Goal: Check status: Check status

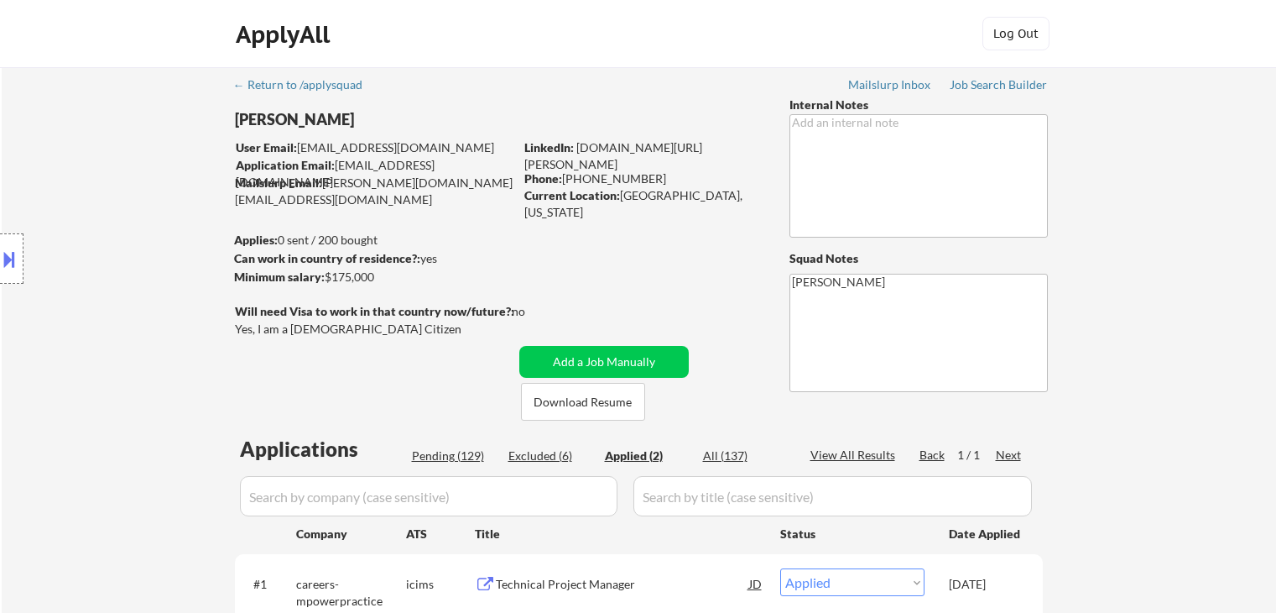
select select ""applied""
copy div "[PHONE_NUMBER]"
drag, startPoint x: 574, startPoint y: 178, endPoint x: 672, endPoint y: 181, distance: 98.2
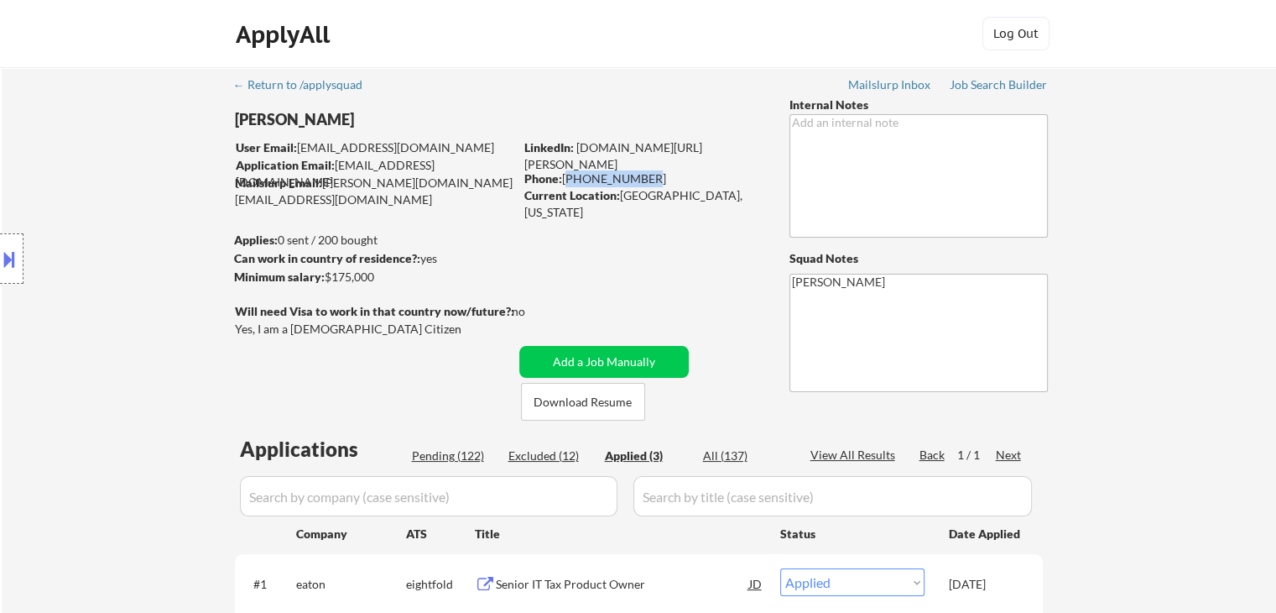
click at [674, 180] on div "Phone: [PHONE_NUMBER]" at bounding box center [644, 178] width 238 height 17
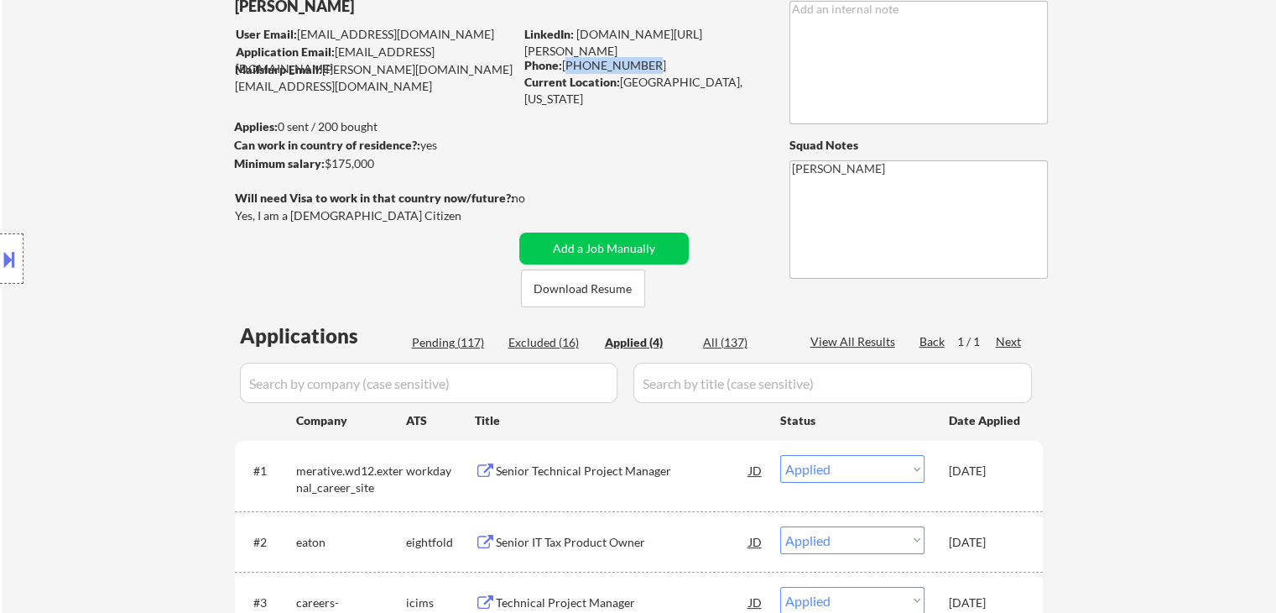
scroll to position [84, 0]
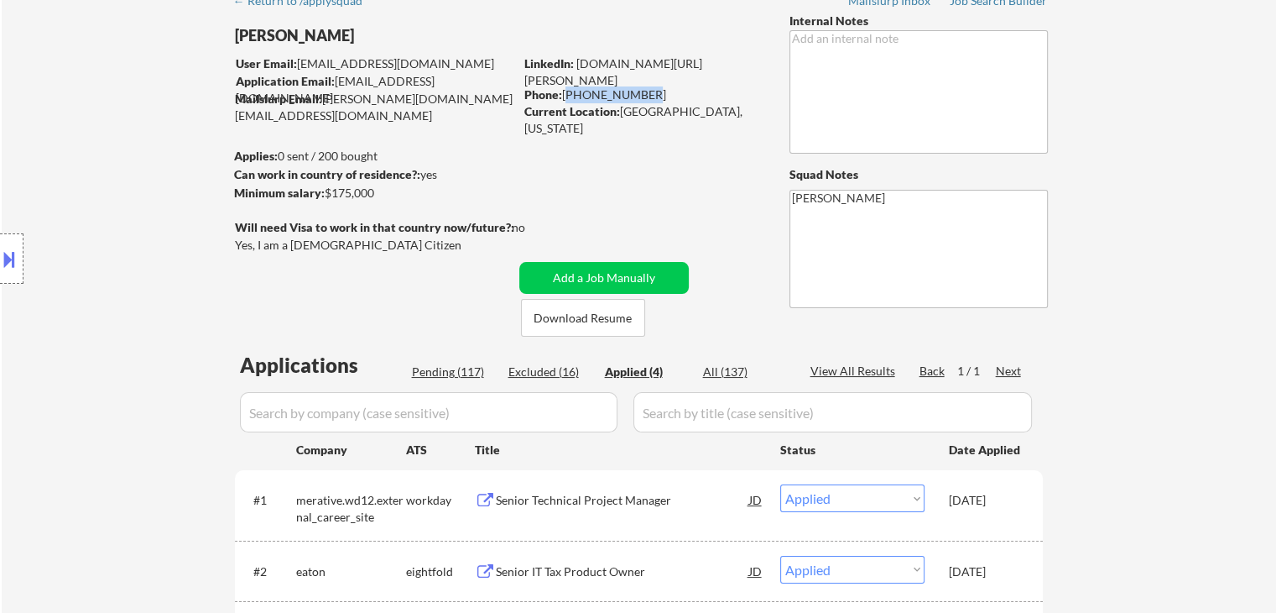
copy div "[PHONE_NUMBER]"
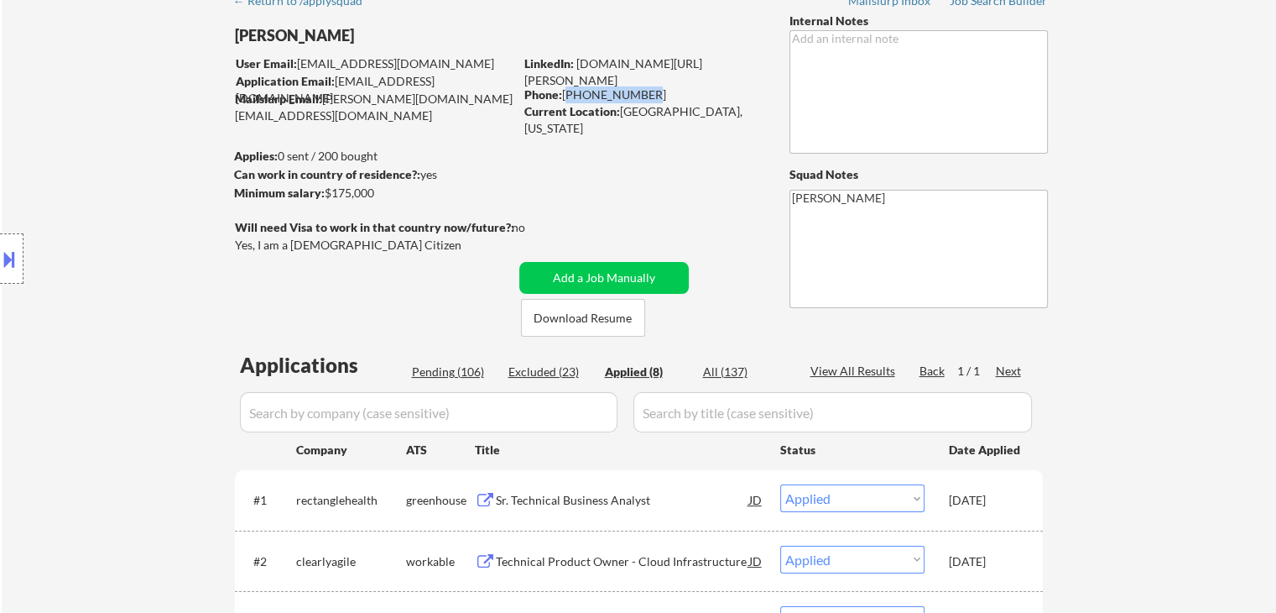
copy div "[PHONE_NUMBER]"
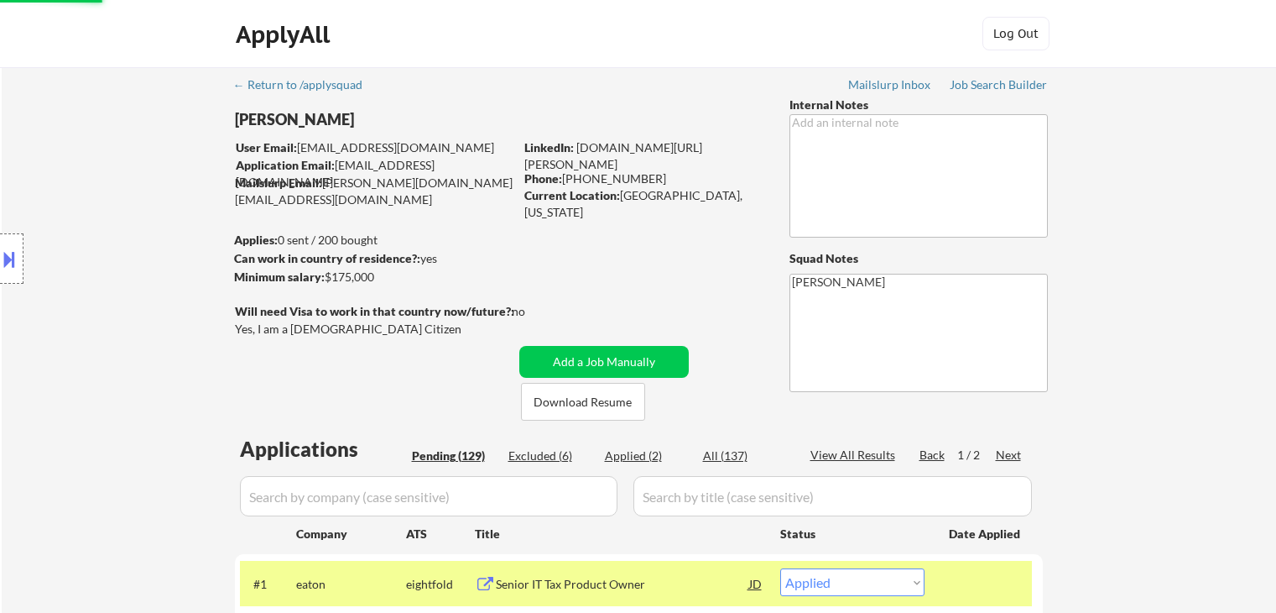
select select ""applied""
select select ""pending""
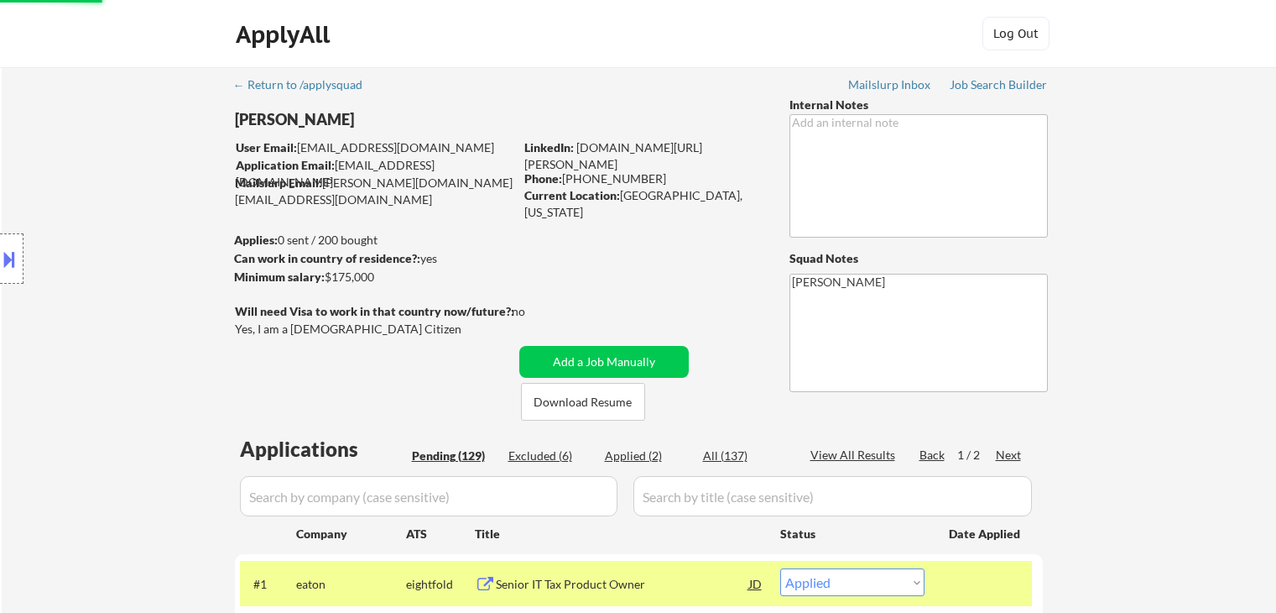
select select ""pending""
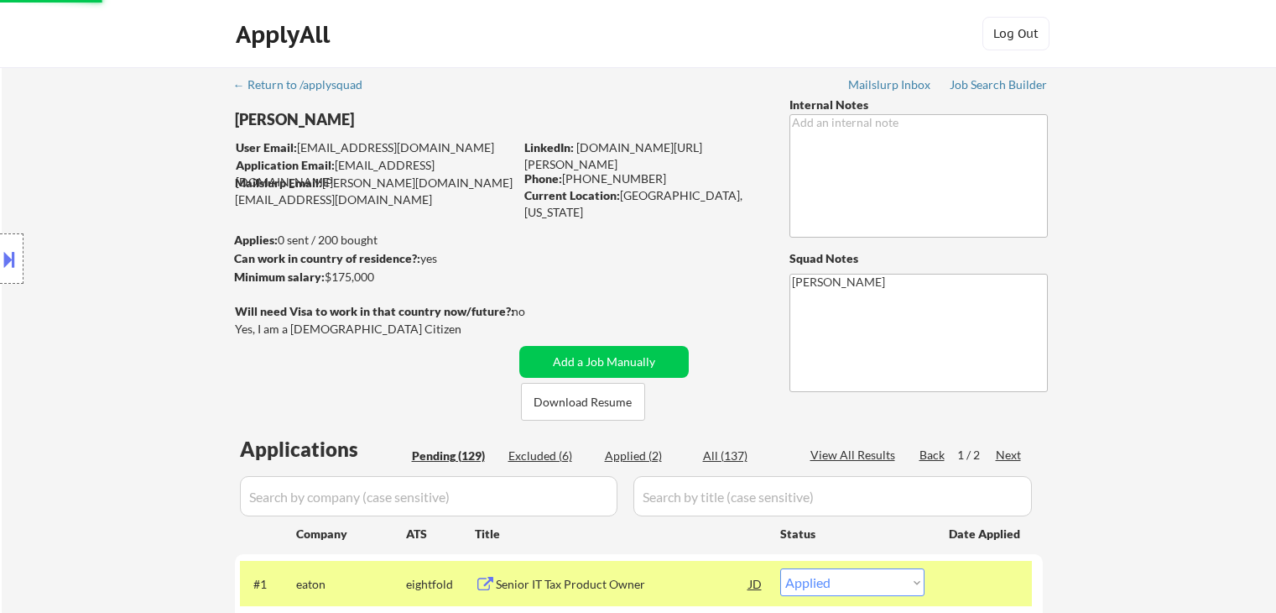
select select ""pending""
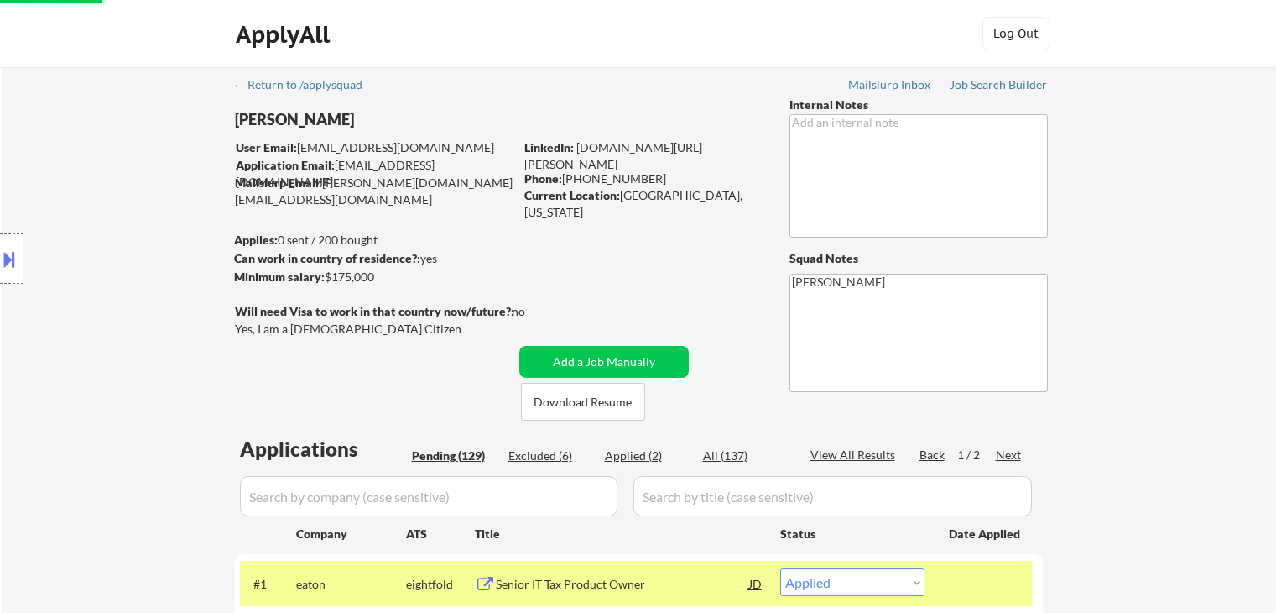
select select ""pending""
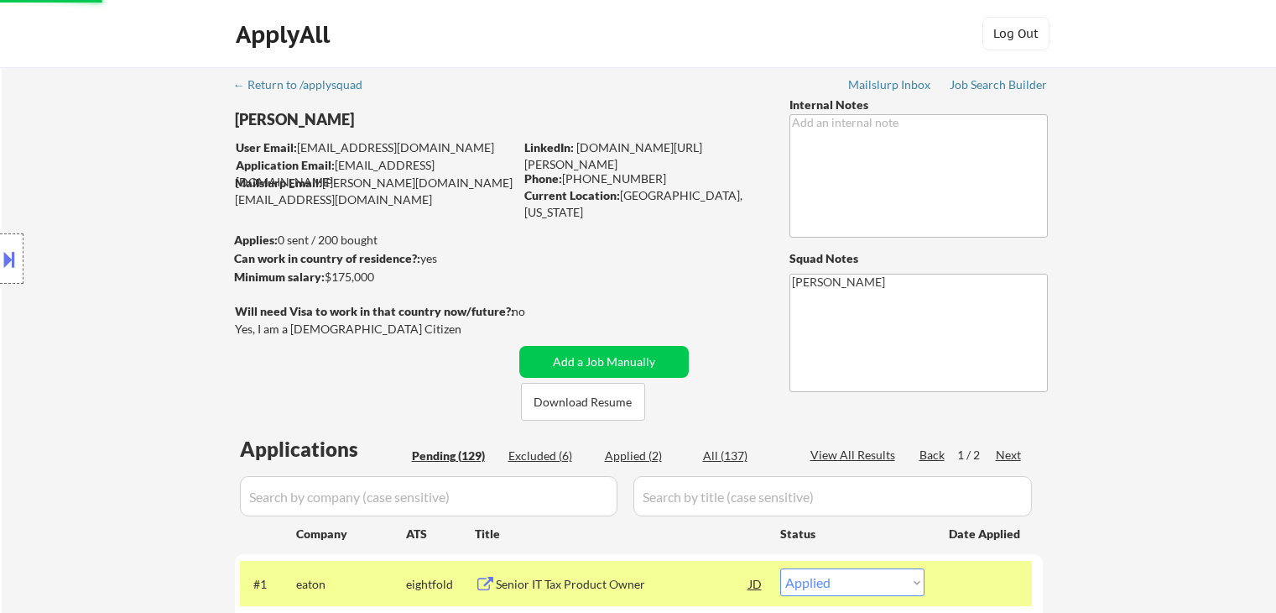
select select ""pending""
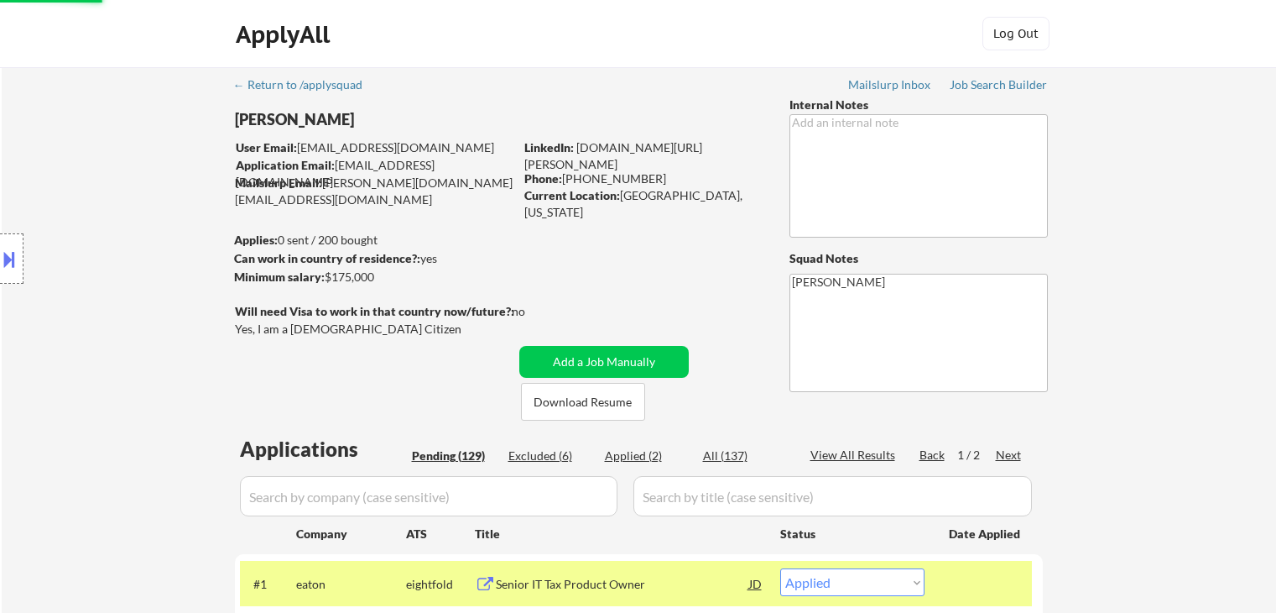
select select ""pending""
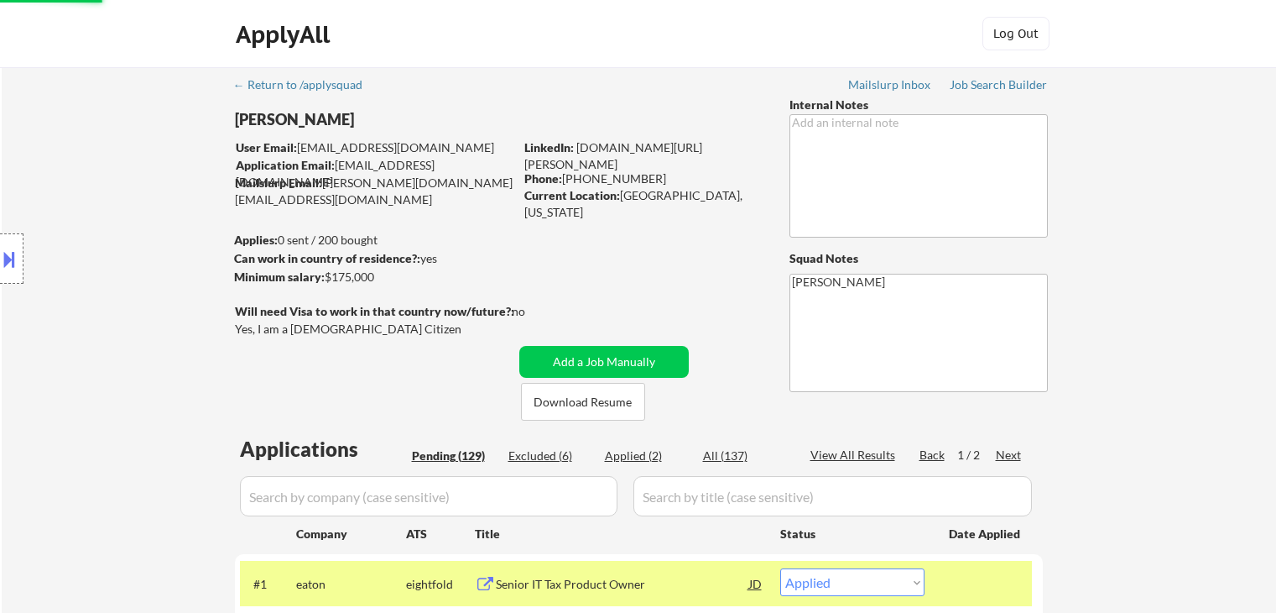
select select ""pending""
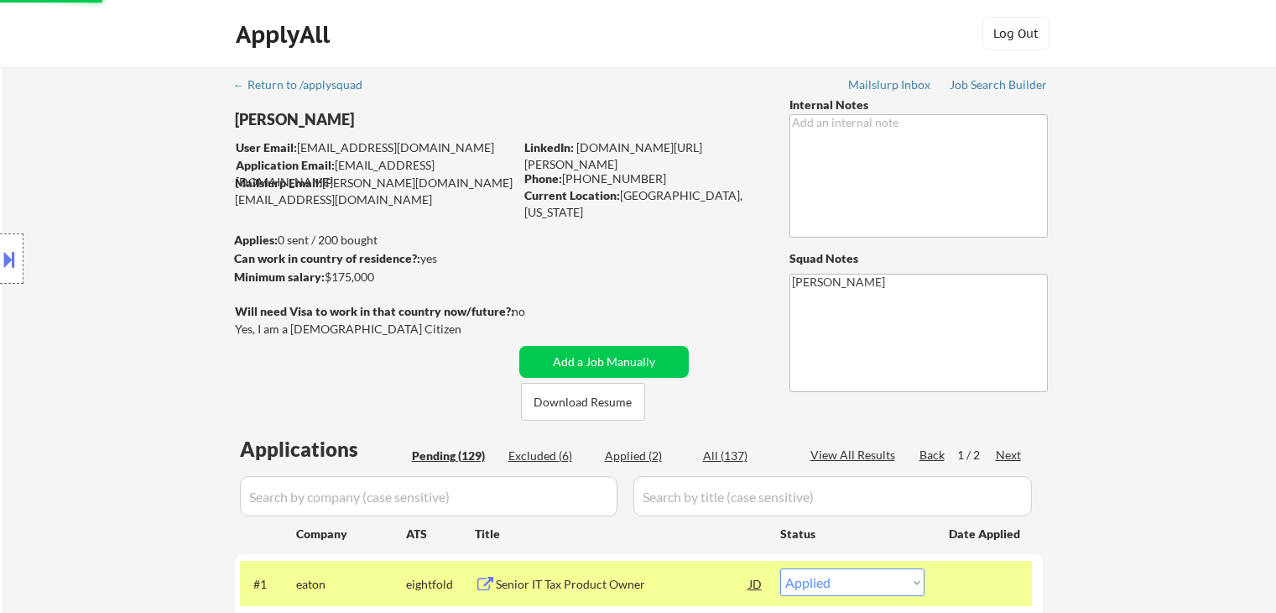
select select ""pending""
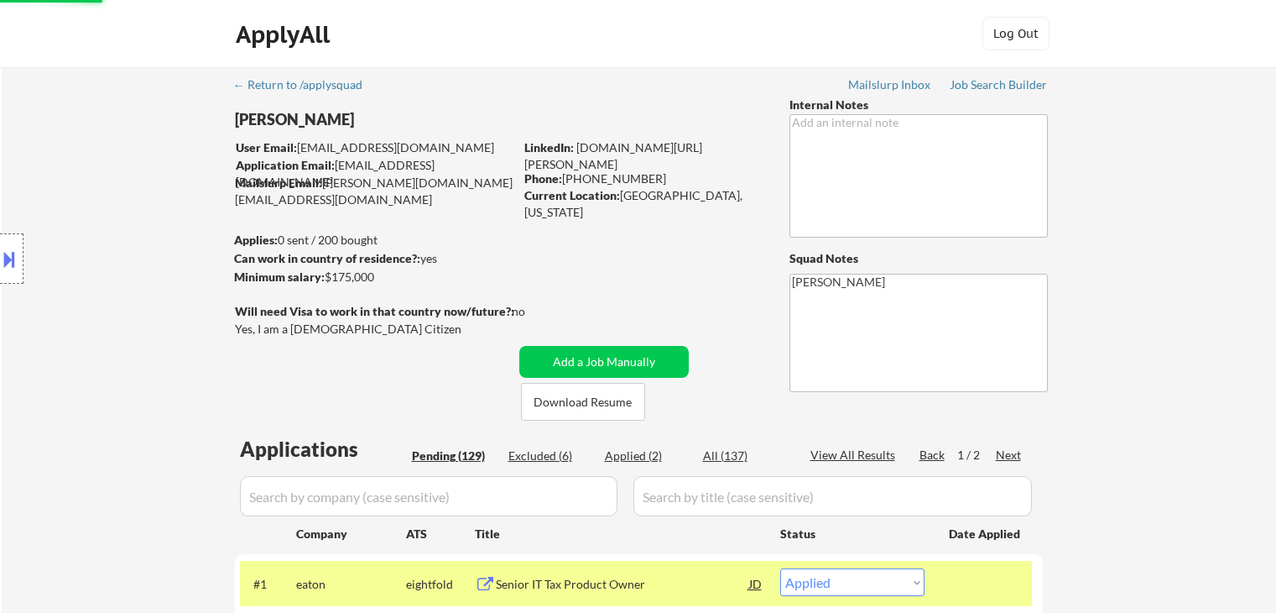
select select ""pending""
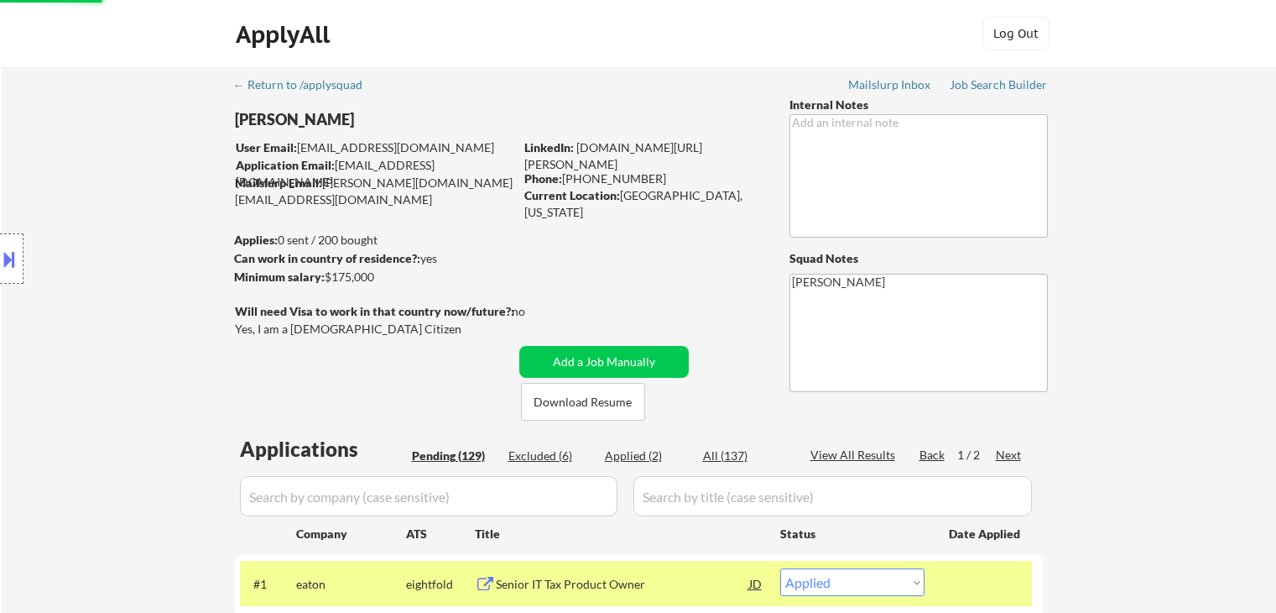
select select ""pending""
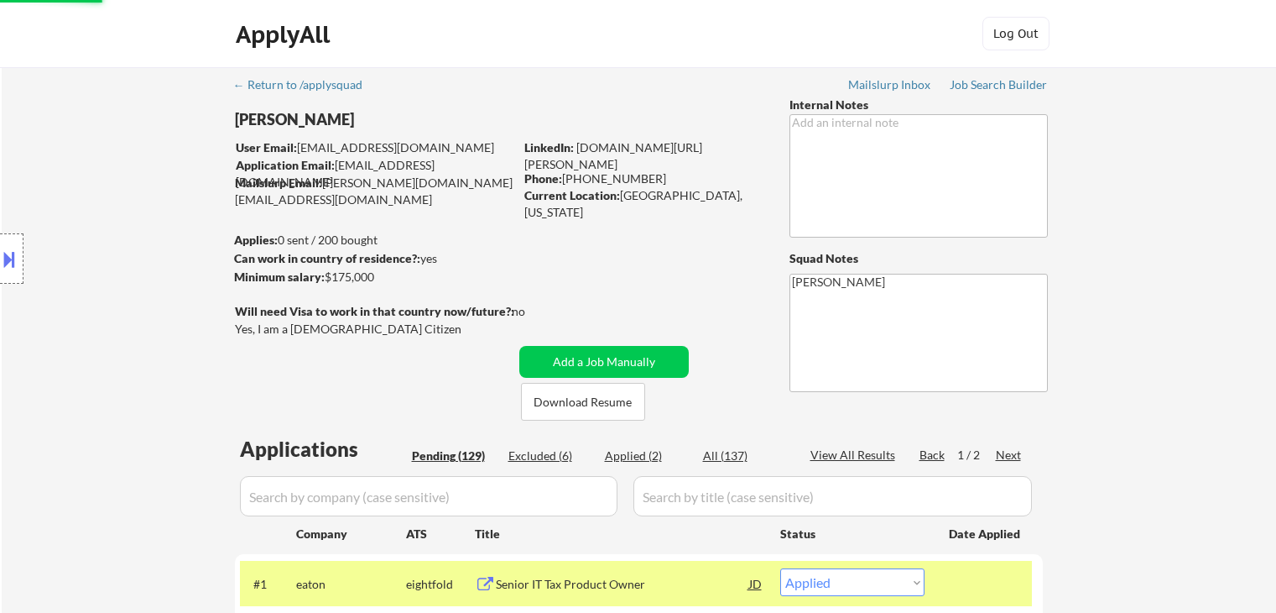
select select ""pending""
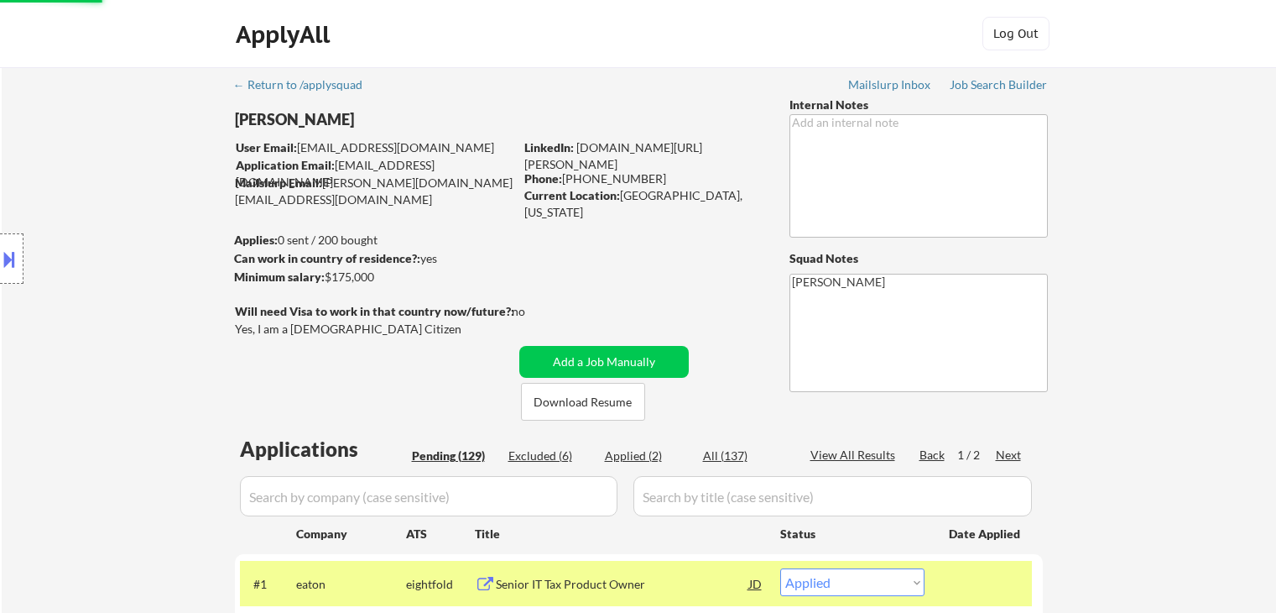
select select ""pending""
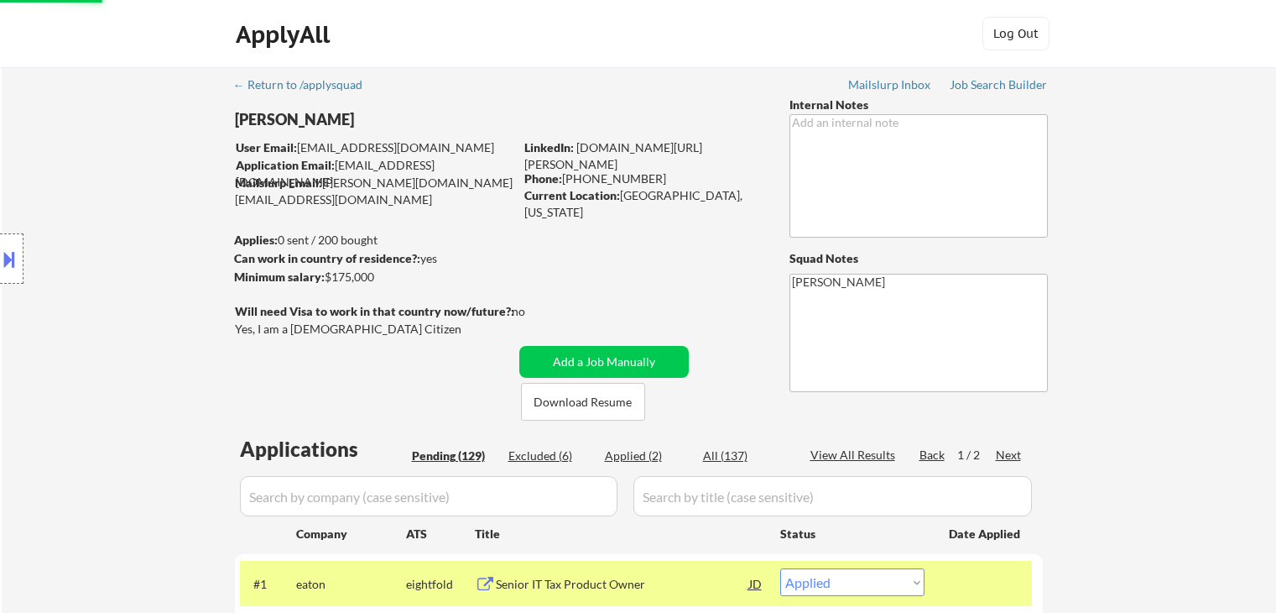
select select ""pending""
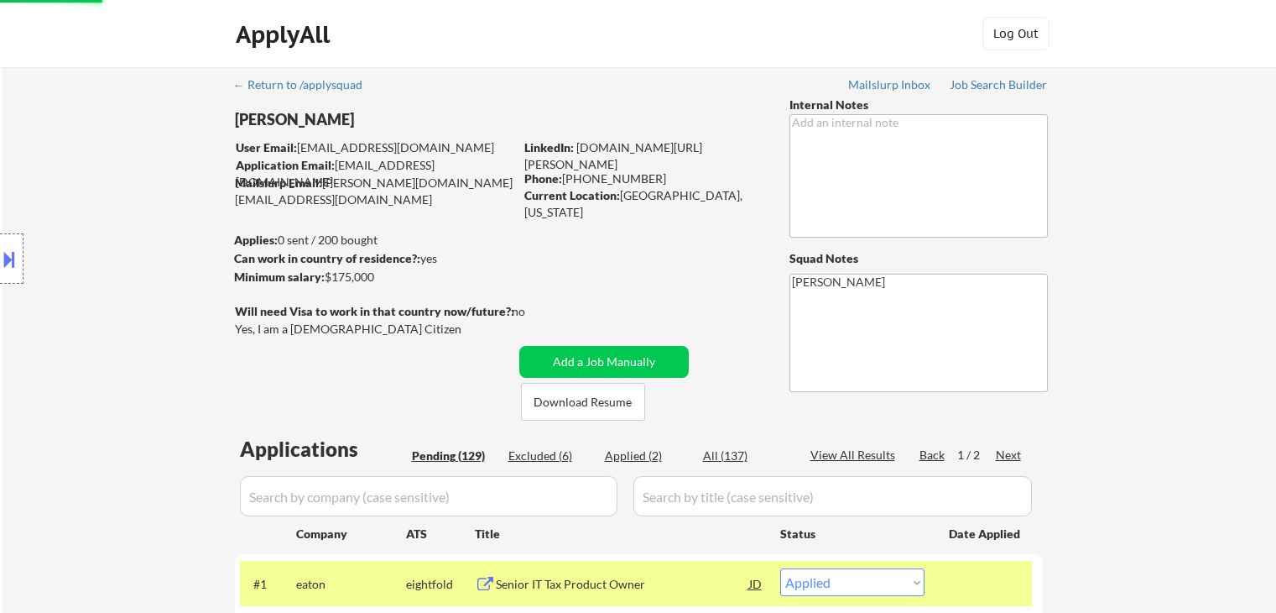
select select ""pending""
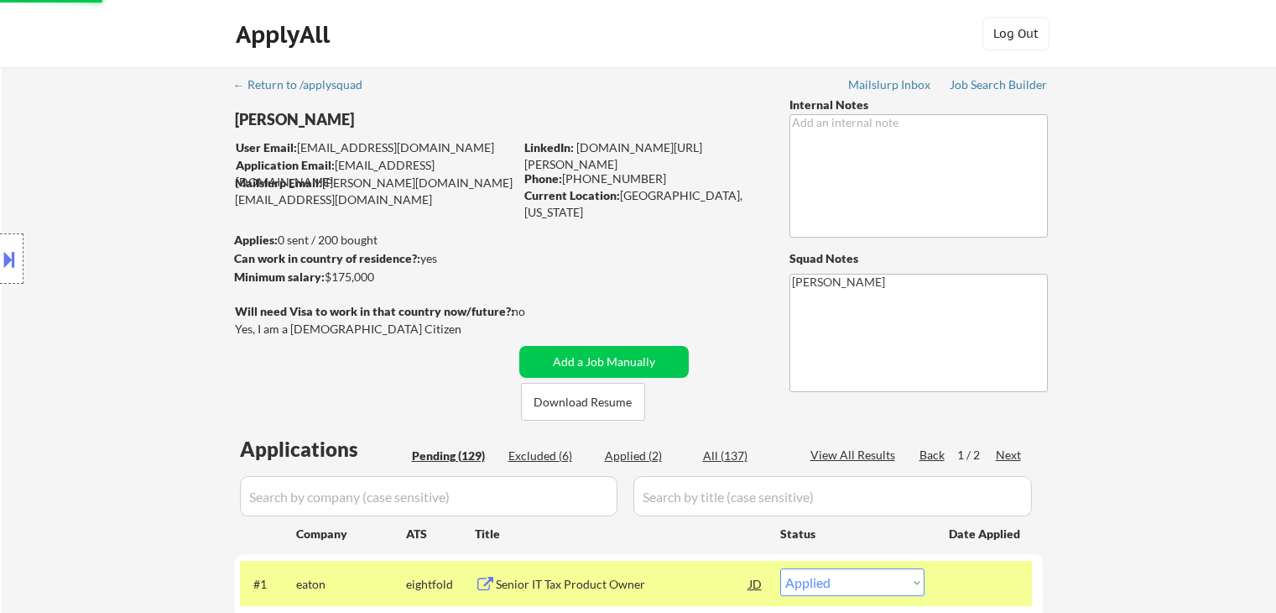
select select ""pending""
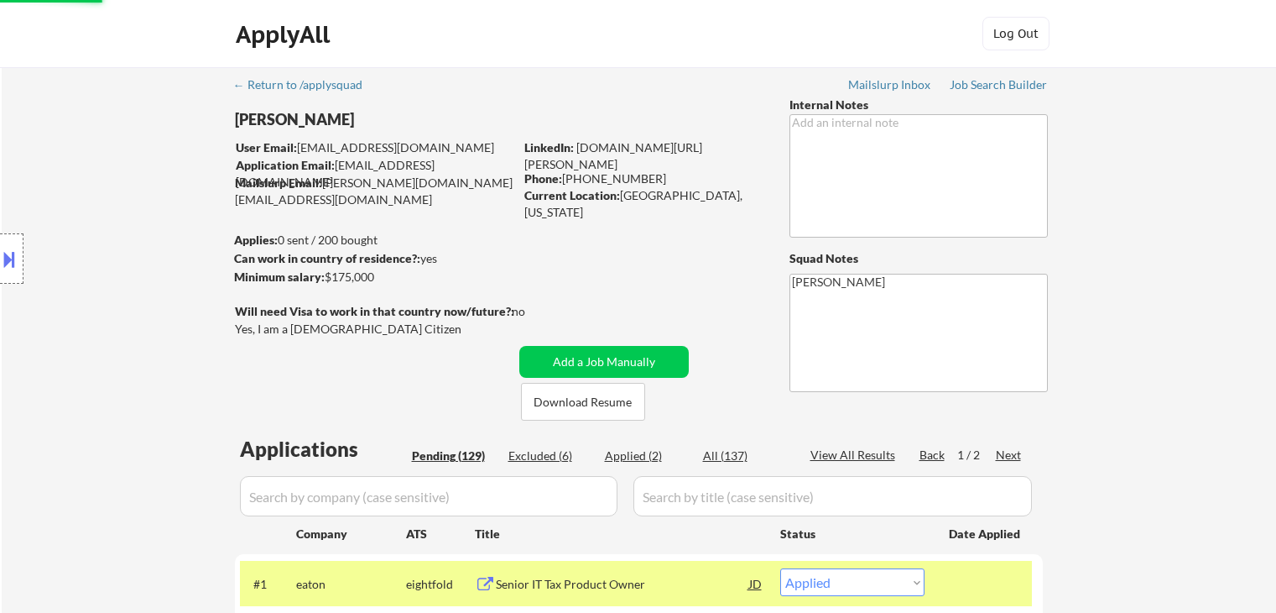
select select ""pending""
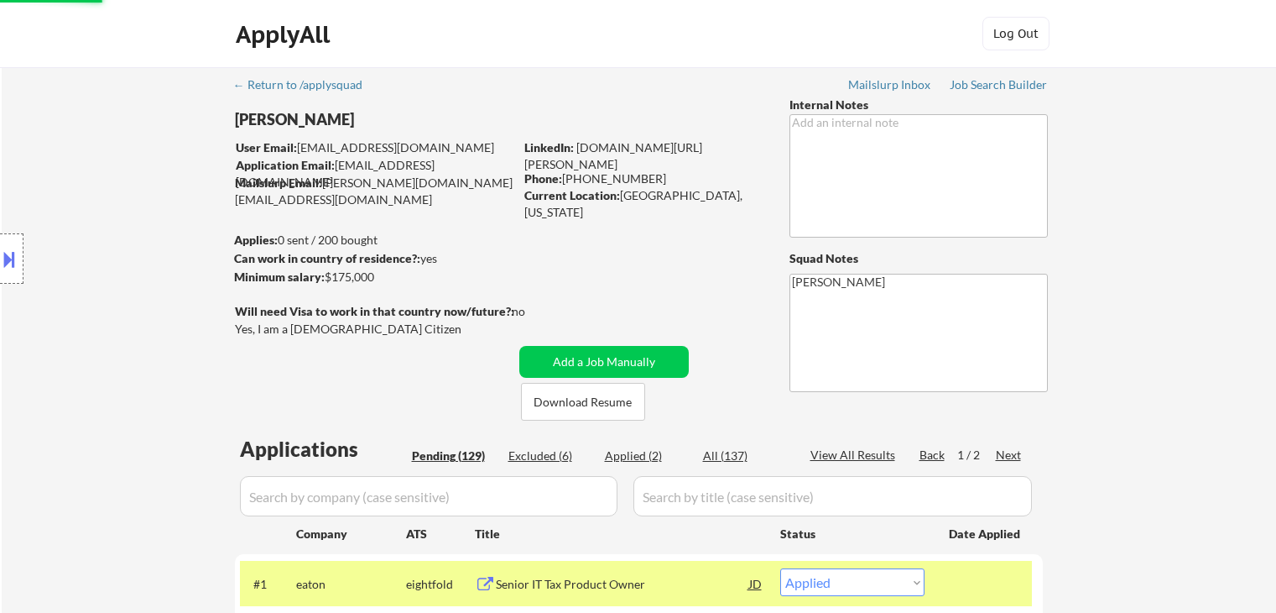
select select ""pending""
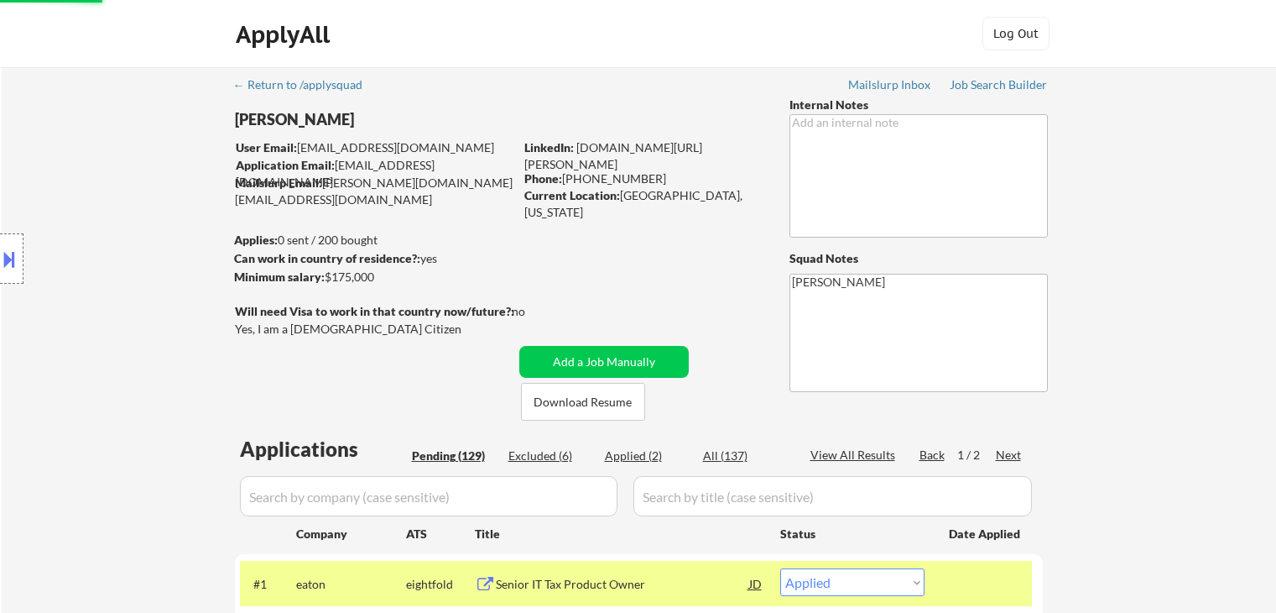
select select ""pending""
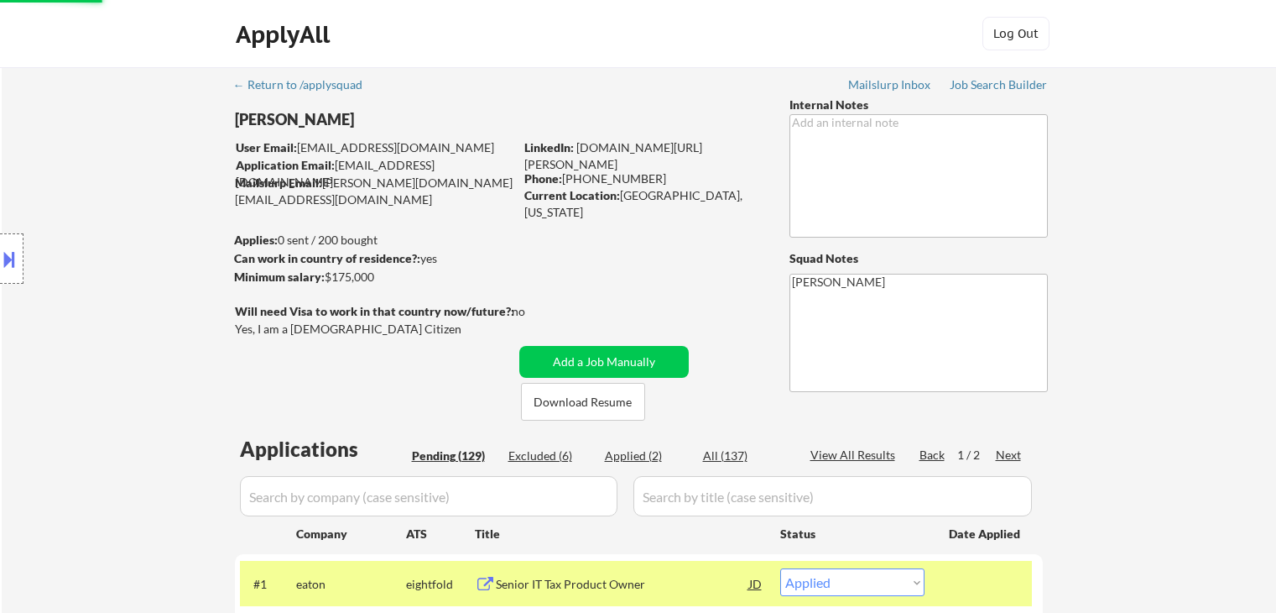
select select ""pending""
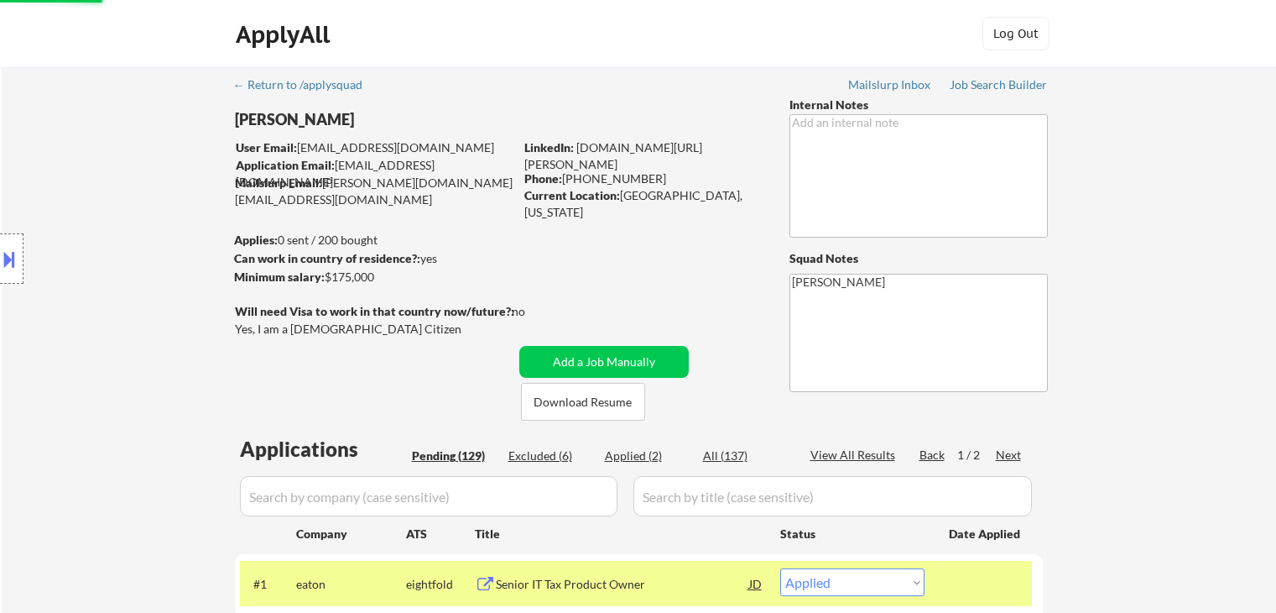
select select ""pending""
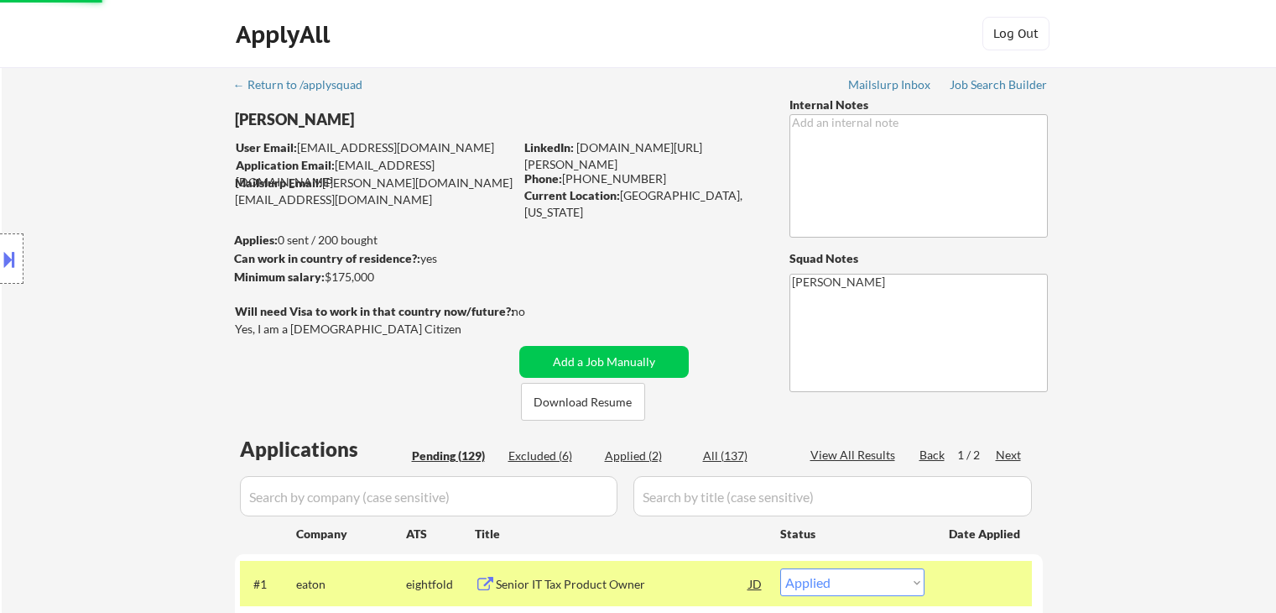
scroll to position [252, 0]
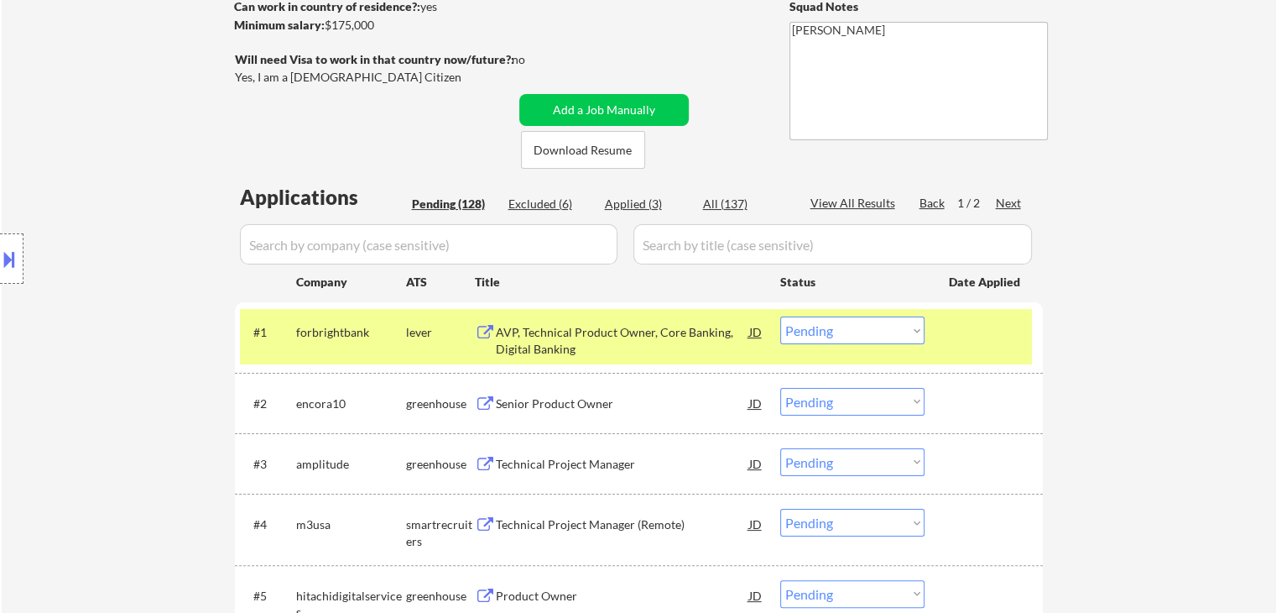
click at [592, 333] on div "AVP, Technical Product Owner, Core Banking, Digital Banking" at bounding box center [622, 340] width 253 height 33
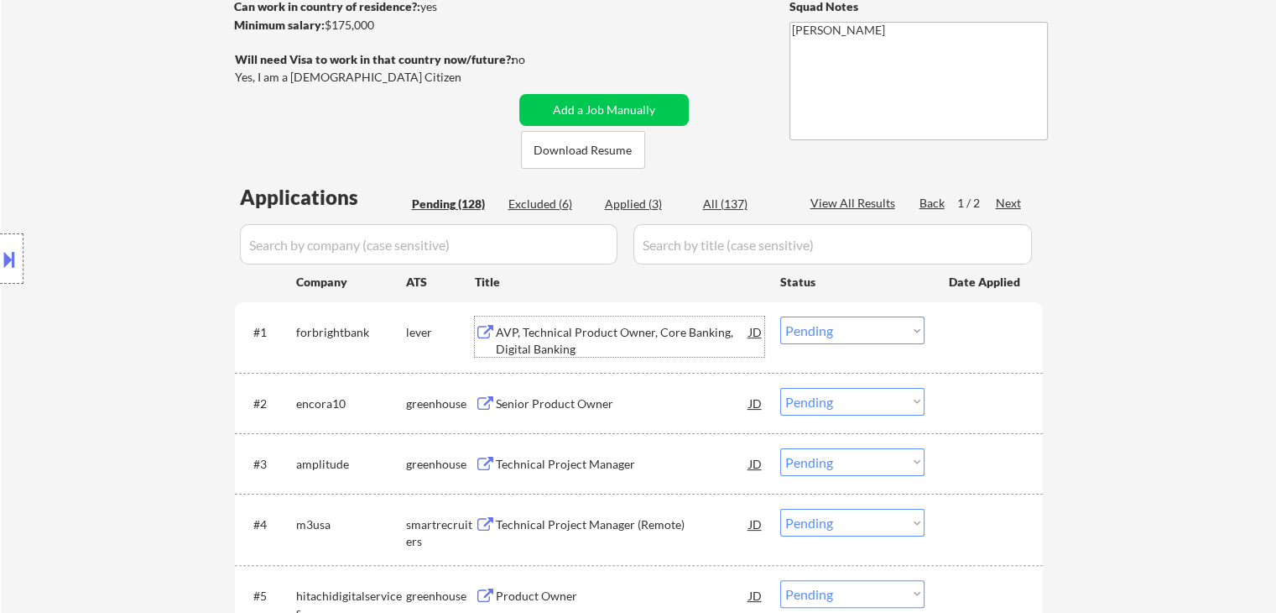
click at [819, 328] on select "Choose an option... Pending Applied Excluded (Questions) Excluded (Expired) Exc…" at bounding box center [852, 330] width 144 height 28
click at [780, 316] on select "Choose an option... Pending Applied Excluded (Questions) Excluded (Expired) Exc…" at bounding box center [852, 330] width 144 height 28
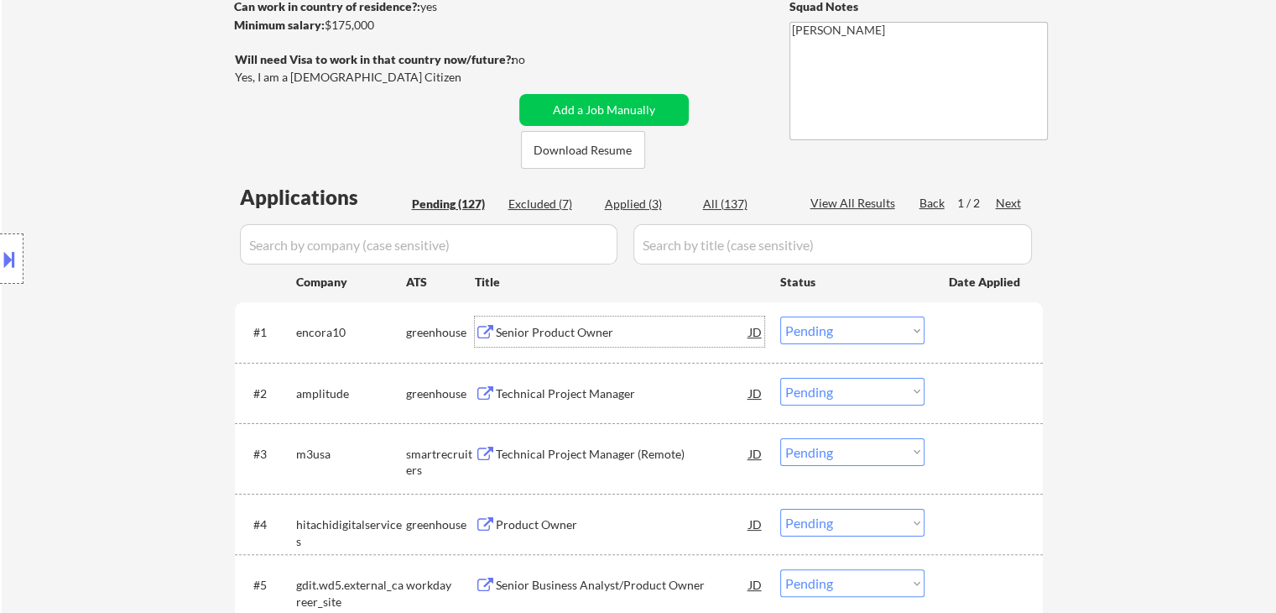
click at [584, 326] on div "Senior Product Owner" at bounding box center [622, 332] width 253 height 17
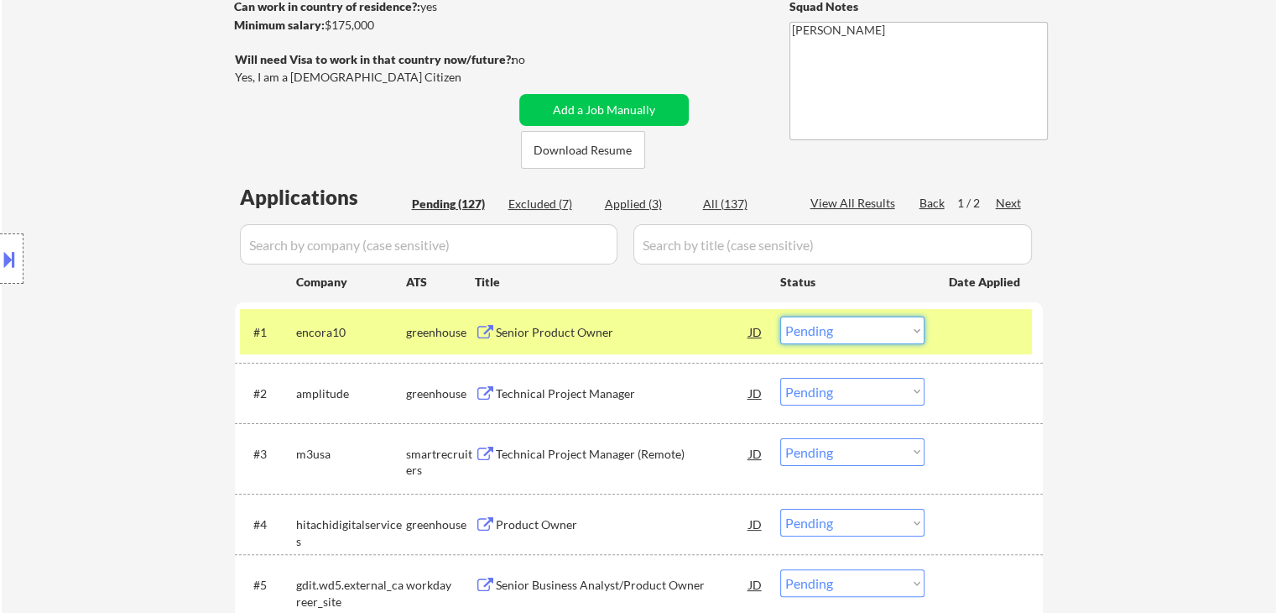
click at [865, 340] on select "Choose an option... Pending Applied Excluded (Questions) Excluded (Expired) Exc…" at bounding box center [852, 330] width 144 height 28
click at [780, 316] on select "Choose an option... Pending Applied Excluded (Questions) Excluded (Expired) Exc…" at bounding box center [852, 330] width 144 height 28
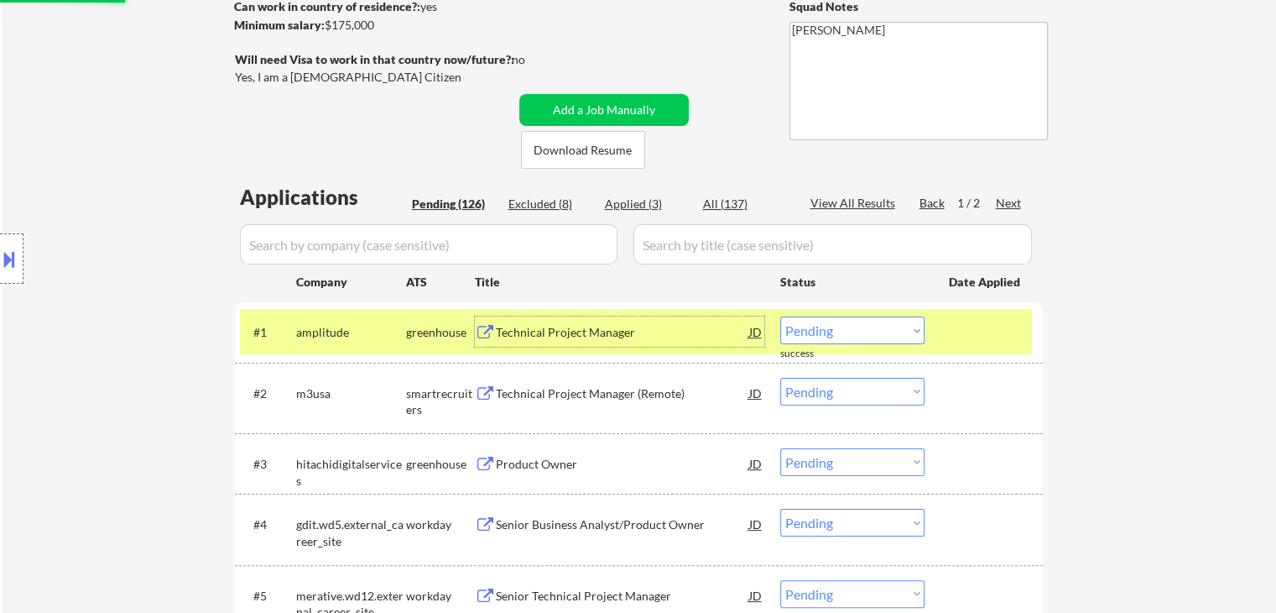
click at [547, 340] on div "Technical Project Manager" at bounding box center [622, 332] width 253 height 17
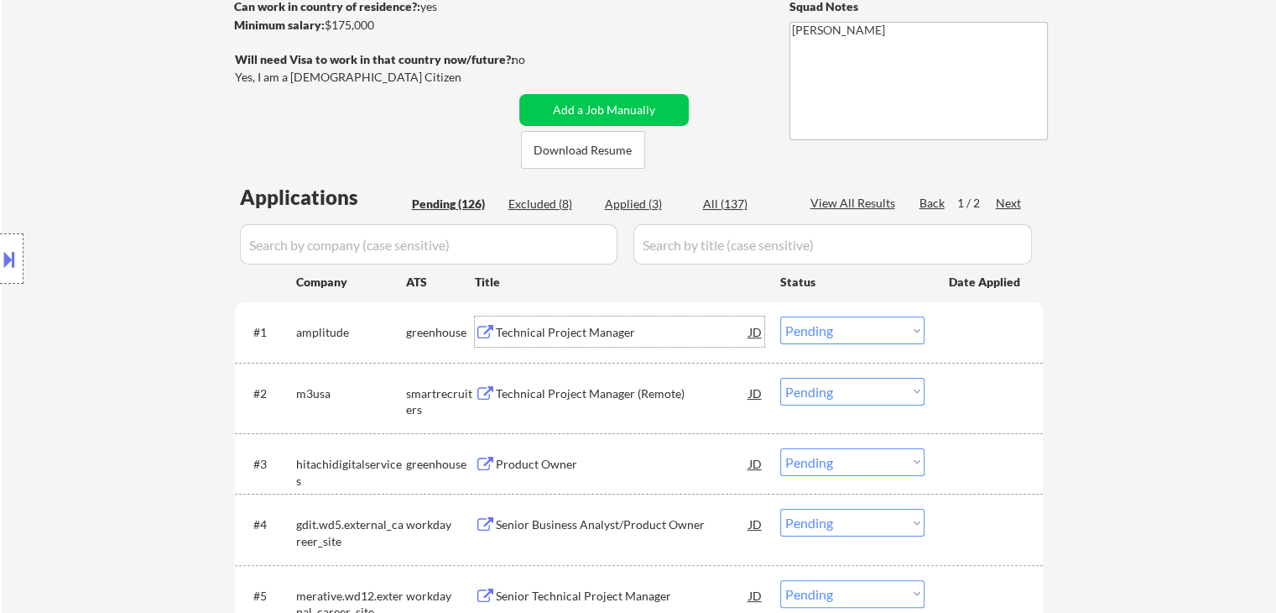
drag, startPoint x: 816, startPoint y: 332, endPoint x: 819, endPoint y: 343, distance: 11.4
click at [816, 337] on select "Choose an option... Pending Applied Excluded (Questions) Excluded (Expired) Exc…" at bounding box center [852, 330] width 144 height 28
click at [780, 316] on select "Choose an option... Pending Applied Excluded (Questions) Excluded (Expired) Exc…" at bounding box center [852, 330] width 144 height 28
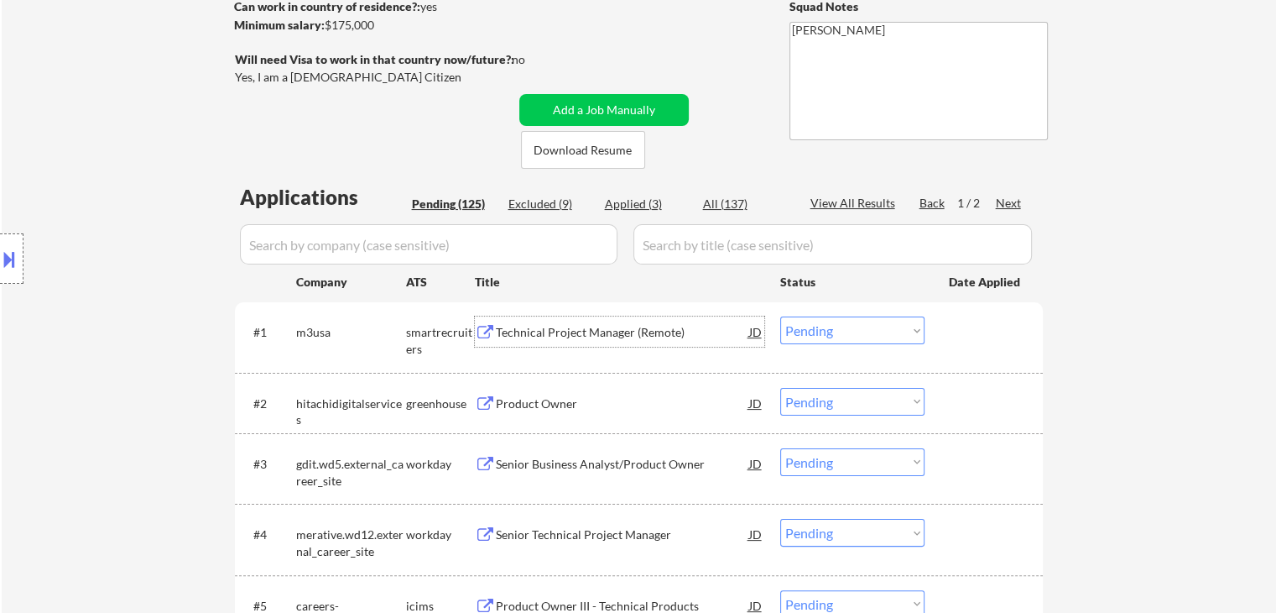
click at [534, 331] on div "Technical Project Manager (Remote)" at bounding box center [622, 332] width 253 height 17
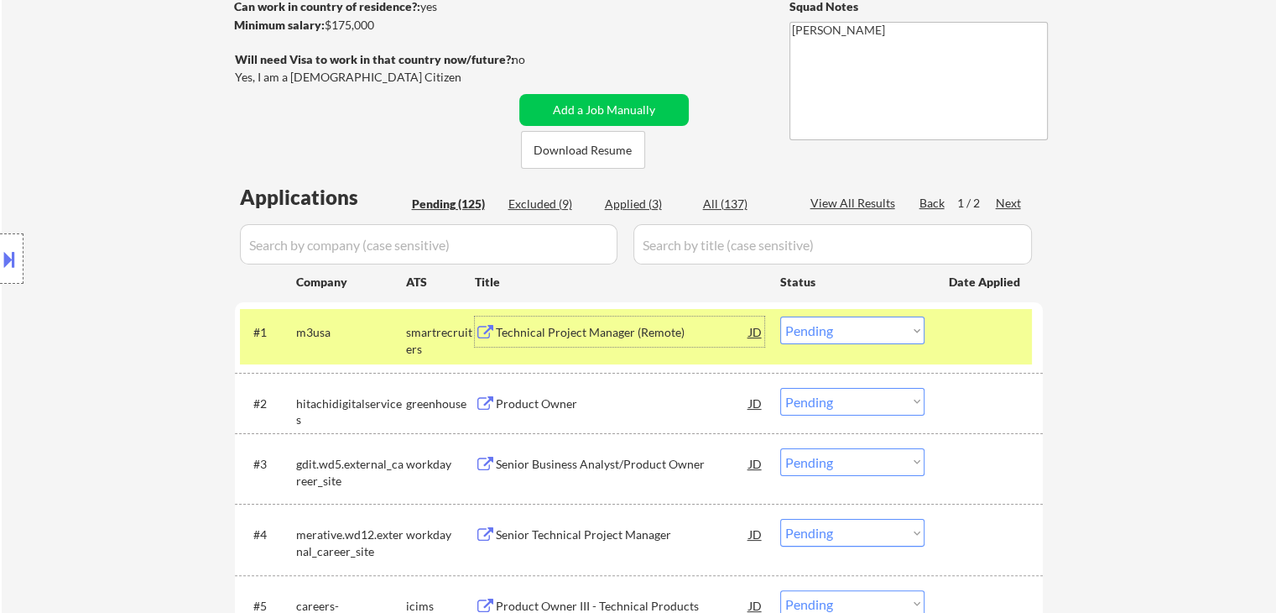
drag, startPoint x: 839, startPoint y: 326, endPoint x: 847, endPoint y: 343, distance: 18.4
click at [847, 343] on select "Choose an option... Pending Applied Excluded (Questions) Excluded (Expired) Exc…" at bounding box center [852, 330] width 144 height 28
click at [780, 316] on select "Choose an option... Pending Applied Excluded (Questions) Excluded (Expired) Exc…" at bounding box center [852, 330] width 144 height 28
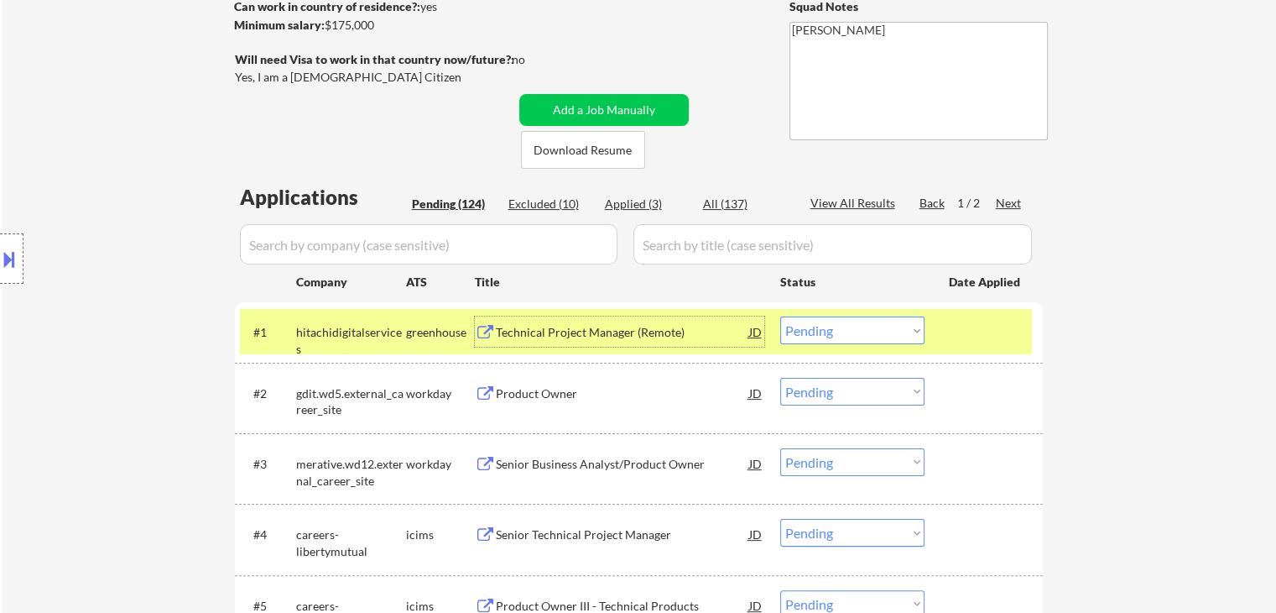
click at [545, 330] on div "Technical Project Manager (Remote)" at bounding box center [622, 332] width 253 height 17
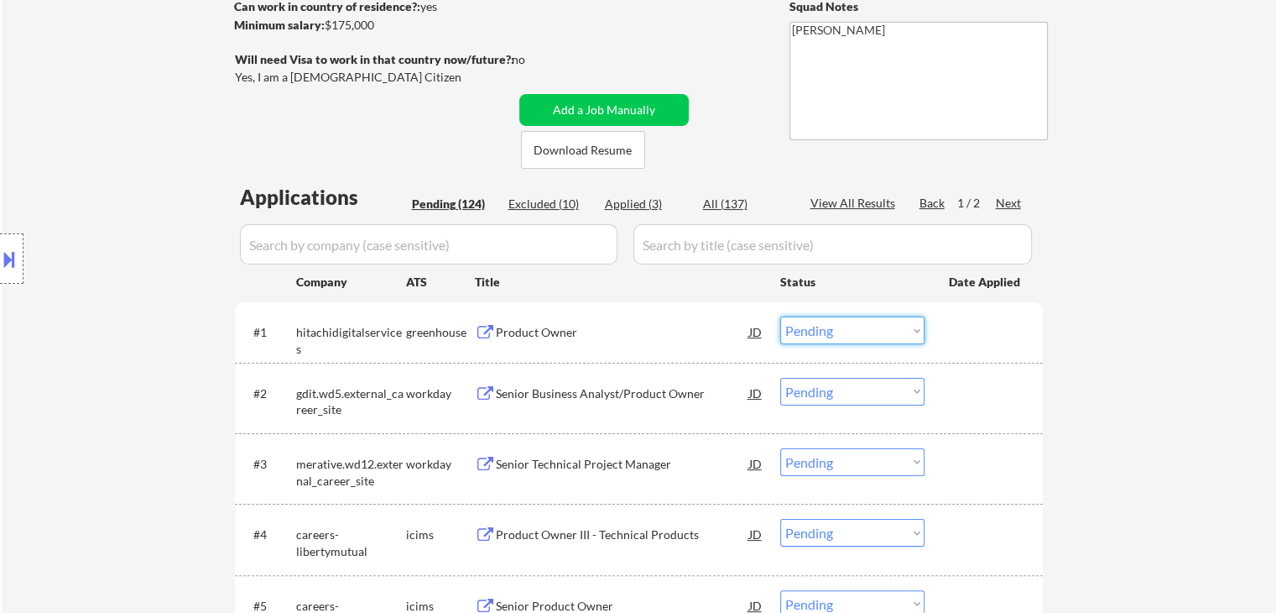
click at [820, 326] on select "Choose an option... Pending Applied Excluded (Questions) Excluded (Expired) Exc…" at bounding box center [852, 330] width 144 height 28
click at [780, 316] on select "Choose an option... Pending Applied Excluded (Questions) Excluded (Expired) Exc…" at bounding box center [852, 330] width 144 height 28
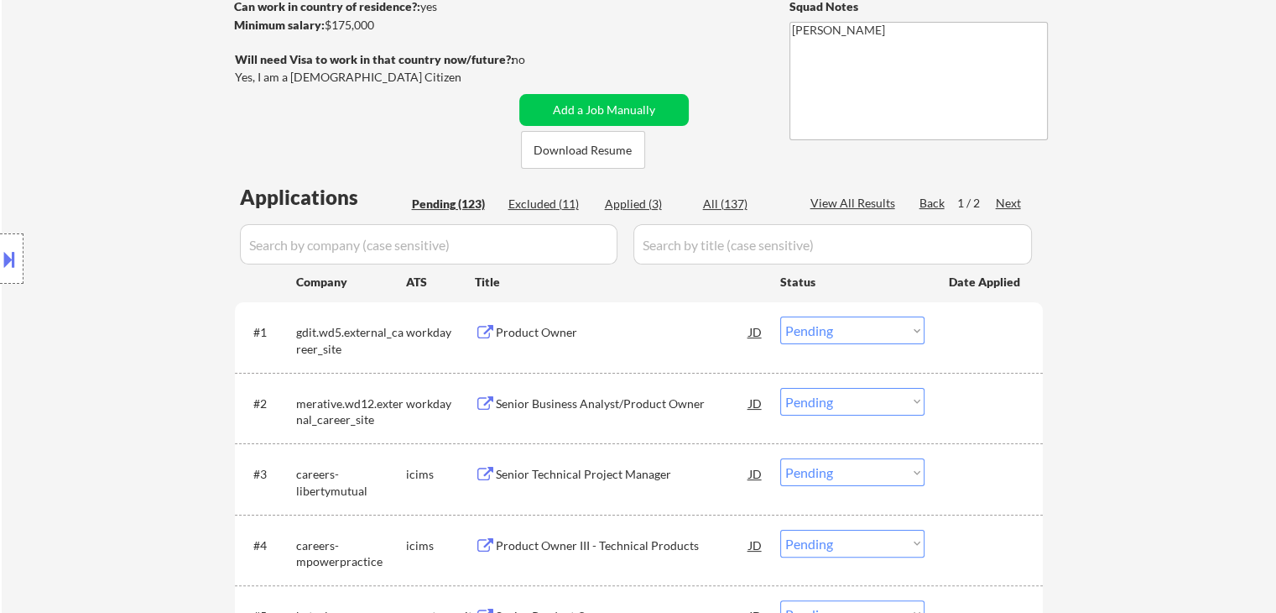
click at [552, 333] on div "Product Owner" at bounding box center [622, 332] width 253 height 17
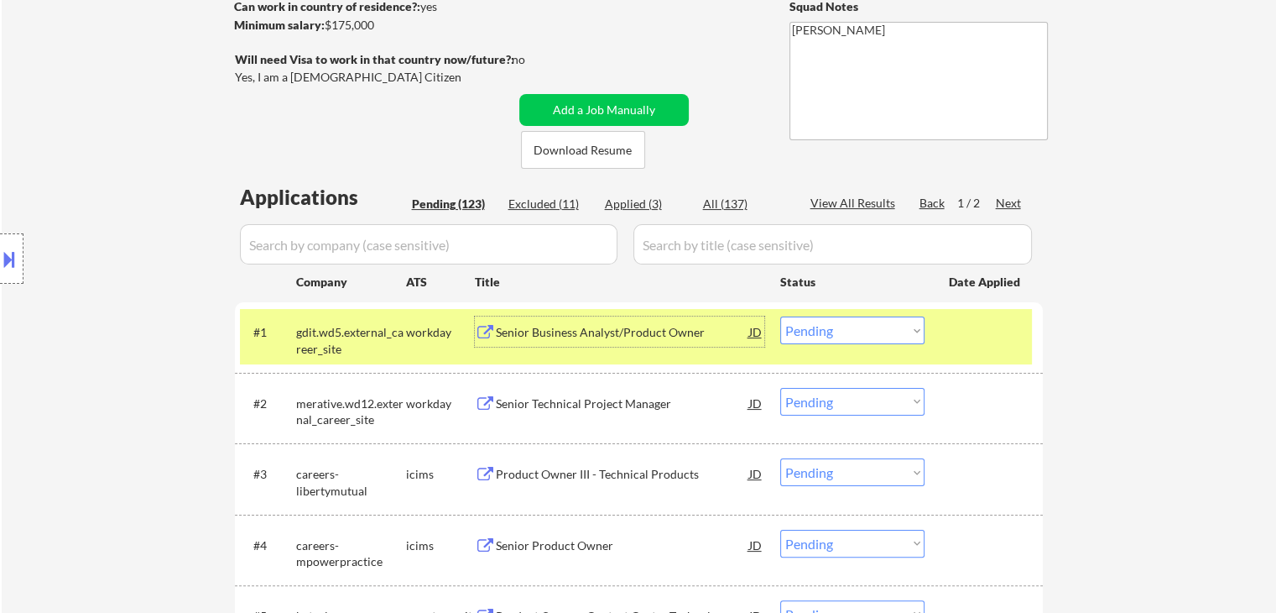
click at [832, 343] on select "Choose an option... Pending Applied Excluded (Questions) Excluded (Expired) Exc…" at bounding box center [852, 330] width 144 height 28
click at [780, 316] on select "Choose an option... Pending Applied Excluded (Questions) Excluded (Expired) Exc…" at bounding box center [852, 330] width 144 height 28
click at [613, 340] on div "Senior Business Analyst/Product Owner" at bounding box center [622, 332] width 253 height 17
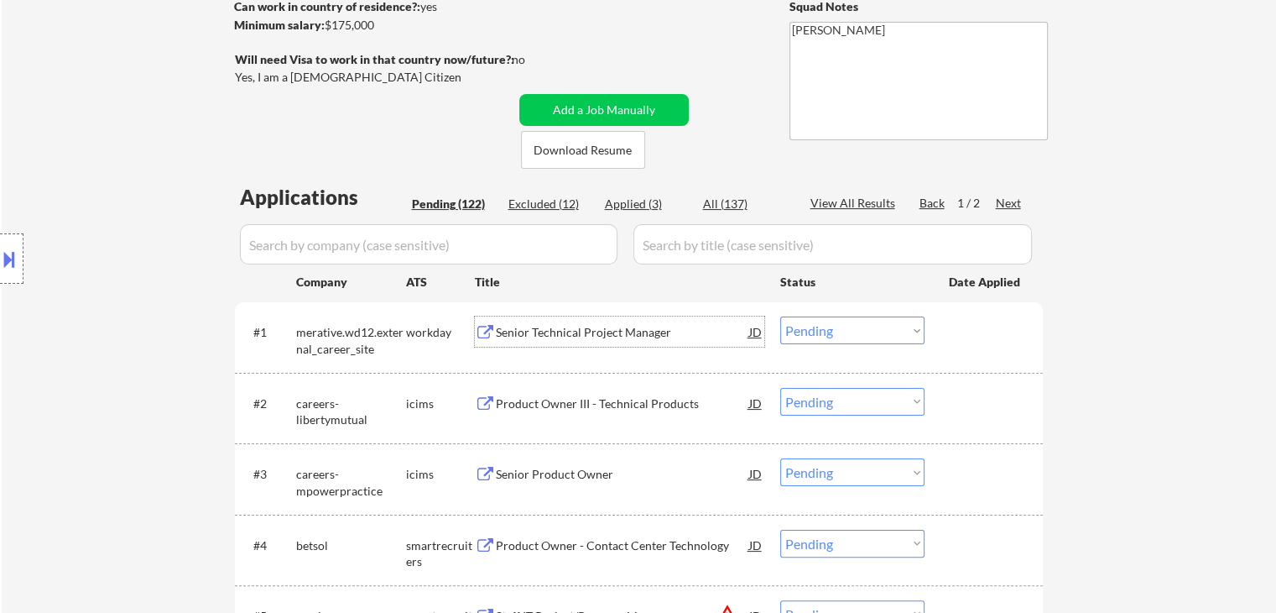
click at [845, 328] on select "Choose an option... Pending Applied Excluded (Questions) Excluded (Expired) Exc…" at bounding box center [852, 330] width 144 height 28
click at [780, 316] on select "Choose an option... Pending Applied Excluded (Questions) Excluded (Expired) Exc…" at bounding box center [852, 330] width 144 height 28
click at [561, 340] on div "Senior Technical Project Manager" at bounding box center [622, 332] width 253 height 17
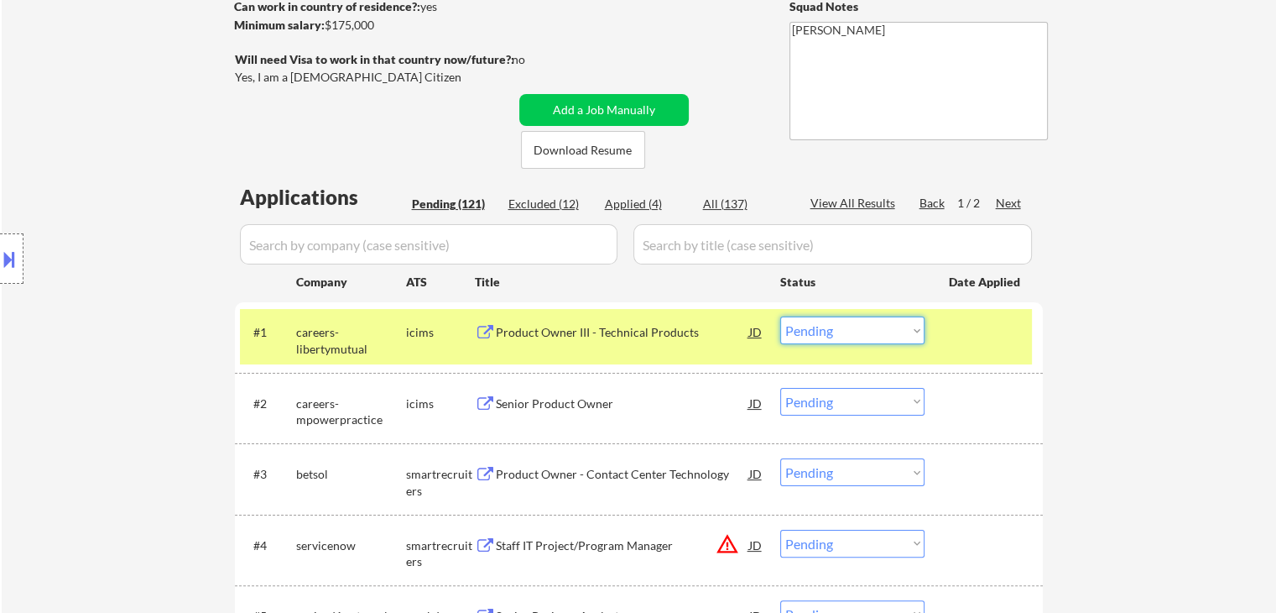
drag, startPoint x: 827, startPoint y: 326, endPoint x: 833, endPoint y: 338, distance: 13.1
click at [829, 333] on select "Choose an option... Pending Applied Excluded (Questions) Excluded (Expired) Exc…" at bounding box center [852, 330] width 144 height 28
click at [780, 316] on select "Choose an option... Pending Applied Excluded (Questions) Excluded (Expired) Exc…" at bounding box center [852, 330] width 144 height 28
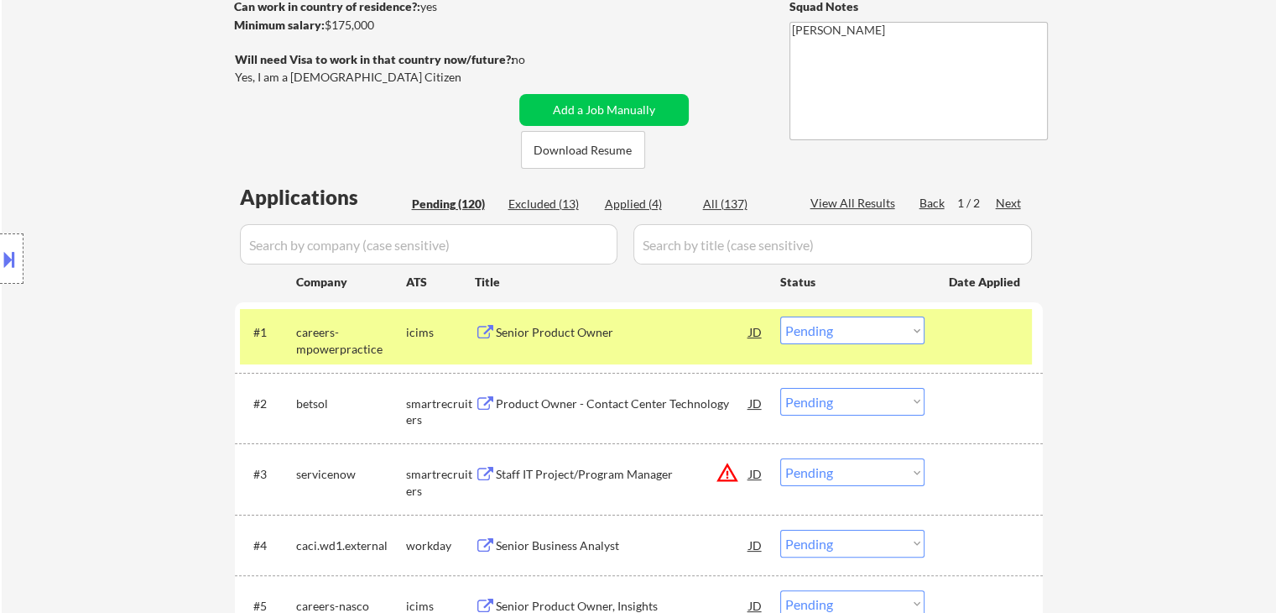
click at [622, 338] on div "Senior Product Owner" at bounding box center [622, 332] width 253 height 17
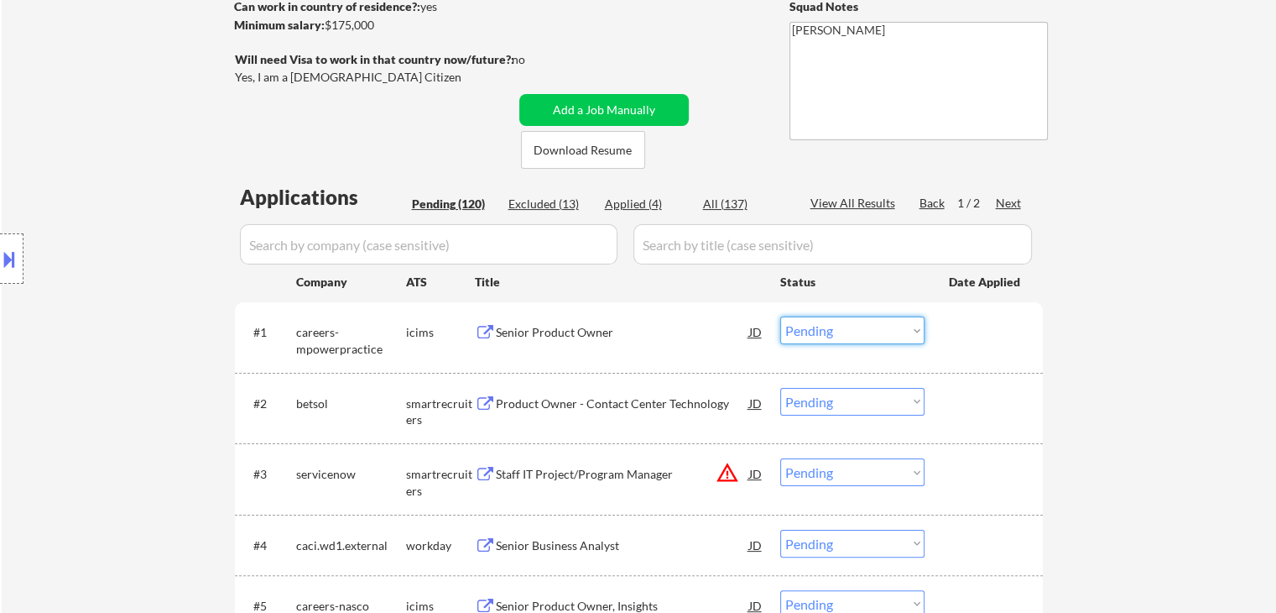
drag, startPoint x: 822, startPoint y: 328, endPoint x: 837, endPoint y: 342, distance: 20.2
click at [824, 331] on select "Choose an option... Pending Applied Excluded (Questions) Excluded (Expired) Exc…" at bounding box center [852, 330] width 144 height 28
click at [780, 316] on select "Choose an option... Pending Applied Excluded (Questions) Excluded (Expired) Exc…" at bounding box center [852, 330] width 144 height 28
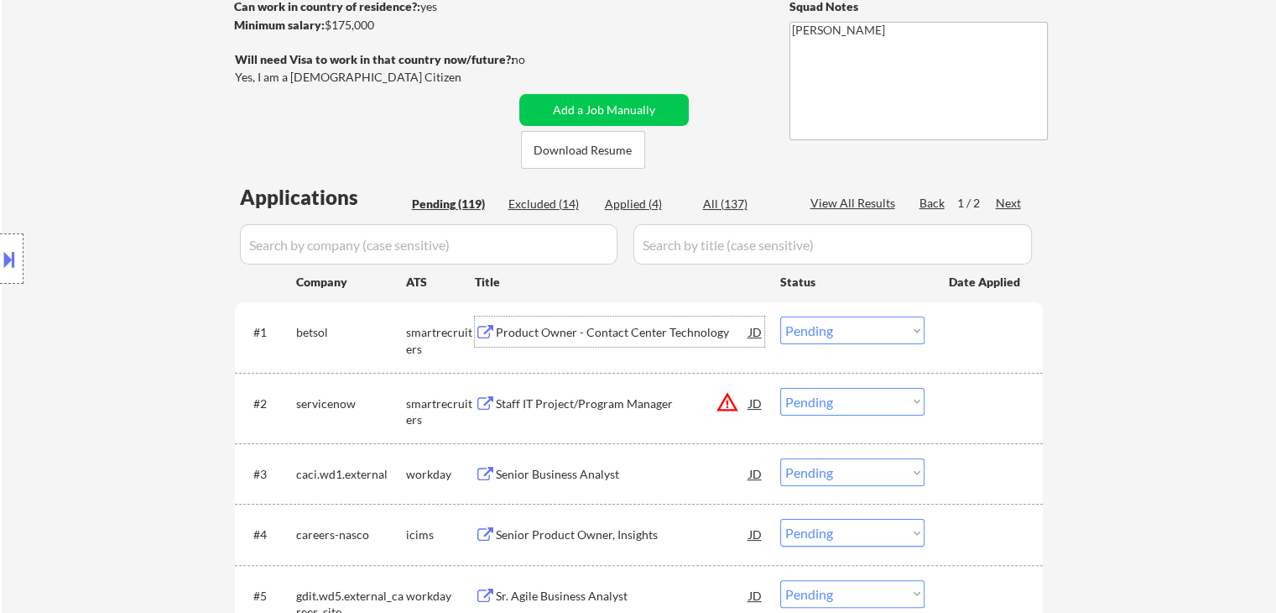
click at [551, 327] on div "Product Owner - Contact Center Technology" at bounding box center [622, 332] width 253 height 17
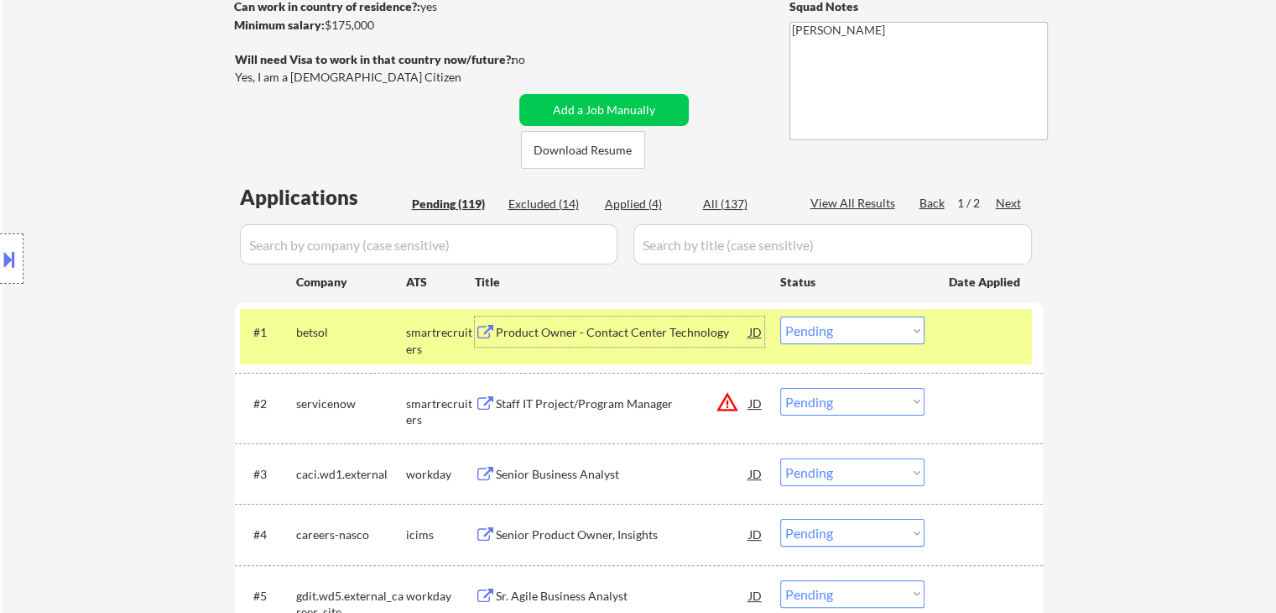
click at [859, 323] on select "Choose an option... Pending Applied Excluded (Questions) Excluded (Expired) Exc…" at bounding box center [852, 330] width 144 height 28
click at [780, 316] on select "Choose an option... Pending Applied Excluded (Questions) Excluded (Expired) Exc…" at bounding box center [852, 330] width 144 height 28
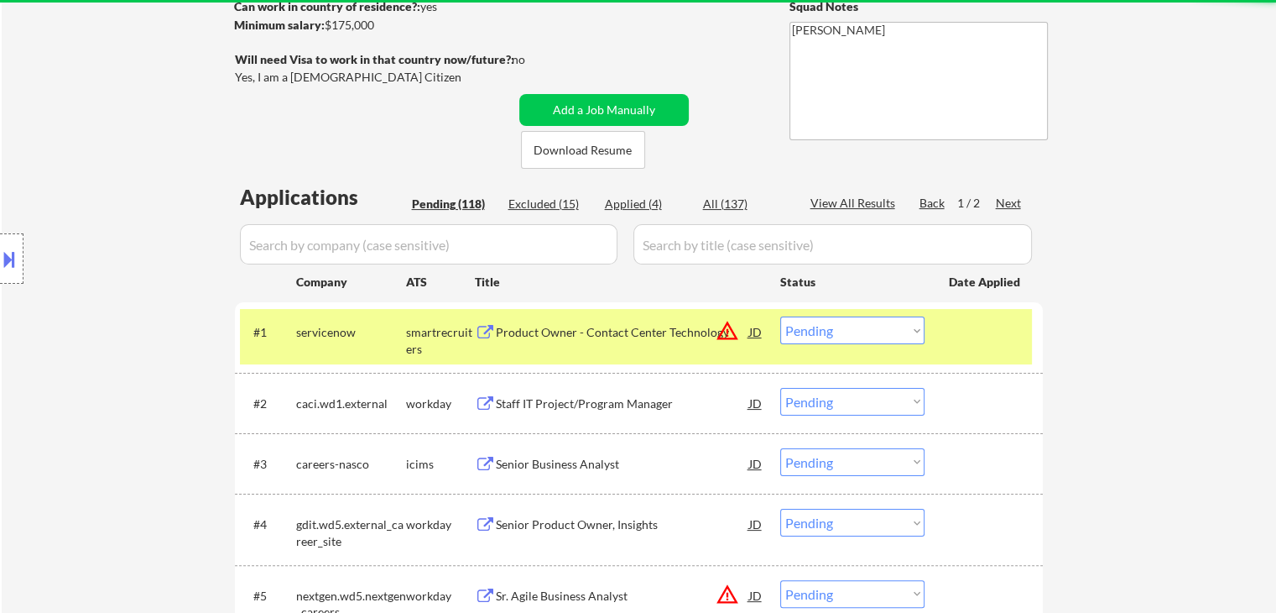
click at [613, 326] on div "Product Owner - Contact Center Technology" at bounding box center [622, 332] width 253 height 17
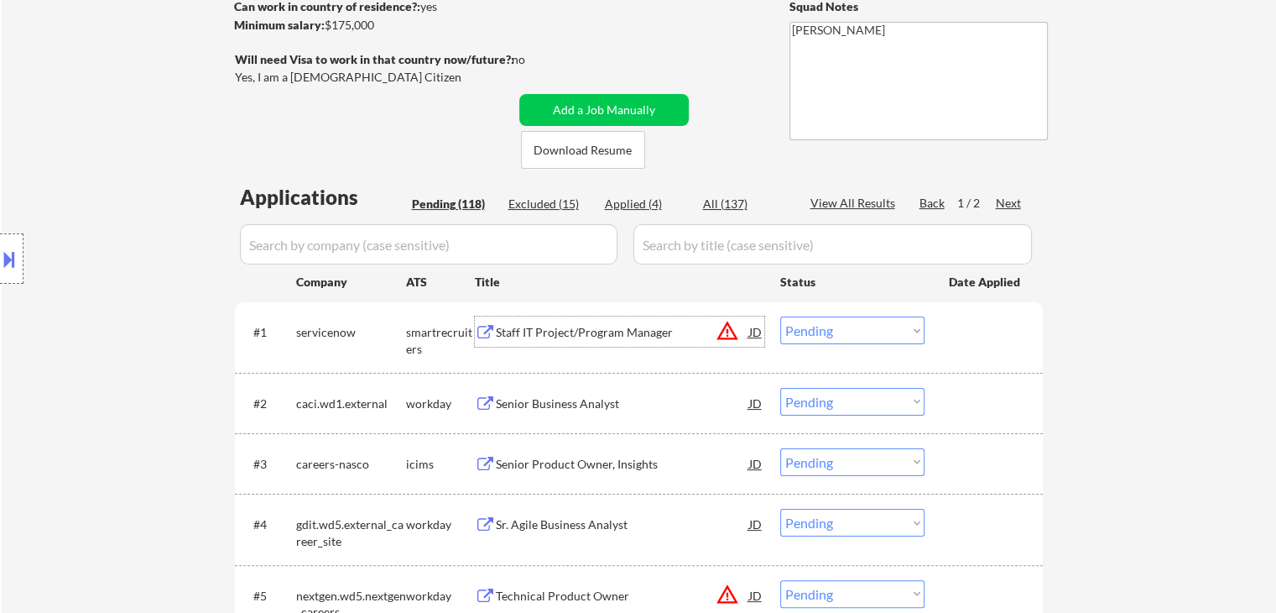
drag, startPoint x: 834, startPoint y: 337, endPoint x: 846, endPoint y: 343, distance: 13.5
click at [836, 336] on select "Choose an option... Pending Applied Excluded (Questions) Excluded (Expired) Exc…" at bounding box center [852, 330] width 144 height 28
click at [780, 316] on select "Choose an option... Pending Applied Excluded (Questions) Excluded (Expired) Exc…" at bounding box center [852, 330] width 144 height 28
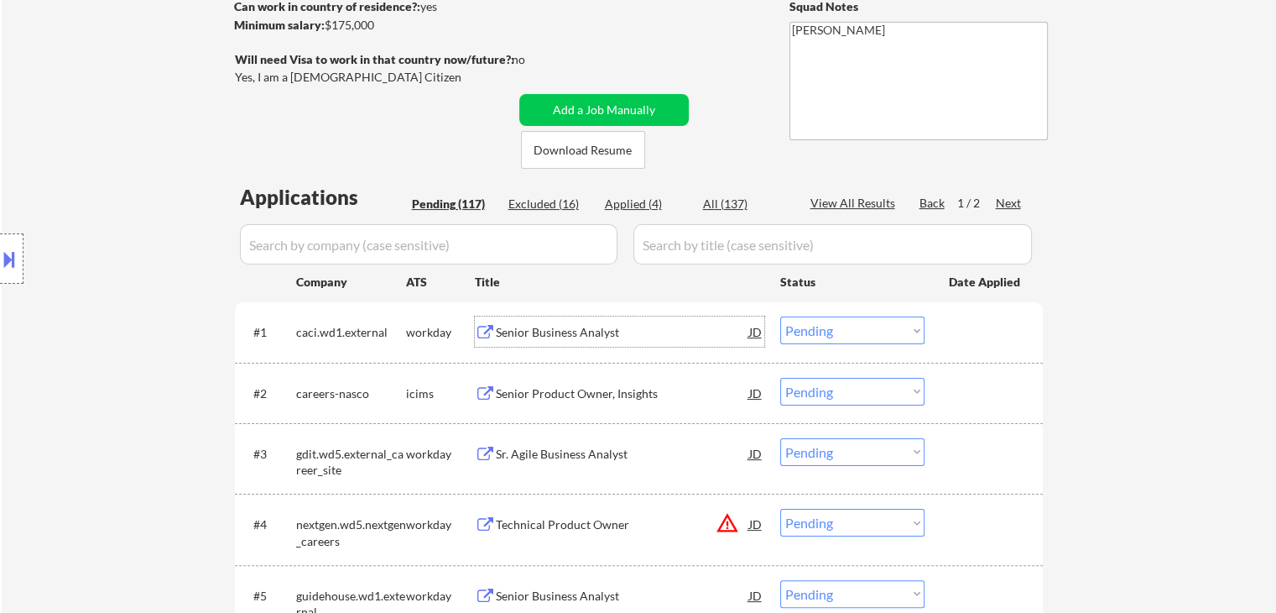
click at [564, 333] on div "Senior Business Analyst" at bounding box center [622, 332] width 253 height 17
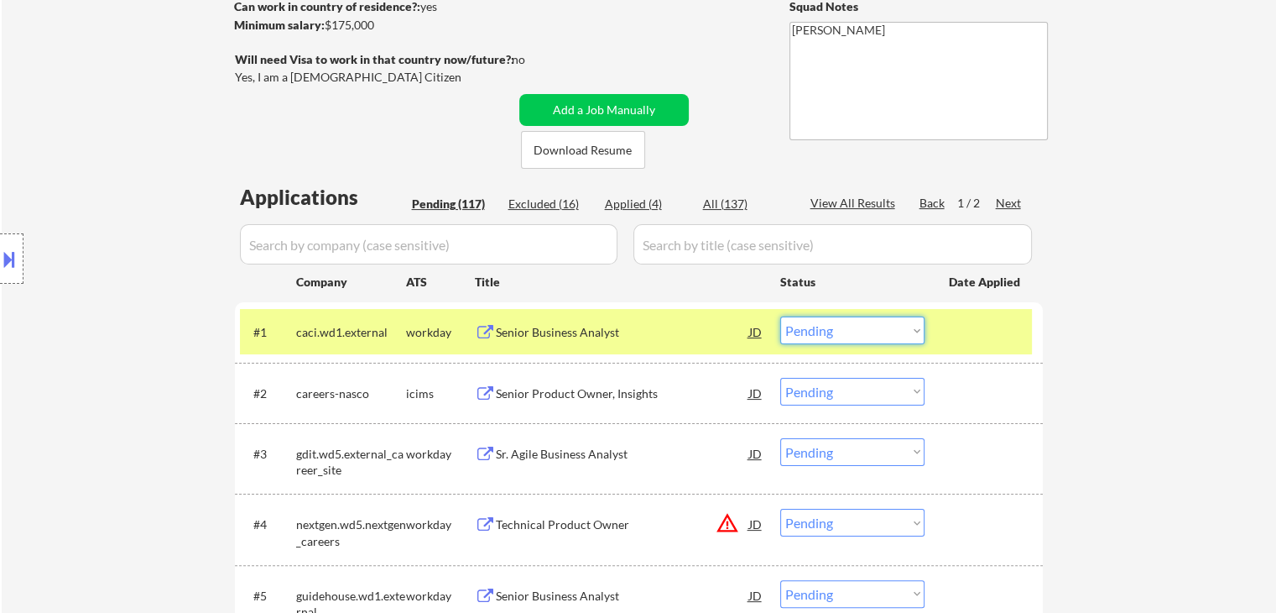
drag, startPoint x: 833, startPoint y: 325, endPoint x: 840, endPoint y: 339, distance: 15.8
click at [836, 330] on select "Choose an option... Pending Applied Excluded (Questions) Excluded (Expired) Exc…" at bounding box center [852, 330] width 144 height 28
click at [780, 316] on select "Choose an option... Pending Applied Excluded (Questions) Excluded (Expired) Exc…" at bounding box center [852, 330] width 144 height 28
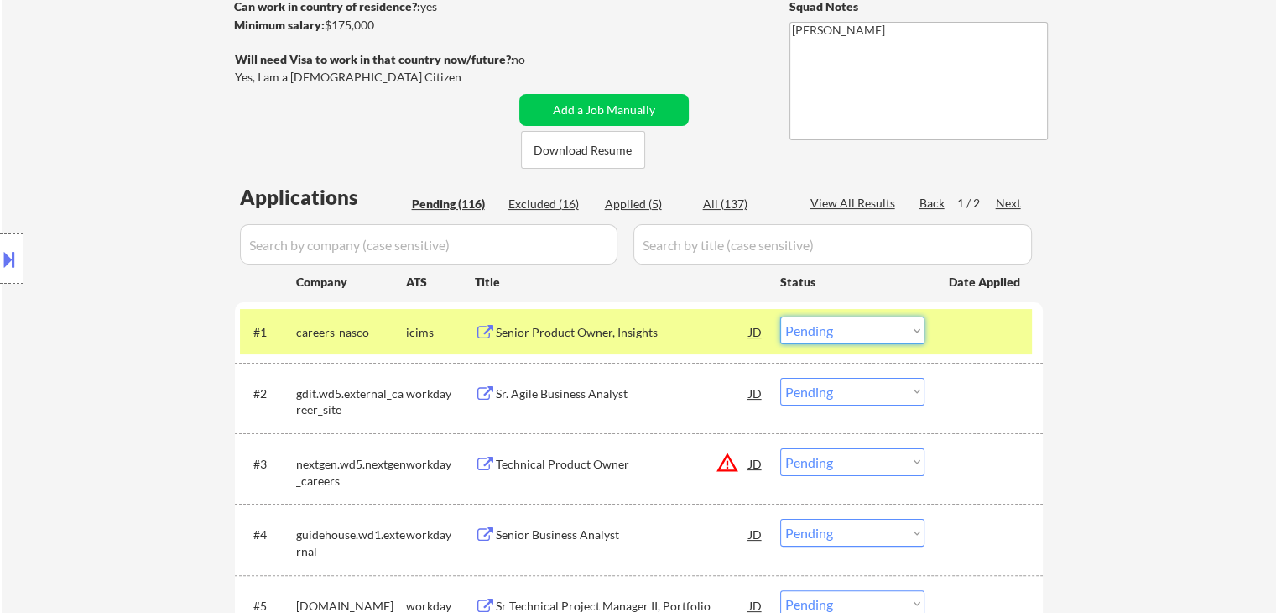
drag, startPoint x: 836, startPoint y: 323, endPoint x: 841, endPoint y: 343, distance: 20.8
click at [836, 325] on select "Choose an option... Pending Applied Excluded (Questions) Excluded (Expired) Exc…" at bounding box center [852, 330] width 144 height 28
click at [621, 327] on div "Senior Product Owner, Insights" at bounding box center [622, 332] width 253 height 17
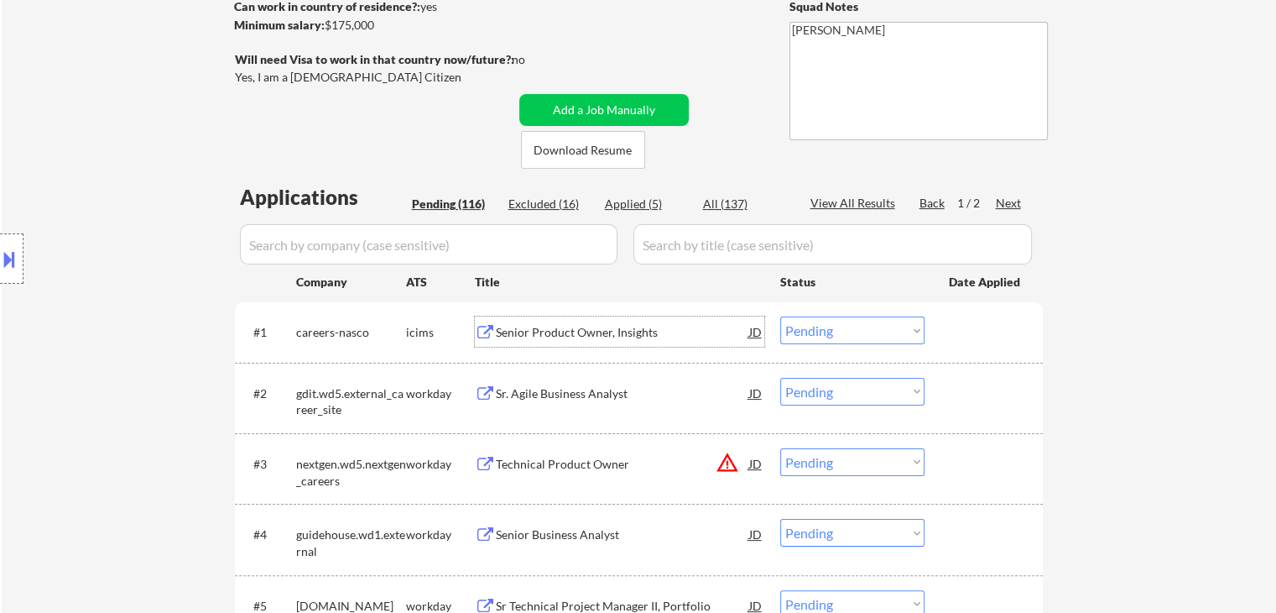
drag, startPoint x: 857, startPoint y: 327, endPoint x: 860, endPoint y: 343, distance: 16.3
click at [857, 327] on select "Choose an option... Pending Applied Excluded (Questions) Excluded (Expired) Exc…" at bounding box center [852, 330] width 144 height 28
click at [780, 316] on select "Choose an option... Pending Applied Excluded (Questions) Excluded (Expired) Exc…" at bounding box center [852, 330] width 144 height 28
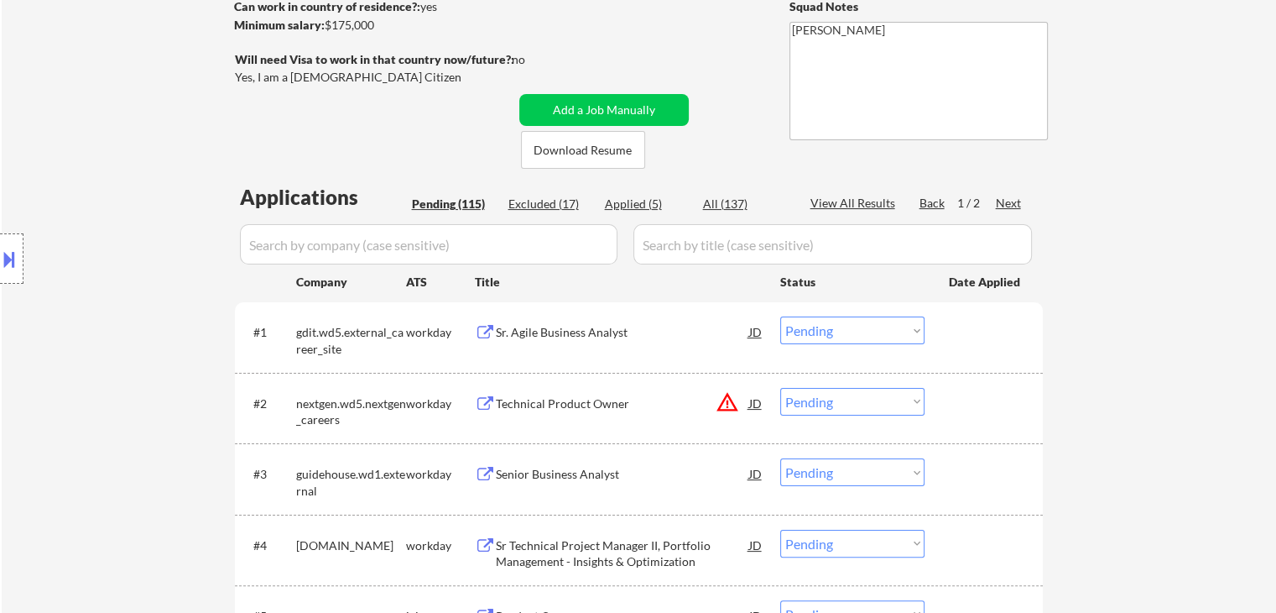
click at [576, 328] on div "Sr. Agile Business Analyst" at bounding box center [622, 332] width 253 height 17
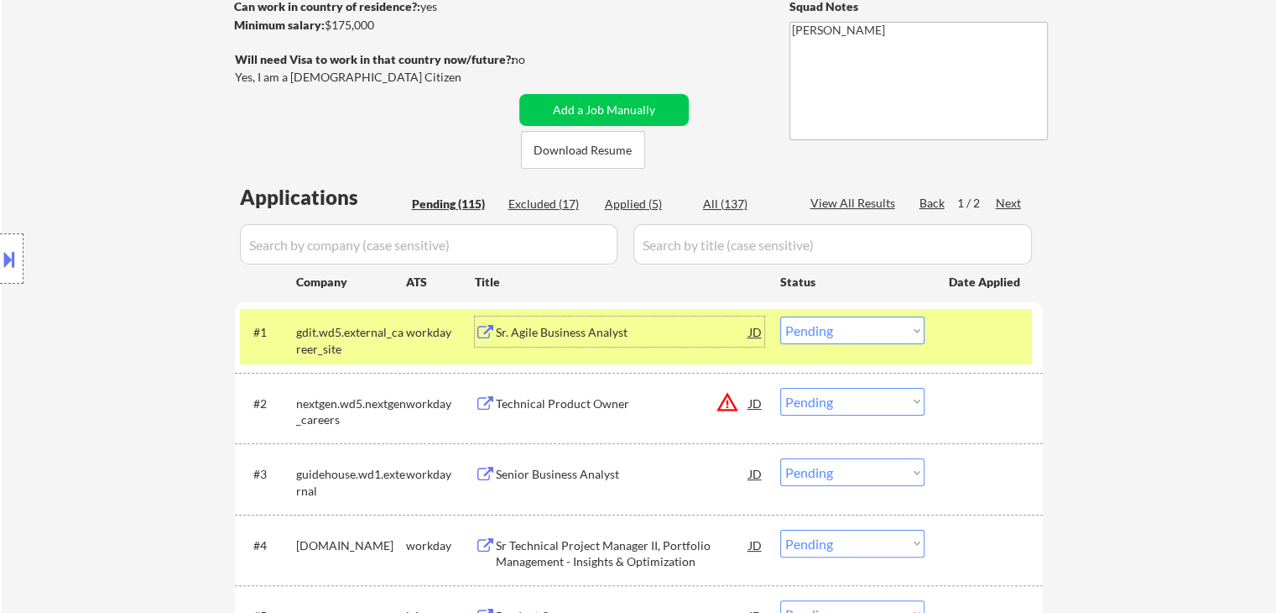
drag, startPoint x: 863, startPoint y: 333, endPoint x: 872, endPoint y: 343, distance: 13.7
click at [864, 335] on select "Choose an option... Pending Applied Excluded (Questions) Excluded (Expired) Exc…" at bounding box center [852, 330] width 144 height 28
click at [780, 316] on select "Choose an option... Pending Applied Excluded (Questions) Excluded (Expired) Exc…" at bounding box center [852, 330] width 144 height 28
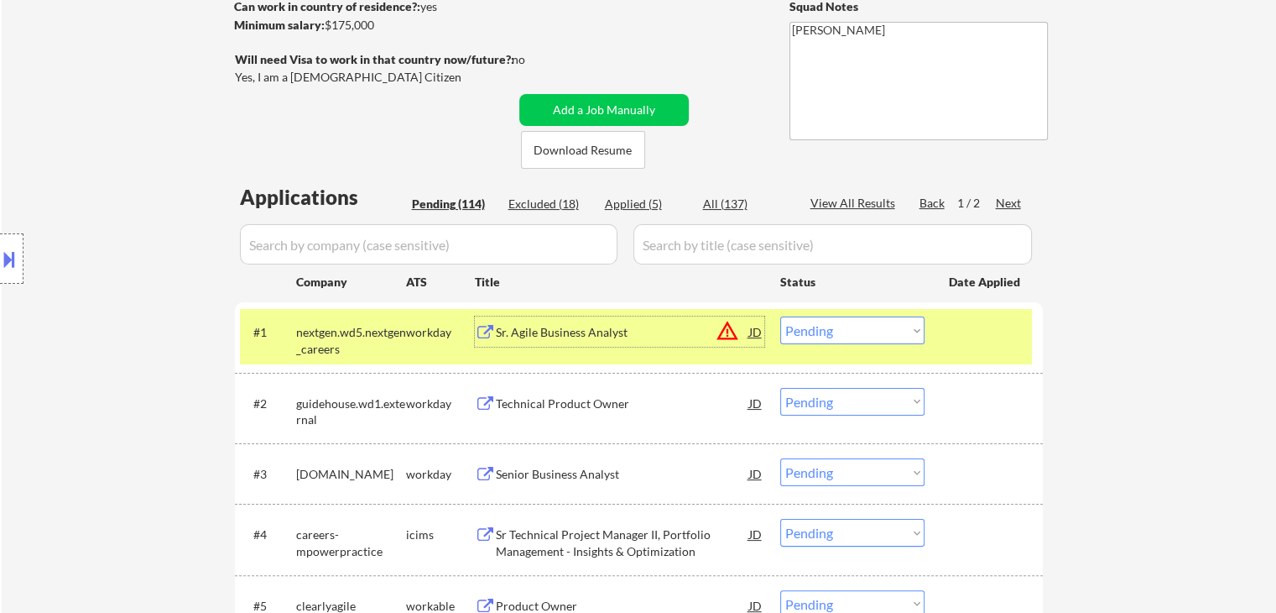
click at [606, 343] on div "Sr. Agile Business Analyst" at bounding box center [622, 331] width 253 height 30
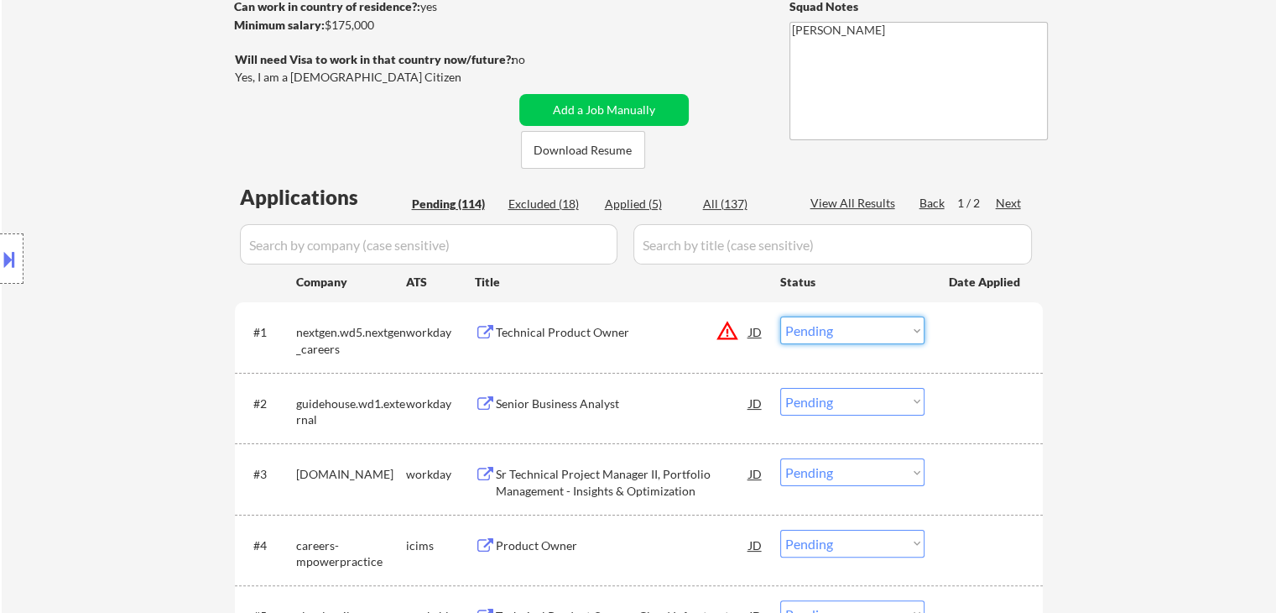
drag, startPoint x: 822, startPoint y: 326, endPoint x: 827, endPoint y: 335, distance: 9.8
click at [822, 329] on select "Choose an option... Pending Applied Excluded (Questions) Excluded (Expired) Exc…" at bounding box center [852, 330] width 144 height 28
click at [780, 316] on select "Choose an option... Pending Applied Excluded (Questions) Excluded (Expired) Exc…" at bounding box center [852, 330] width 144 height 28
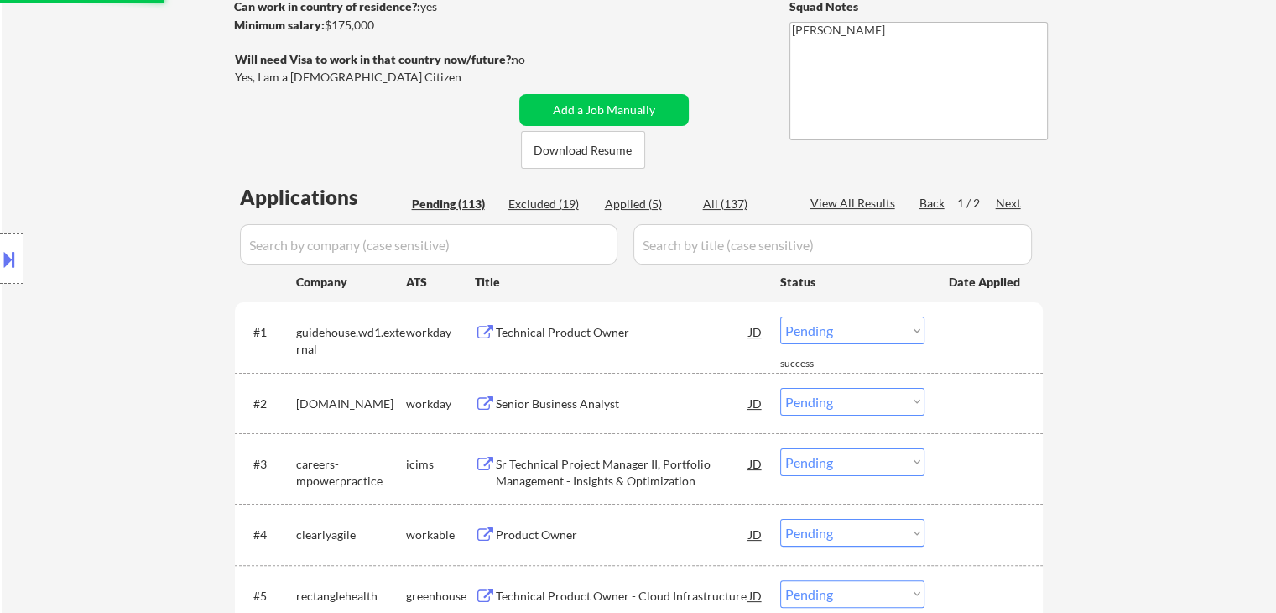
click at [568, 330] on div "Technical Product Owner" at bounding box center [622, 332] width 253 height 17
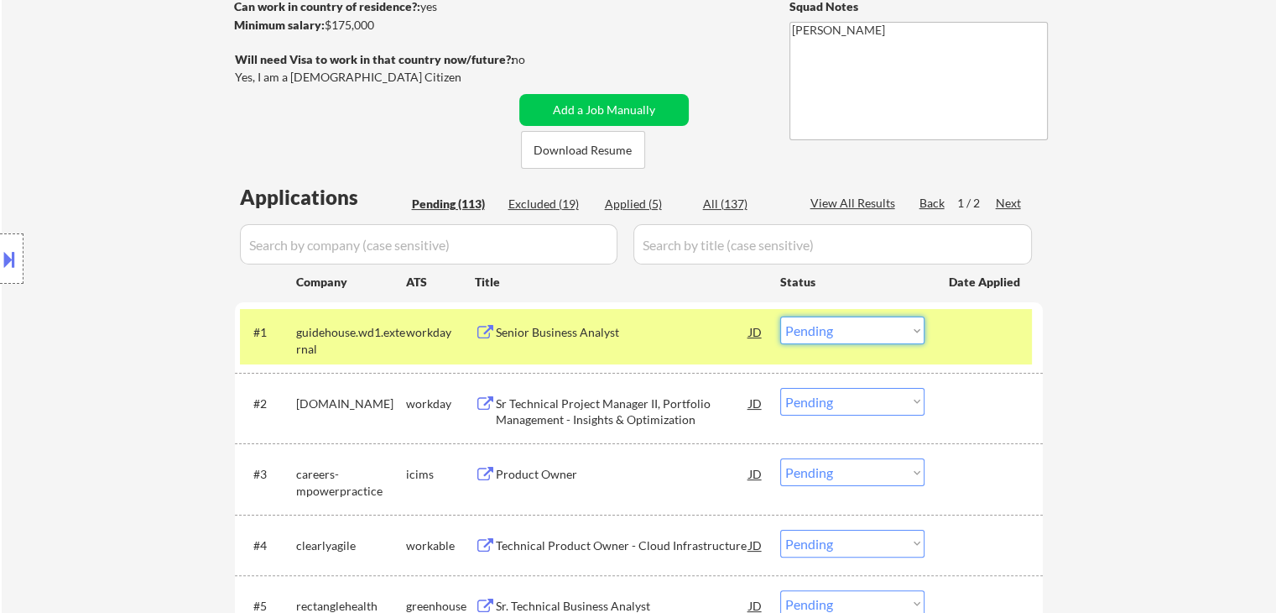
drag, startPoint x: 802, startPoint y: 329, endPoint x: 812, endPoint y: 343, distance: 17.5
click at [804, 332] on select "Choose an option... Pending Applied Excluded (Questions) Excluded (Expired) Exc…" at bounding box center [852, 330] width 144 height 28
click at [780, 316] on select "Choose an option... Pending Applied Excluded (Questions) Excluded (Expired) Exc…" at bounding box center [852, 330] width 144 height 28
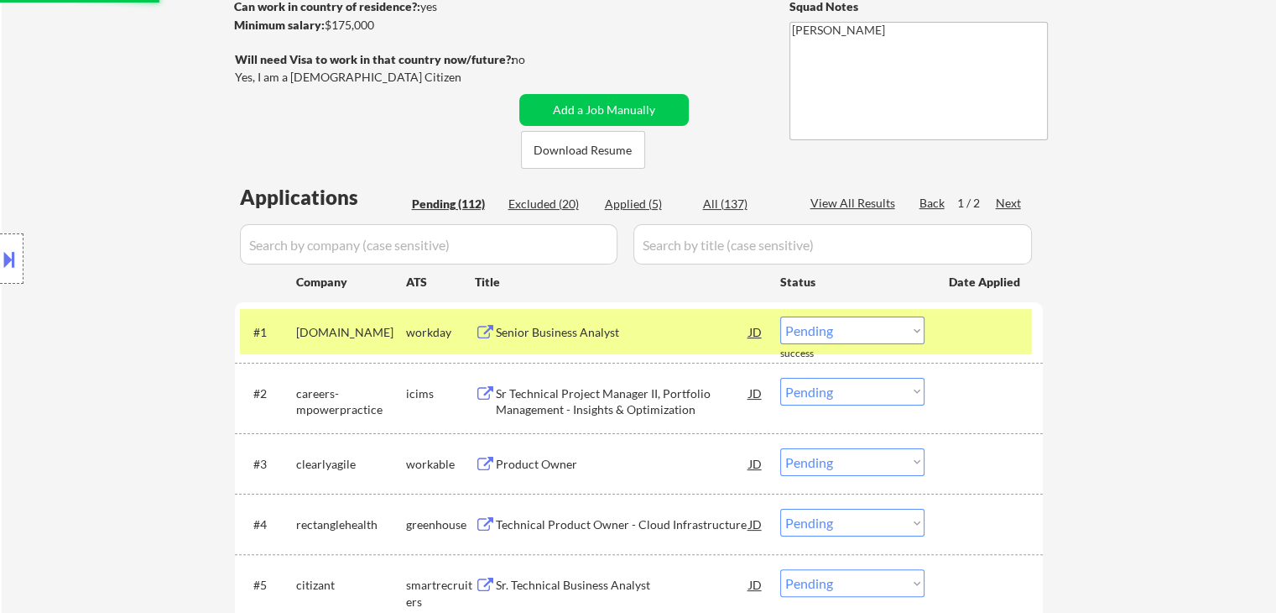
click at [592, 326] on div "Senior Business Analyst" at bounding box center [622, 332] width 253 height 17
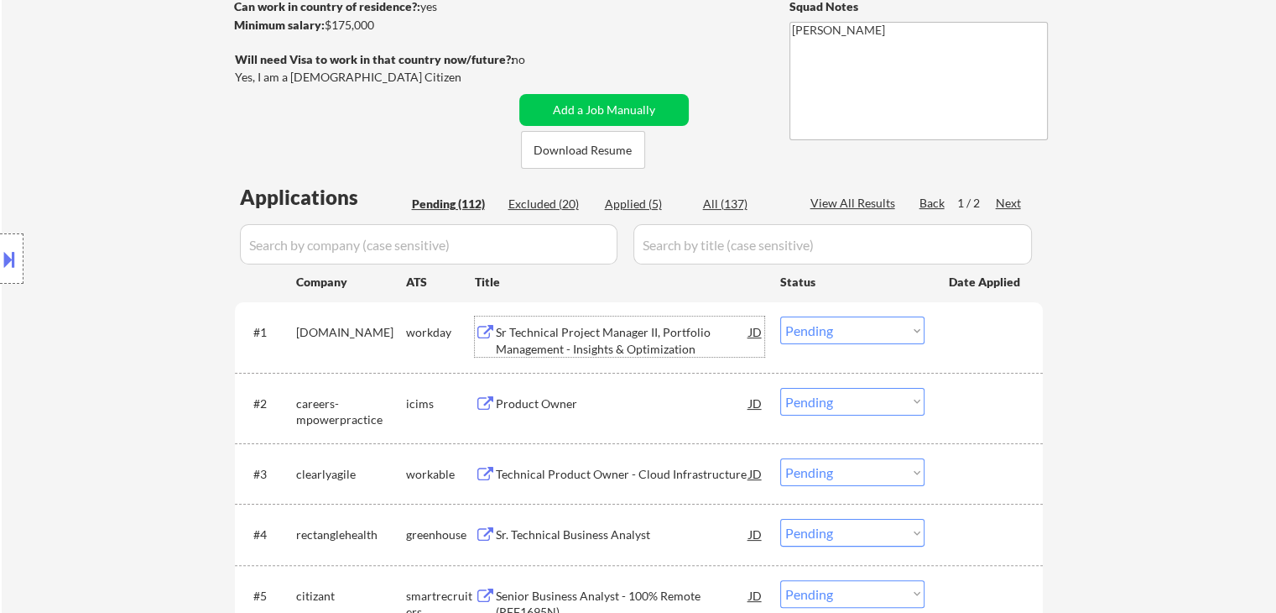
click at [833, 320] on select "Choose an option... Pending Applied Excluded (Questions) Excluded (Expired) Exc…" at bounding box center [852, 330] width 144 height 28
click at [780, 316] on select "Choose an option... Pending Applied Excluded (Questions) Excluded (Expired) Exc…" at bounding box center [852, 330] width 144 height 28
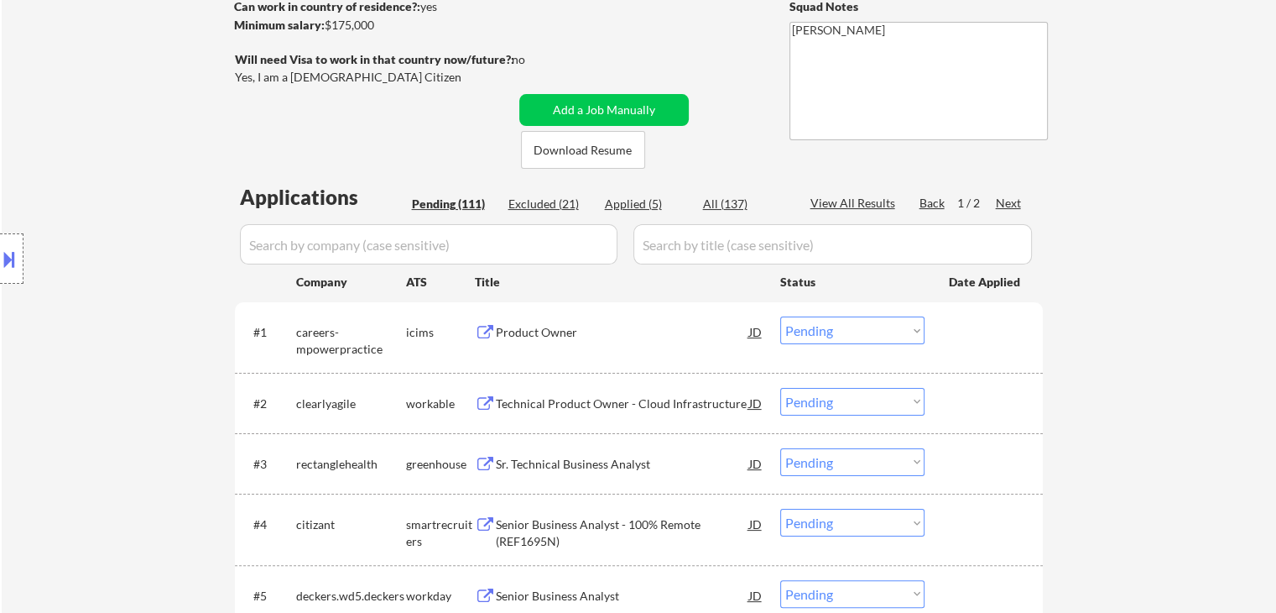
click at [587, 339] on div "Product Owner" at bounding box center [622, 332] width 253 height 17
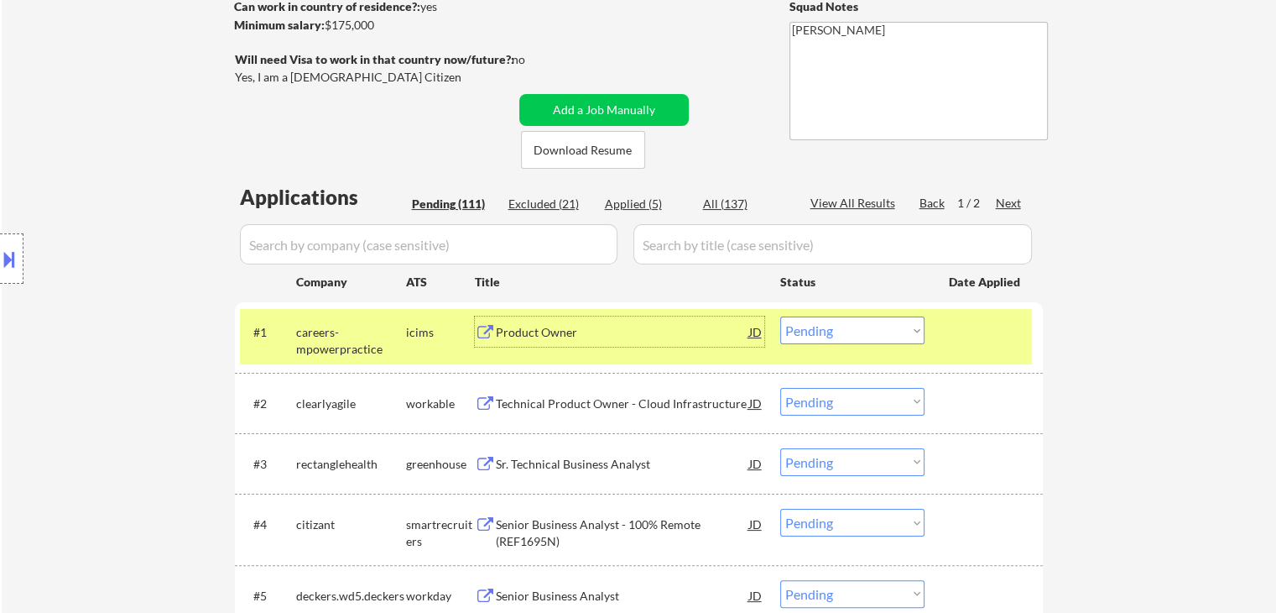
click at [856, 331] on select "Choose an option... Pending Applied Excluded (Questions) Excluded (Expired) Exc…" at bounding box center [852, 330] width 144 height 28
click at [780, 316] on select "Choose an option... Pending Applied Excluded (Questions) Excluded (Expired) Exc…" at bounding box center [852, 330] width 144 height 28
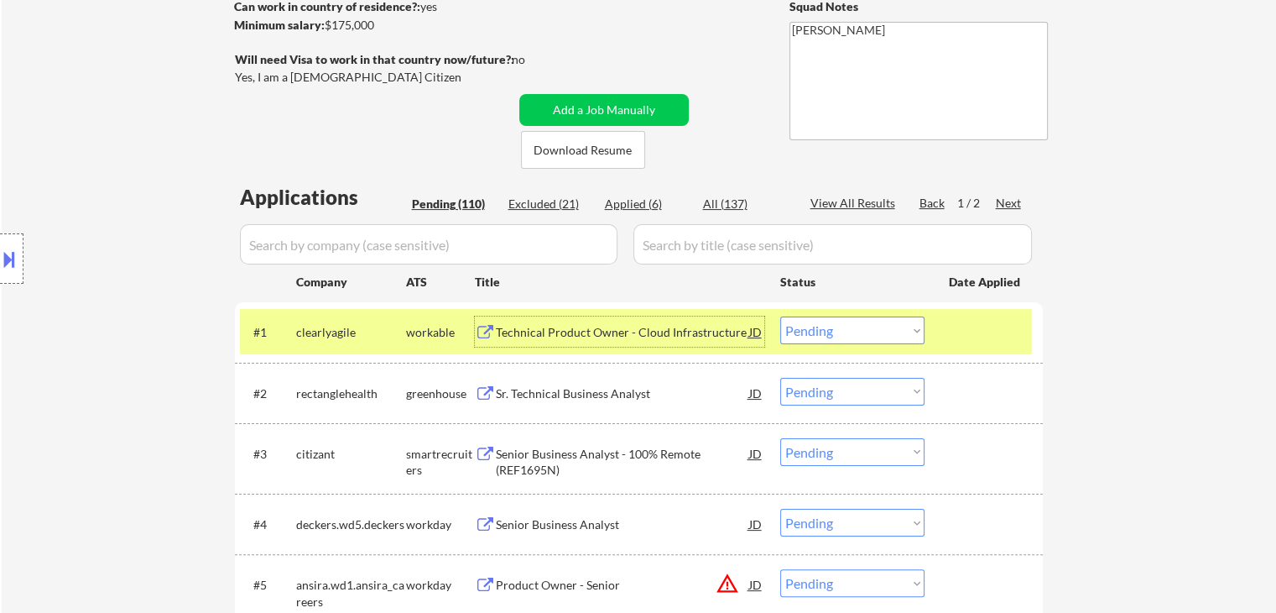
click at [644, 321] on div "Technical Product Owner - Cloud Infrastructure" at bounding box center [622, 331] width 253 height 30
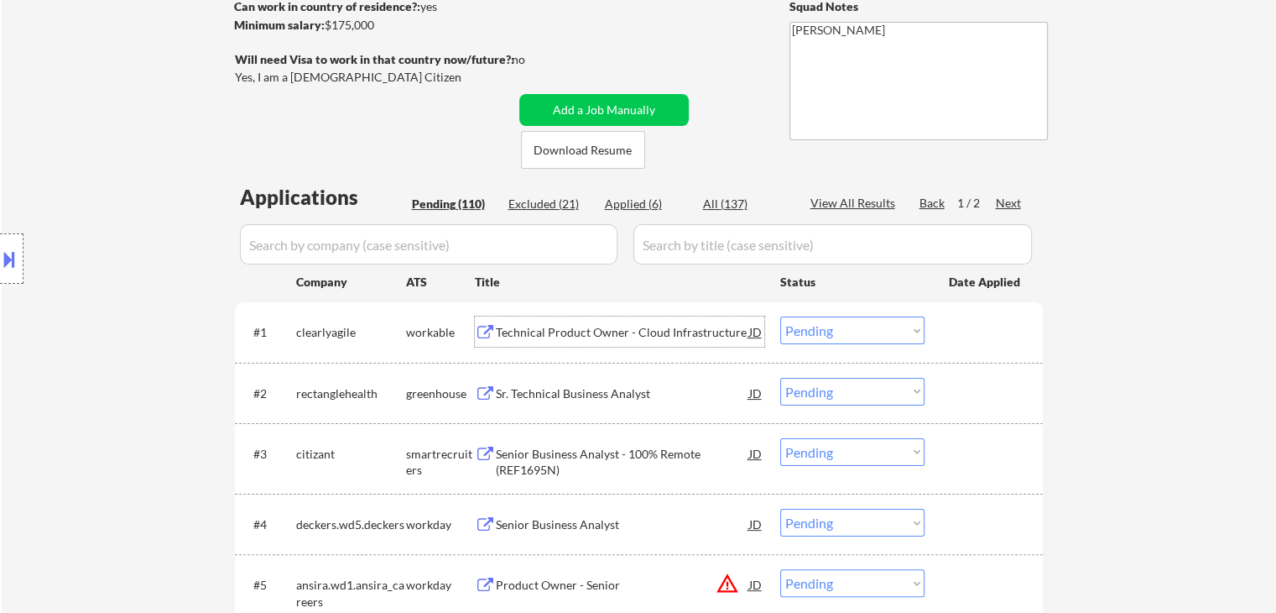
click at [866, 326] on select "Choose an option... Pending Applied Excluded (Questions) Excluded (Expired) Exc…" at bounding box center [852, 330] width 144 height 28
click at [780, 316] on select "Choose an option... Pending Applied Excluded (Questions) Excluded (Expired) Exc…" at bounding box center [852, 330] width 144 height 28
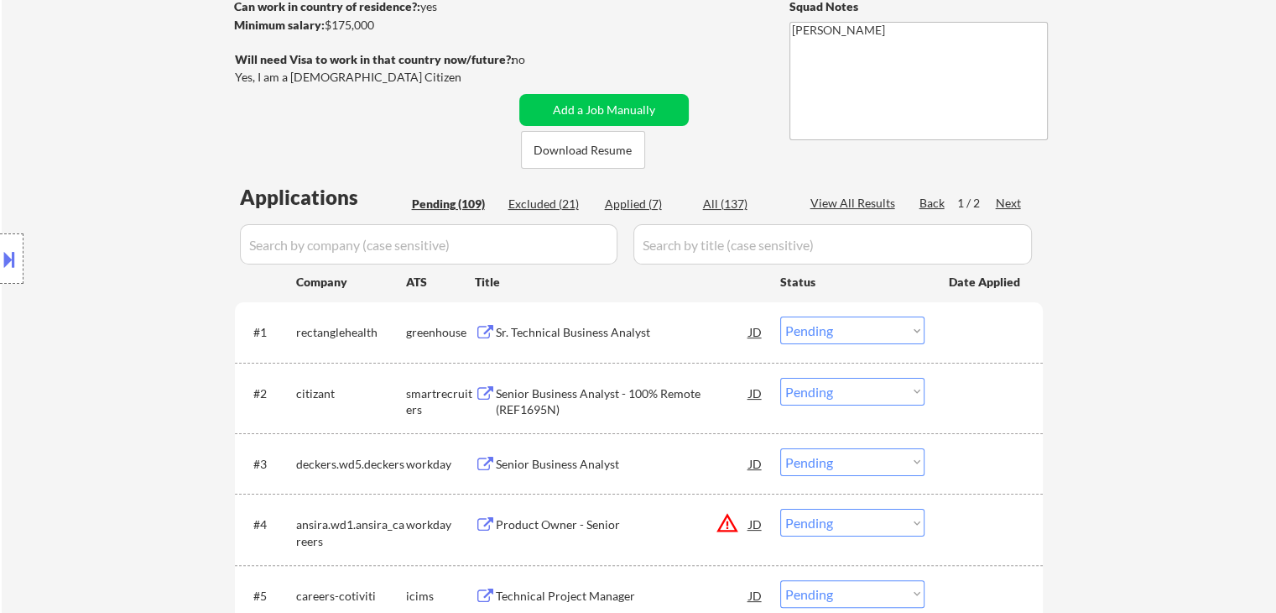
click at [553, 331] on div "Sr. Technical Business Analyst" at bounding box center [622, 332] width 253 height 17
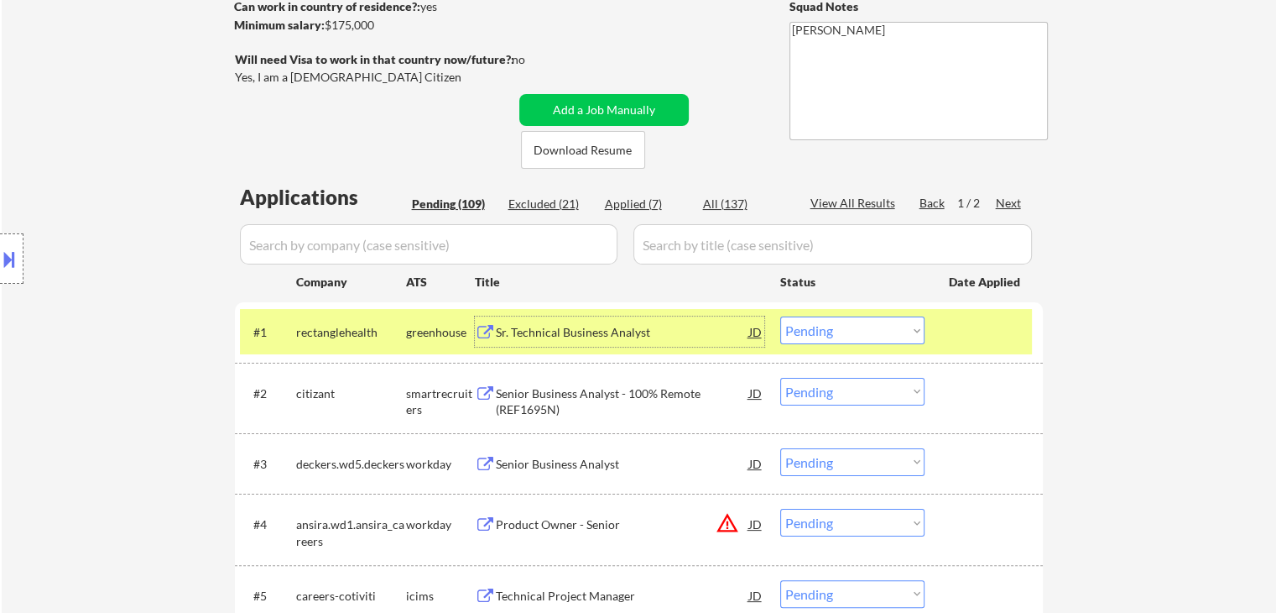
click at [843, 332] on select "Choose an option... Pending Applied Excluded (Questions) Excluded (Expired) Exc…" at bounding box center [852, 330] width 144 height 28
click at [780, 316] on select "Choose an option... Pending Applied Excluded (Questions) Excluded (Expired) Exc…" at bounding box center [852, 330] width 144 height 28
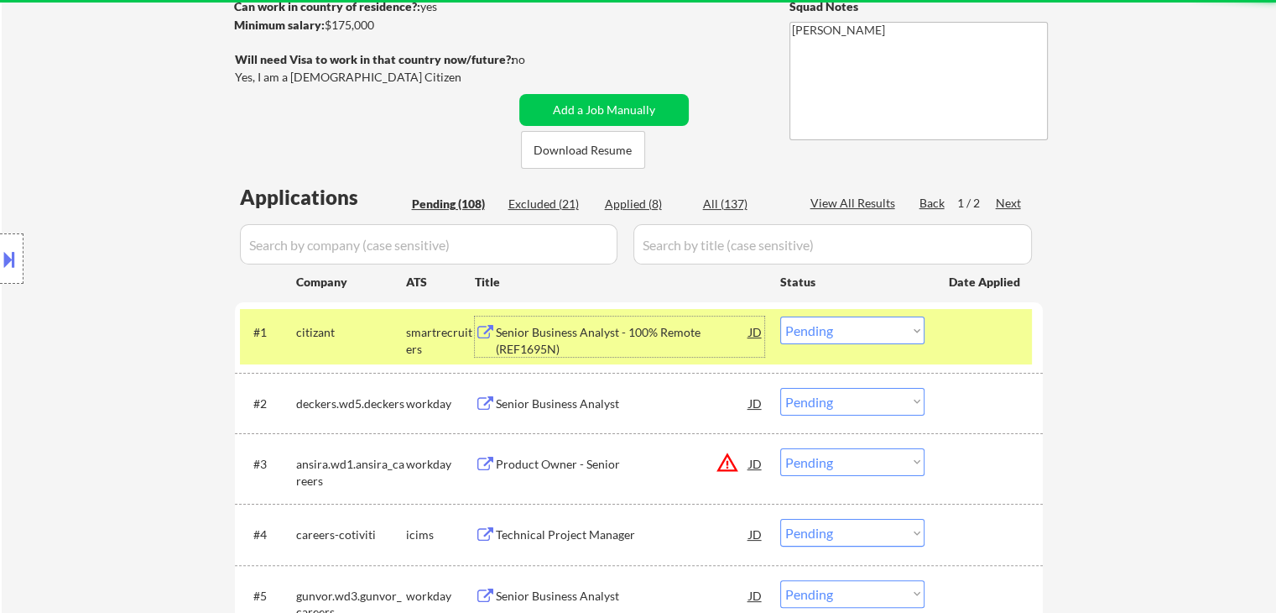
click at [597, 345] on div "Senior Business Analyst - 100% Remote (REF1695N)" at bounding box center [622, 340] width 253 height 33
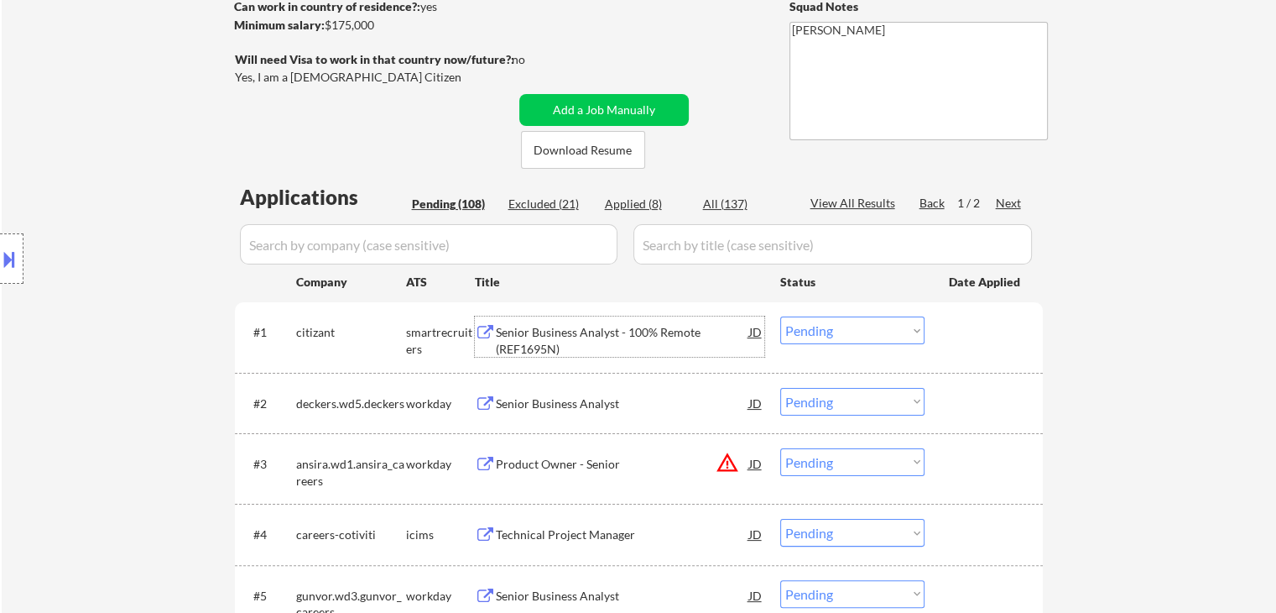
click at [874, 336] on select "Choose an option... Pending Applied Excluded (Questions) Excluded (Expired) Exc…" at bounding box center [852, 330] width 144 height 28
click at [780, 316] on select "Choose an option... Pending Applied Excluded (Questions) Excluded (Expired) Exc…" at bounding box center [852, 330] width 144 height 28
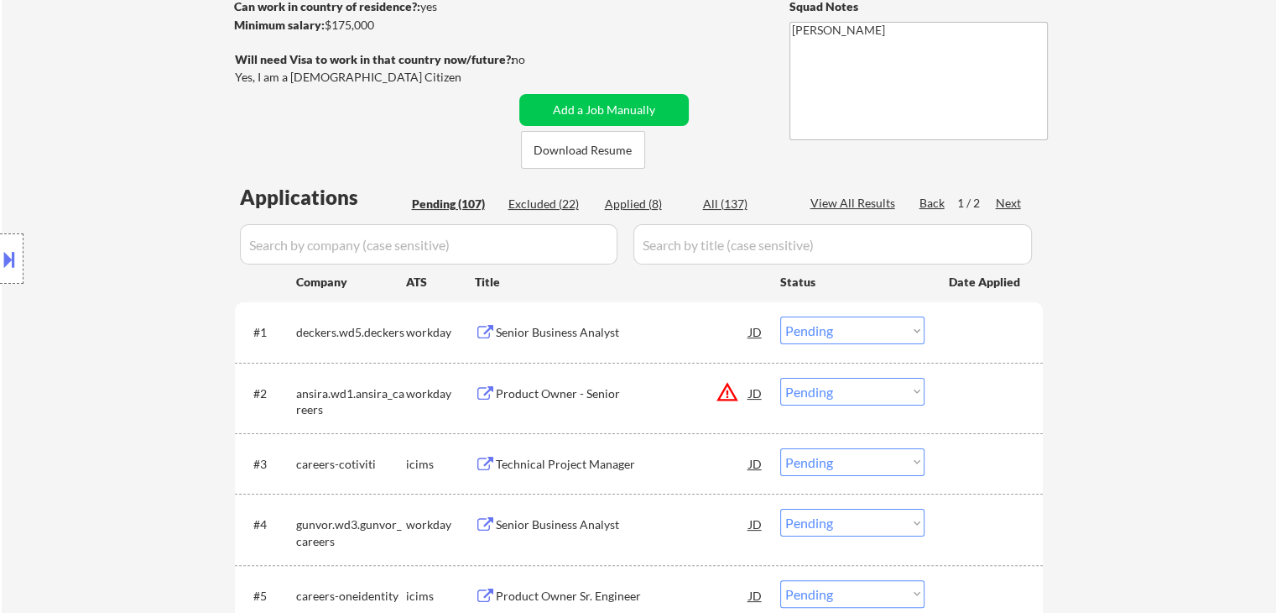
click at [533, 339] on div "Senior Business Analyst" at bounding box center [622, 332] width 253 height 17
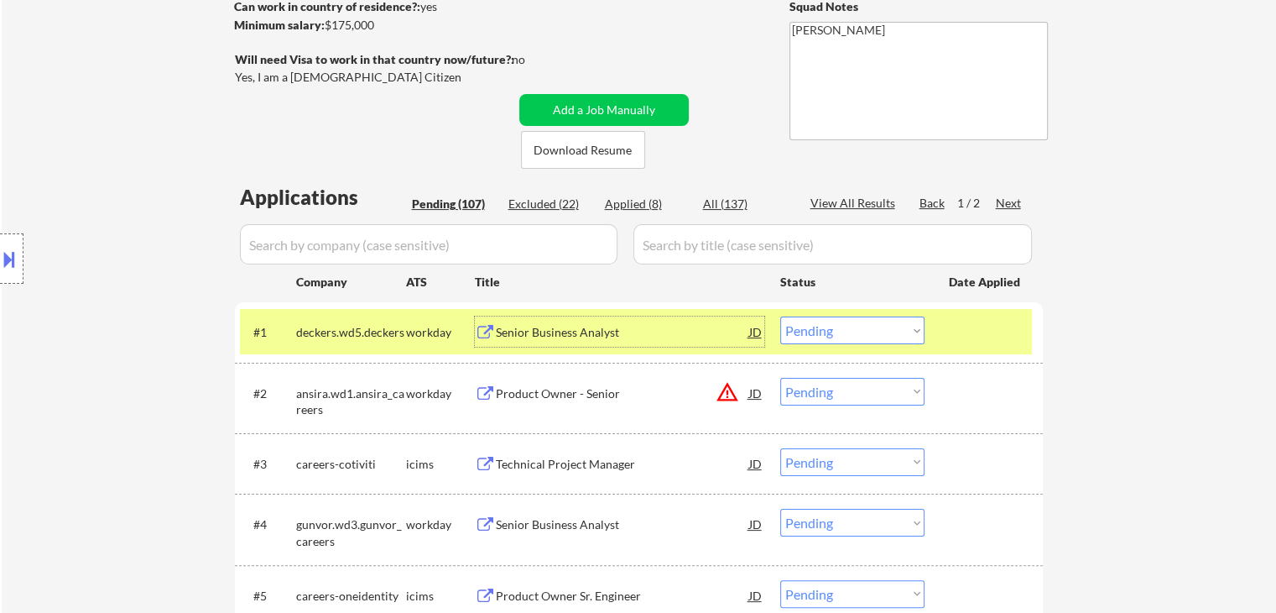
drag, startPoint x: 853, startPoint y: 327, endPoint x: 860, endPoint y: 337, distance: 11.4
click at [853, 328] on select "Choose an option... Pending Applied Excluded (Questions) Excluded (Expired) Exc…" at bounding box center [852, 330] width 144 height 28
click at [780, 316] on select "Choose an option... Pending Applied Excluded (Questions) Excluded (Expired) Exc…" at bounding box center [852, 330] width 144 height 28
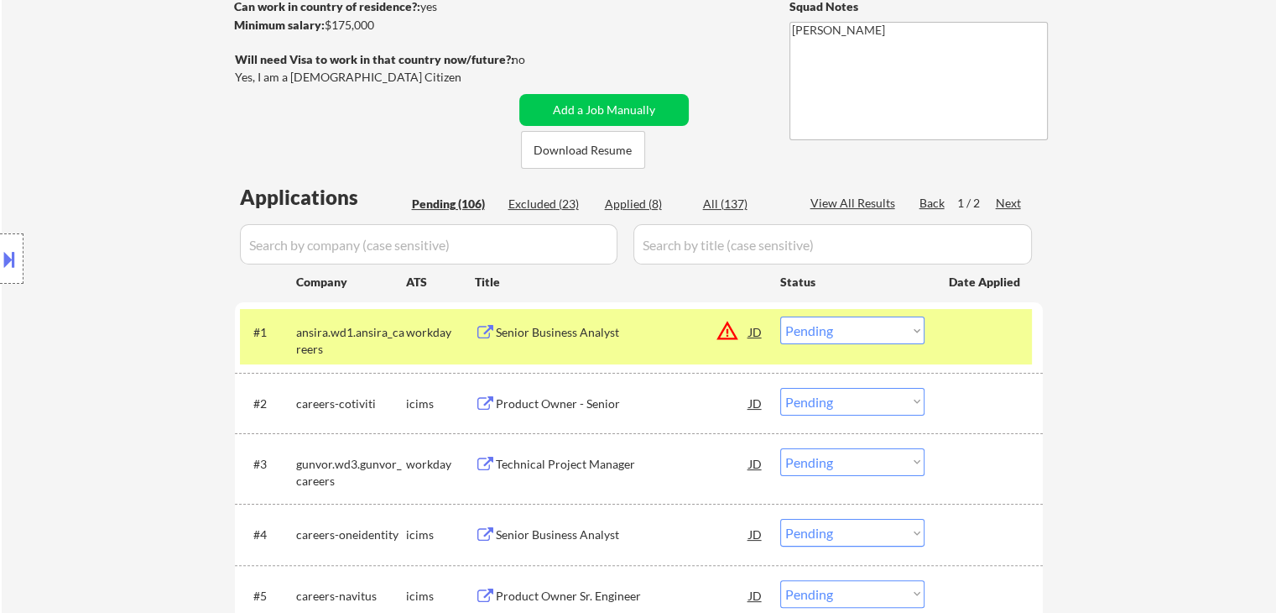
click at [420, 330] on div "workday" at bounding box center [440, 332] width 69 height 17
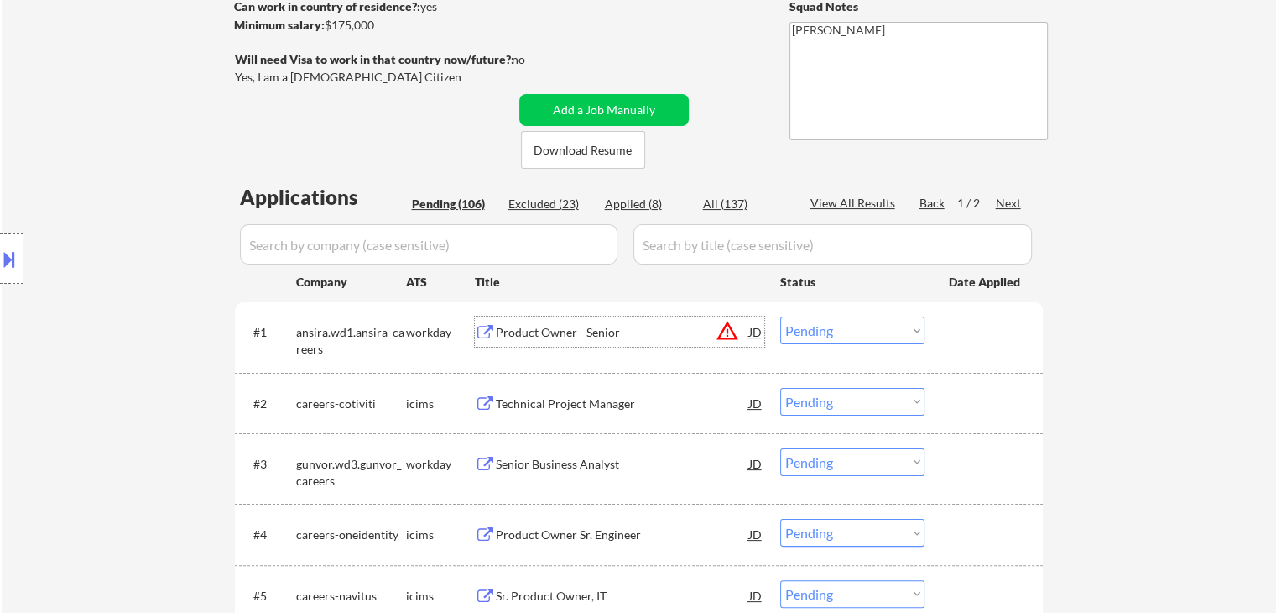
click at [537, 324] on div "Product Owner - Senior" at bounding box center [622, 332] width 253 height 17
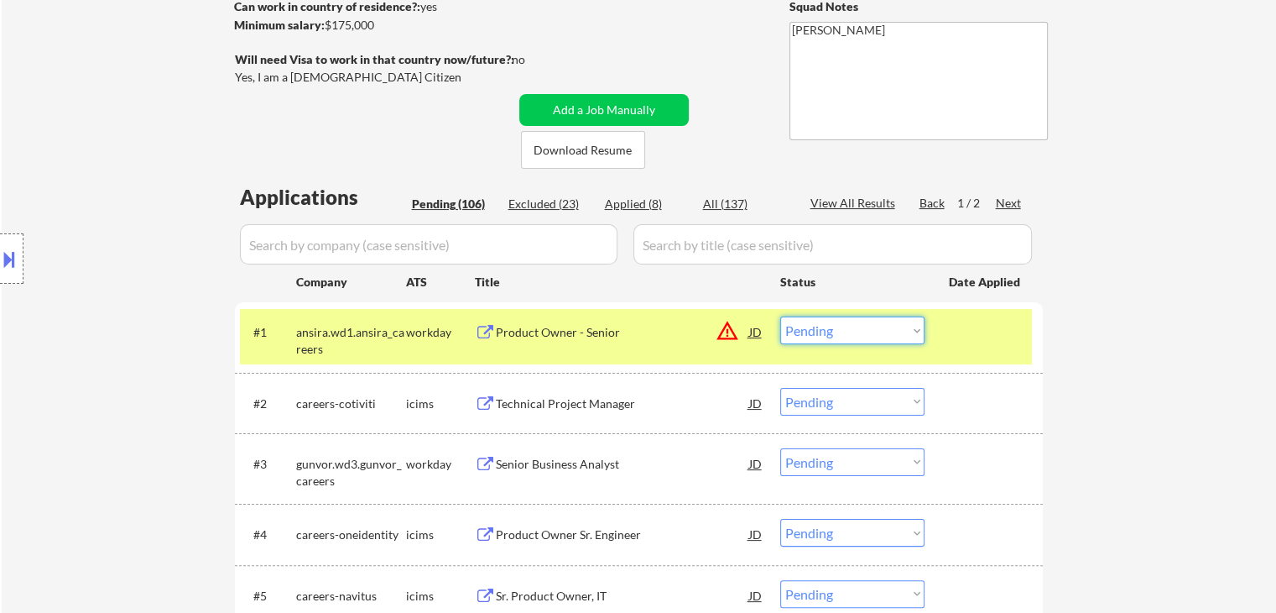
click at [854, 334] on select "Choose an option... Pending Applied Excluded (Questions) Excluded (Expired) Exc…" at bounding box center [852, 330] width 144 height 28
click at [780, 316] on select "Choose an option... Pending Applied Excluded (Questions) Excluded (Expired) Exc…" at bounding box center [852, 330] width 144 height 28
select select ""pending""
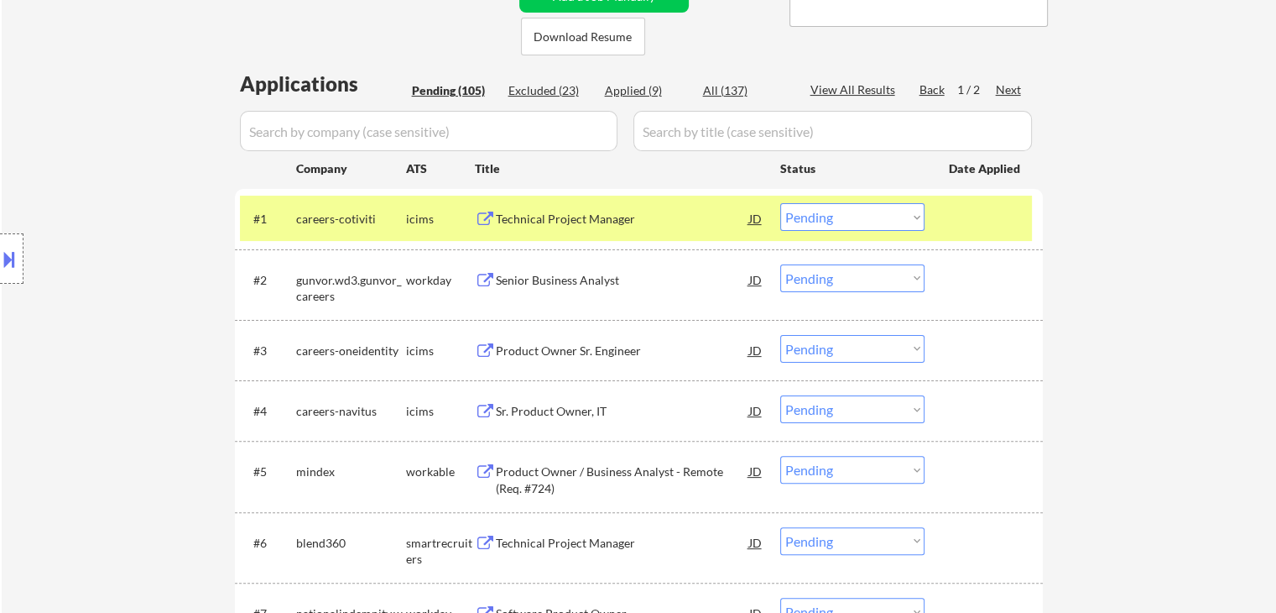
scroll to position [504, 0]
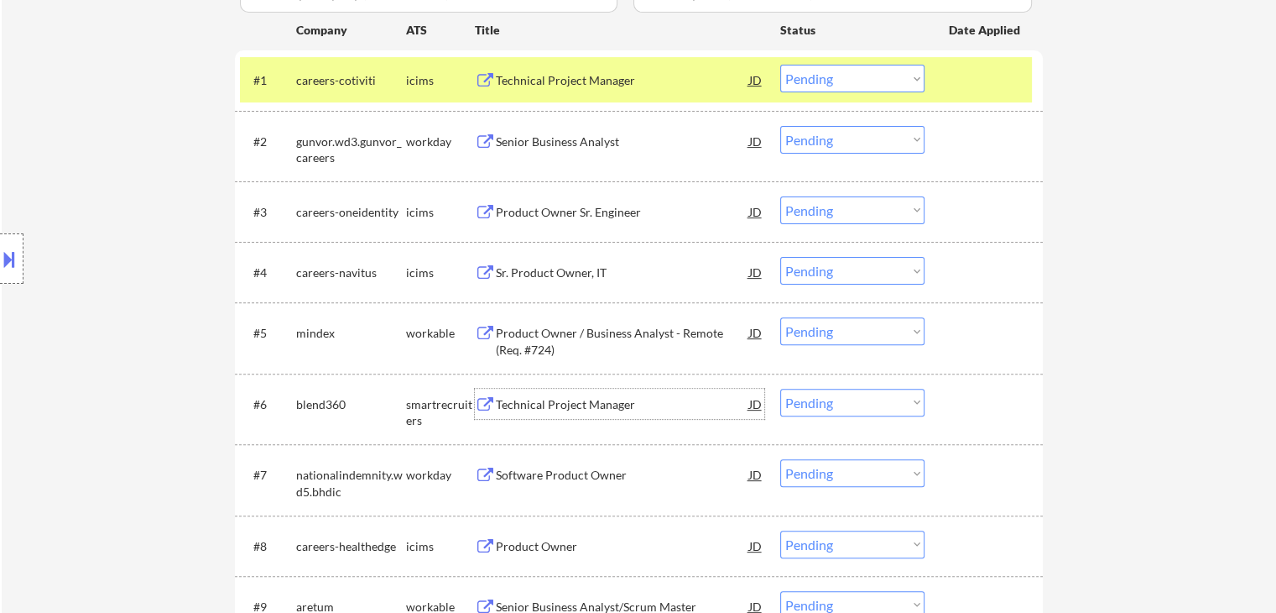
click at [562, 415] on div "Technical Project Manager" at bounding box center [622, 404] width 253 height 30
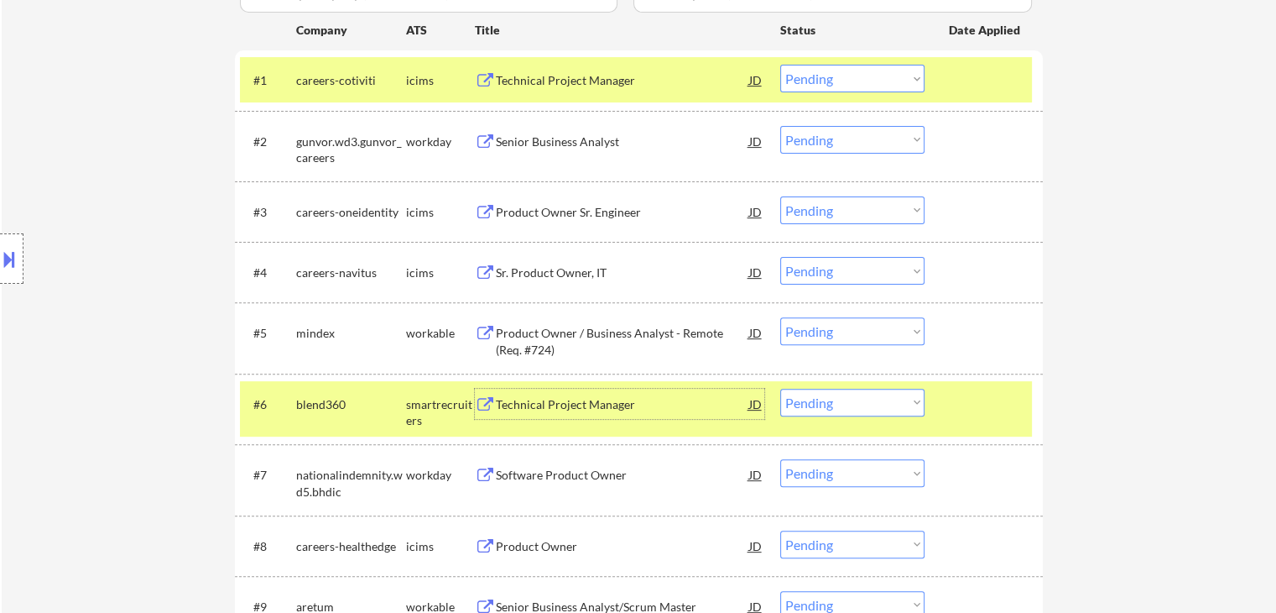
click at [880, 397] on select "Choose an option... Pending Applied Excluded (Questions) Excluded (Expired) Exc…" at bounding box center [852, 403] width 144 height 28
click at [780, 389] on select "Choose an option... Pending Applied Excluded (Questions) Excluded (Expired) Exc…" at bounding box center [852, 403] width 144 height 28
click at [953, 83] on div at bounding box center [986, 80] width 74 height 30
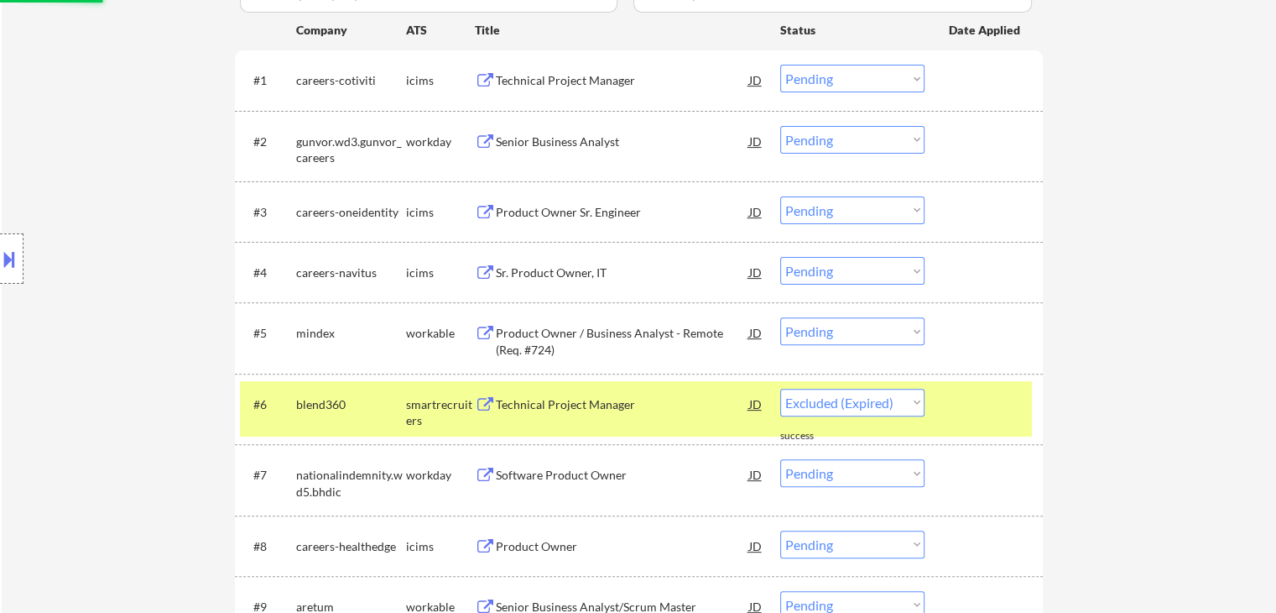
select select ""pending""
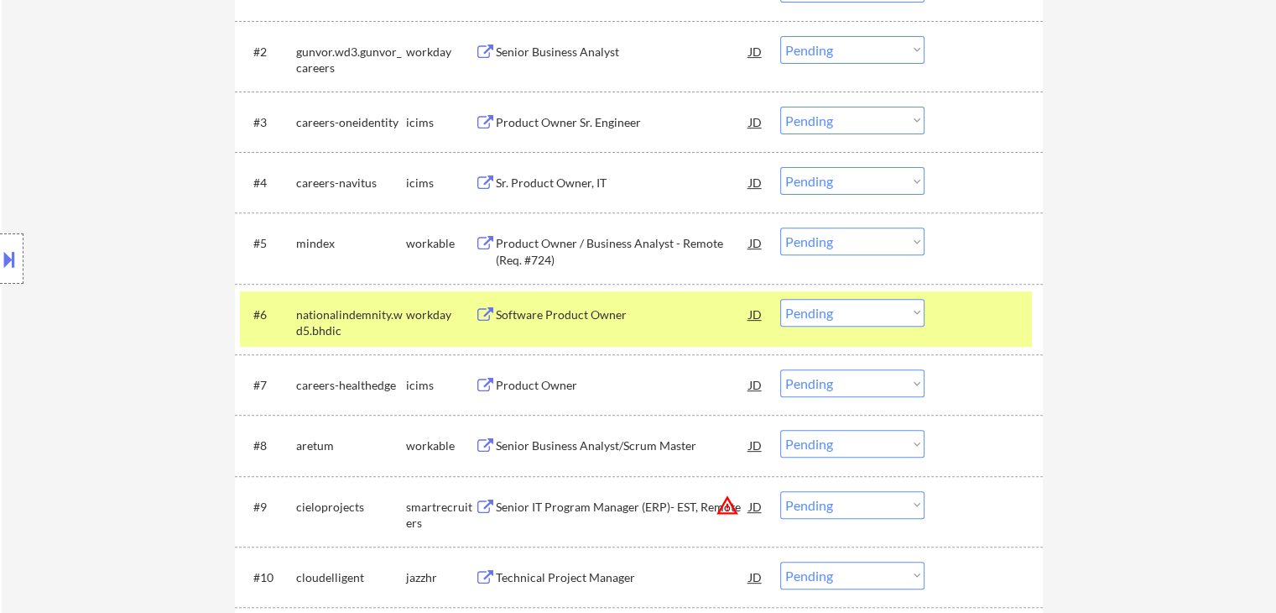
scroll to position [839, 0]
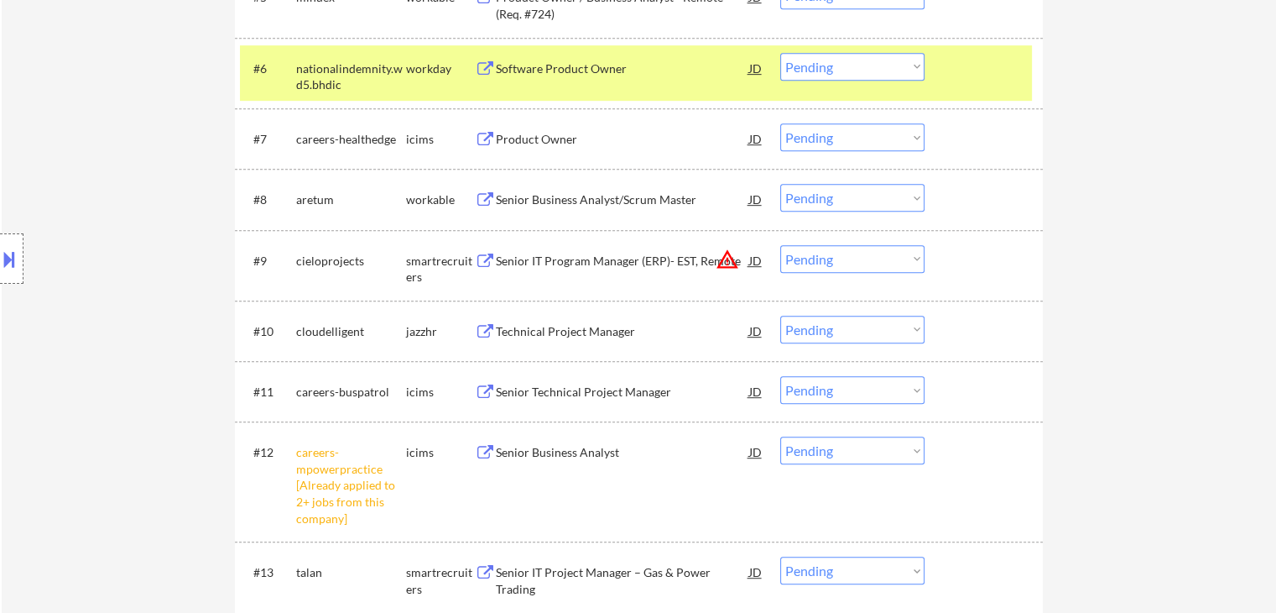
click at [856, 454] on select "Choose an option... Pending Applied Excluded (Questions) Excluded (Expired) Exc…" at bounding box center [852, 450] width 144 height 28
click at [780, 436] on select "Choose an option... Pending Applied Excluded (Questions) Excluded (Expired) Exc…" at bounding box center [852, 450] width 144 height 28
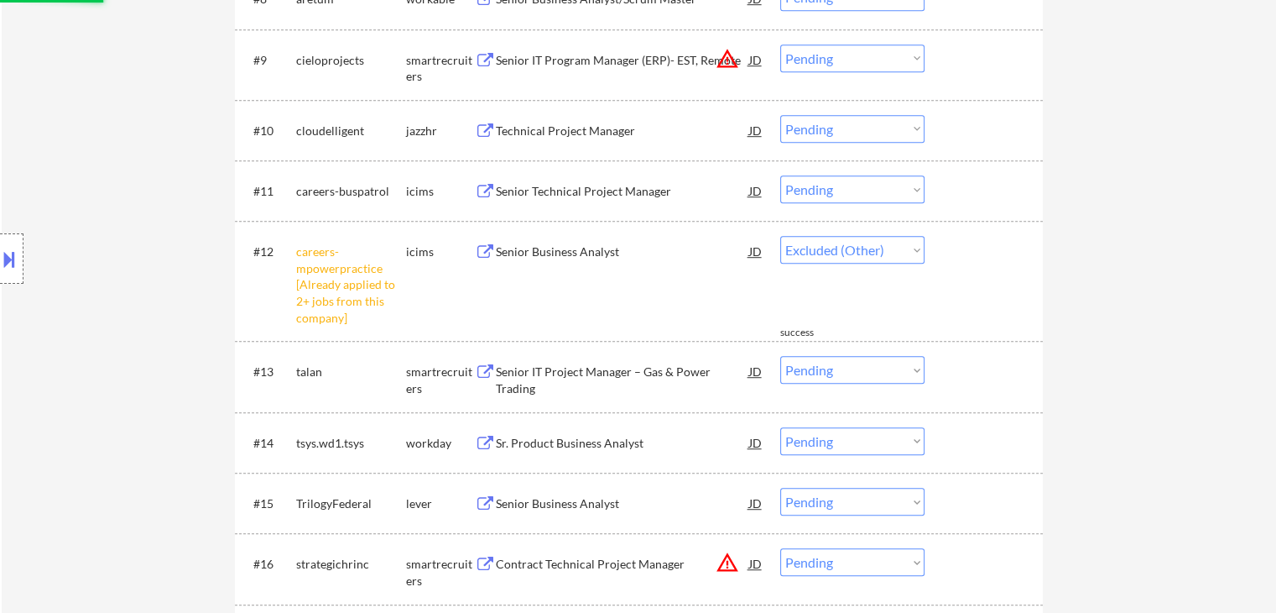
scroll to position [755, 0]
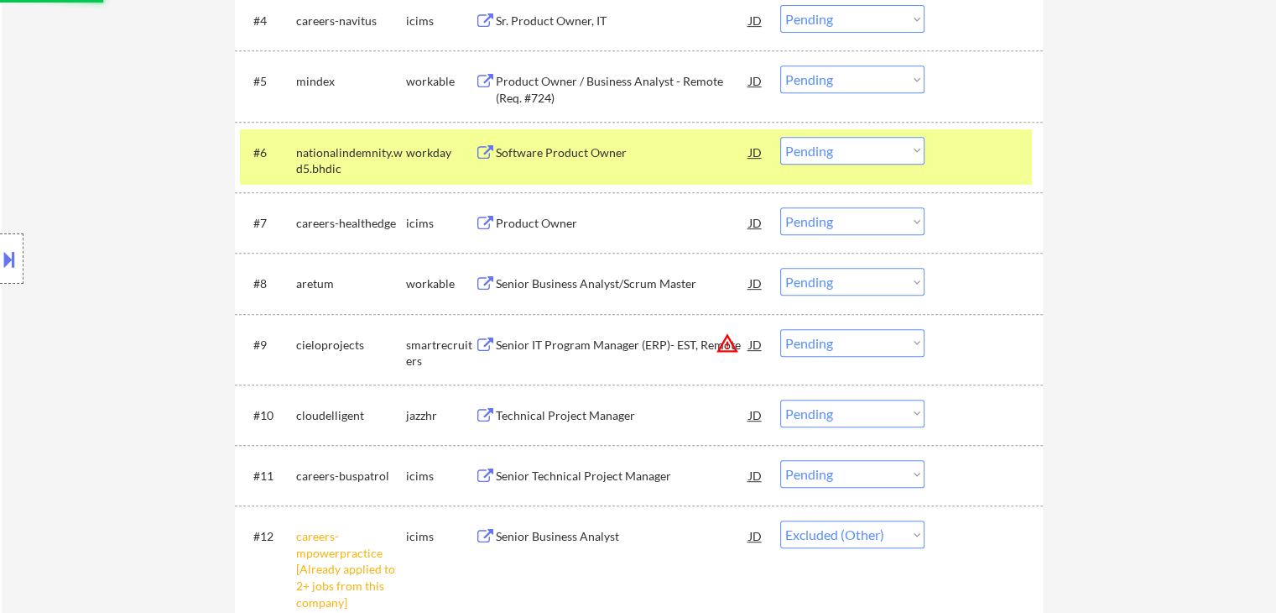
select select ""pending""
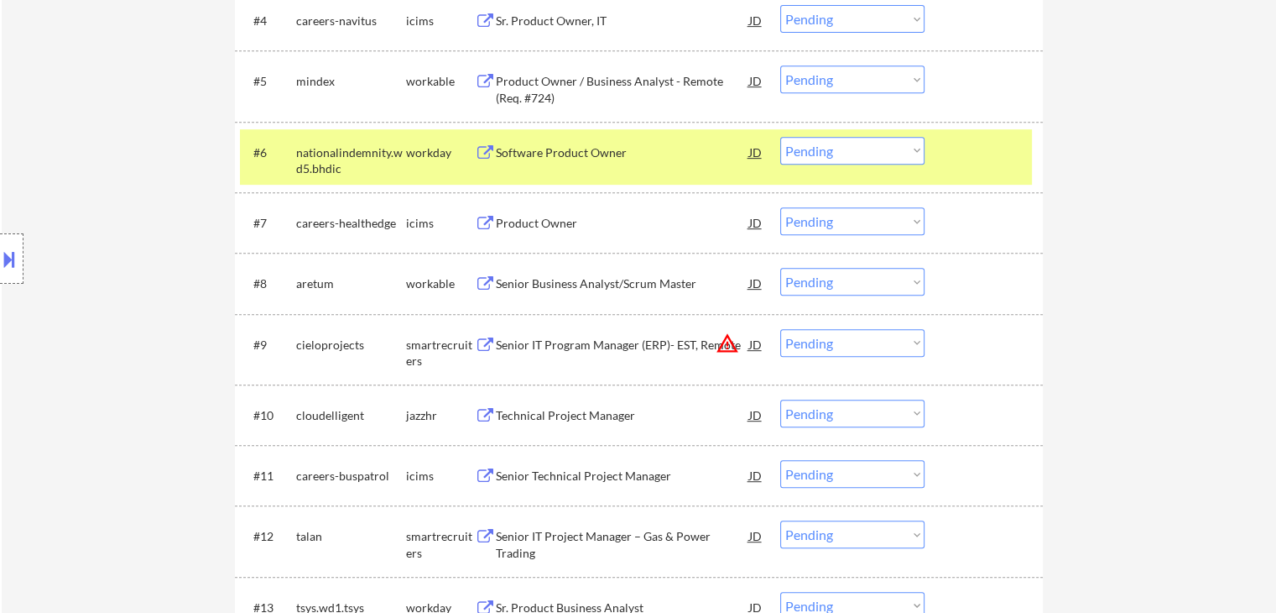
click at [856, 287] on select "Choose an option... Pending Applied Excluded (Questions) Excluded (Expired) Exc…" at bounding box center [852, 282] width 144 height 28
click at [710, 279] on div "Senior Business Analyst/Scrum Master" at bounding box center [622, 283] width 253 height 17
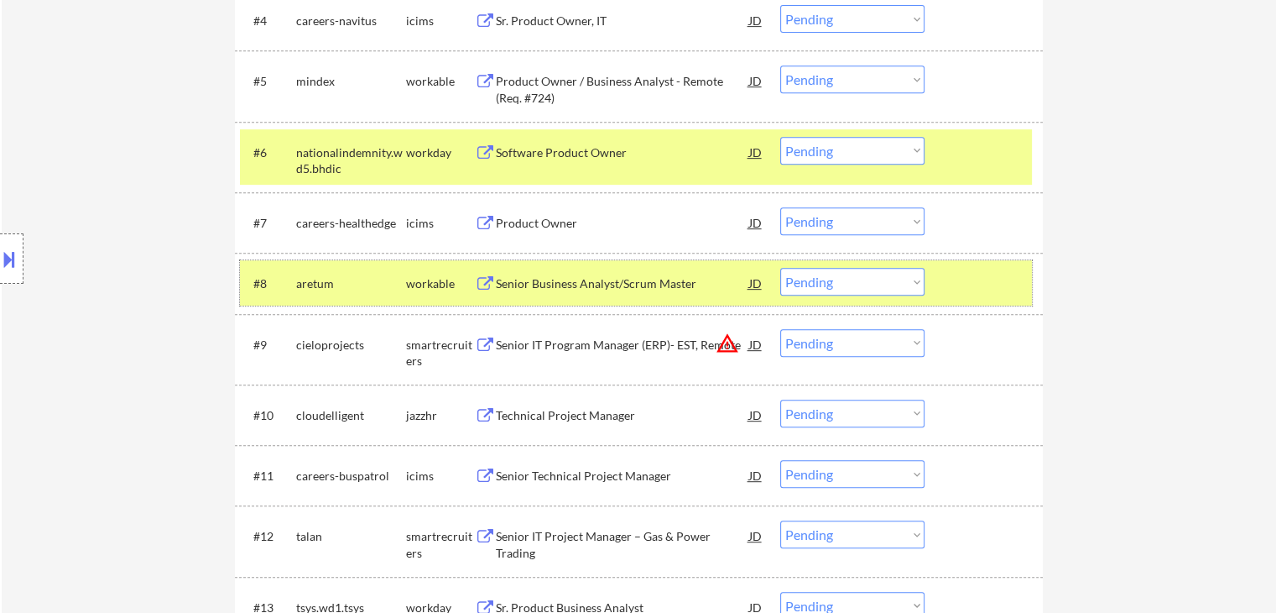
click at [779, 283] on div "#8 aretum workable Senior Business Analyst/Scrum Master JD warning_amber Choose…" at bounding box center [636, 282] width 792 height 45
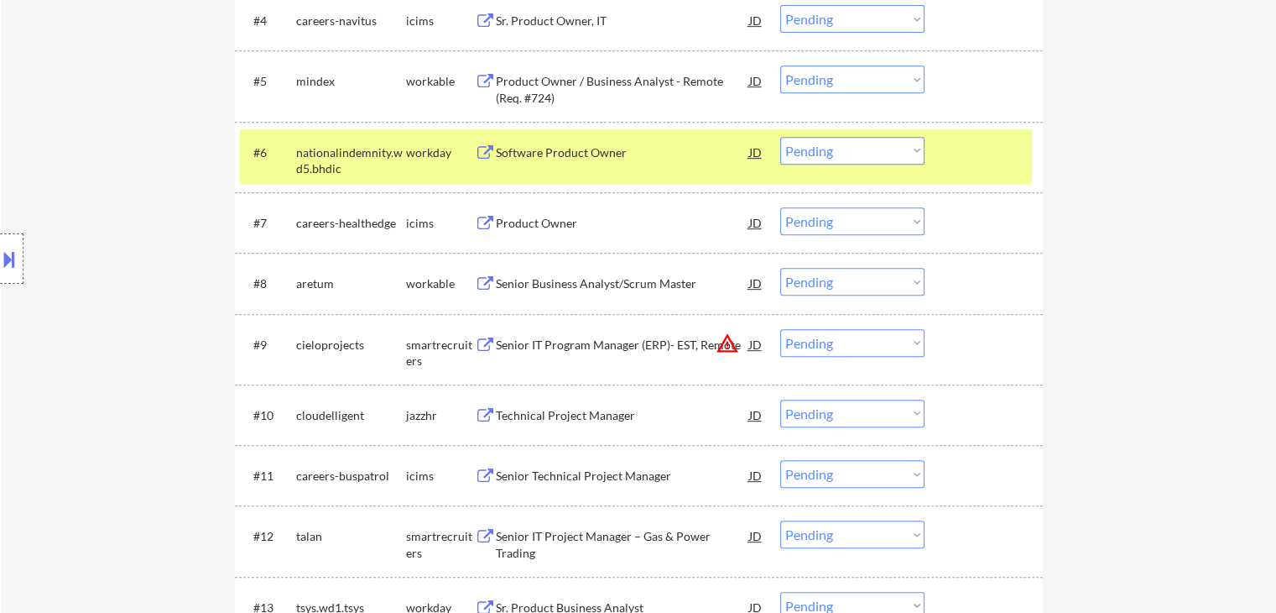
click at [811, 280] on select "Choose an option... Pending Applied Excluded (Questions) Excluded (Expired) Exc…" at bounding box center [852, 282] width 144 height 28
click at [780, 268] on select "Choose an option... Pending Applied Excluded (Questions) Excluded (Expired) Exc…" at bounding box center [852, 282] width 144 height 28
select select ""pending""
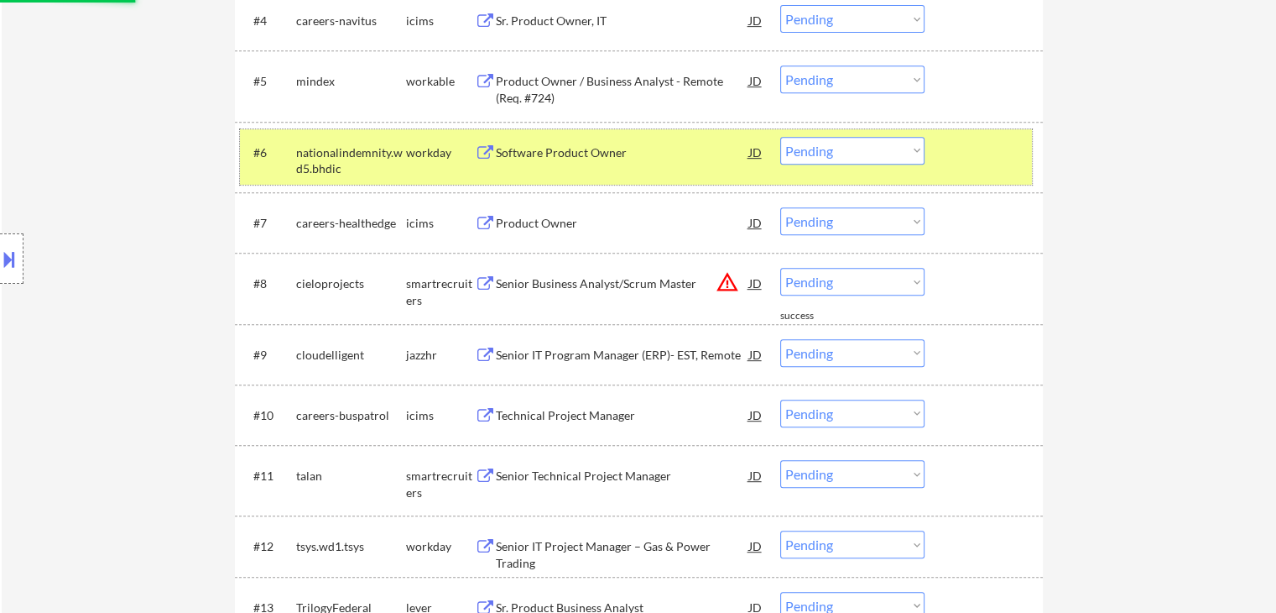
drag, startPoint x: 448, startPoint y: 156, endPoint x: 478, endPoint y: 184, distance: 41.0
click at [448, 157] on div "workday" at bounding box center [440, 152] width 69 height 17
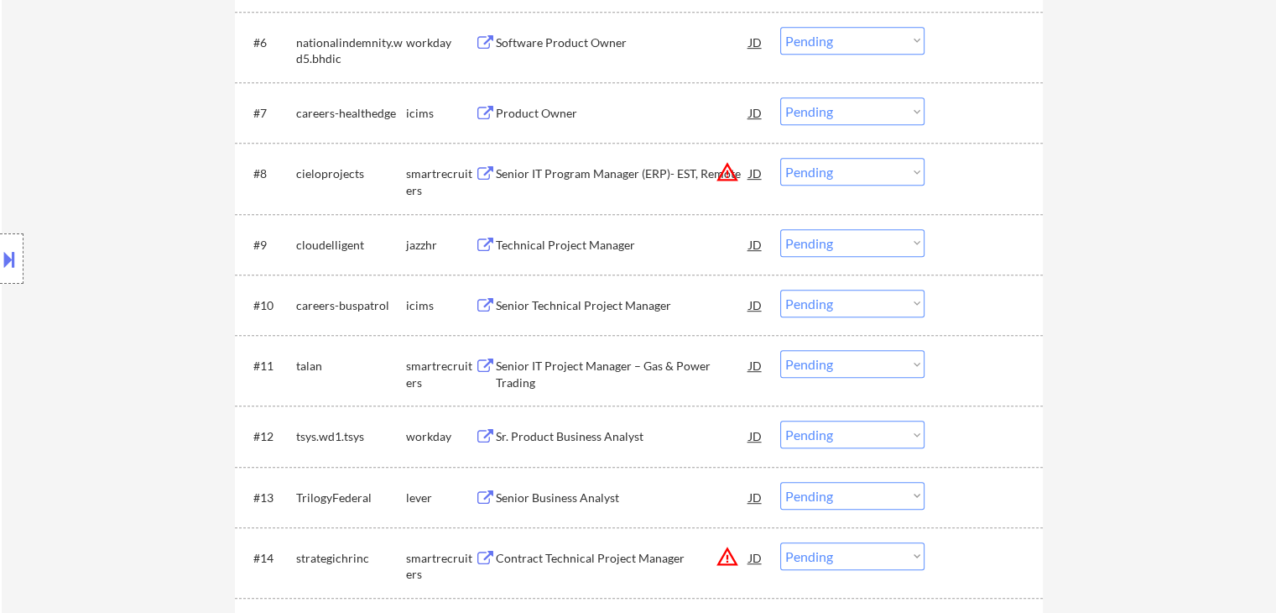
scroll to position [1091, 0]
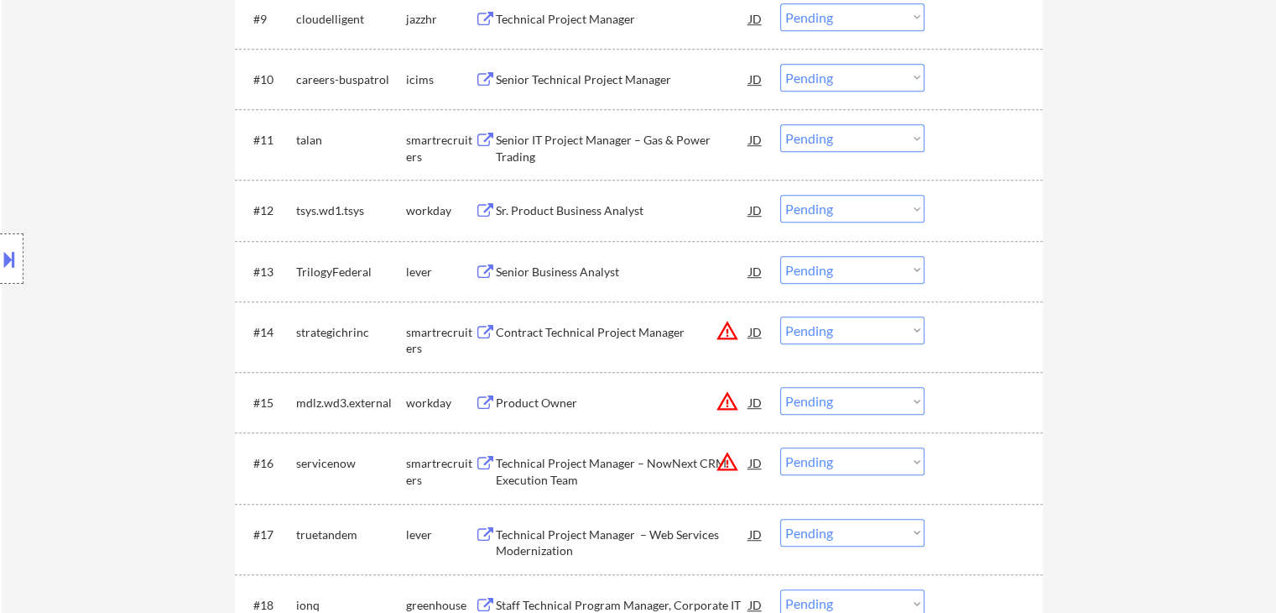
click at [611, 131] on div "Senior IT Project Manager – Gas & Power Trading" at bounding box center [622, 139] width 253 height 30
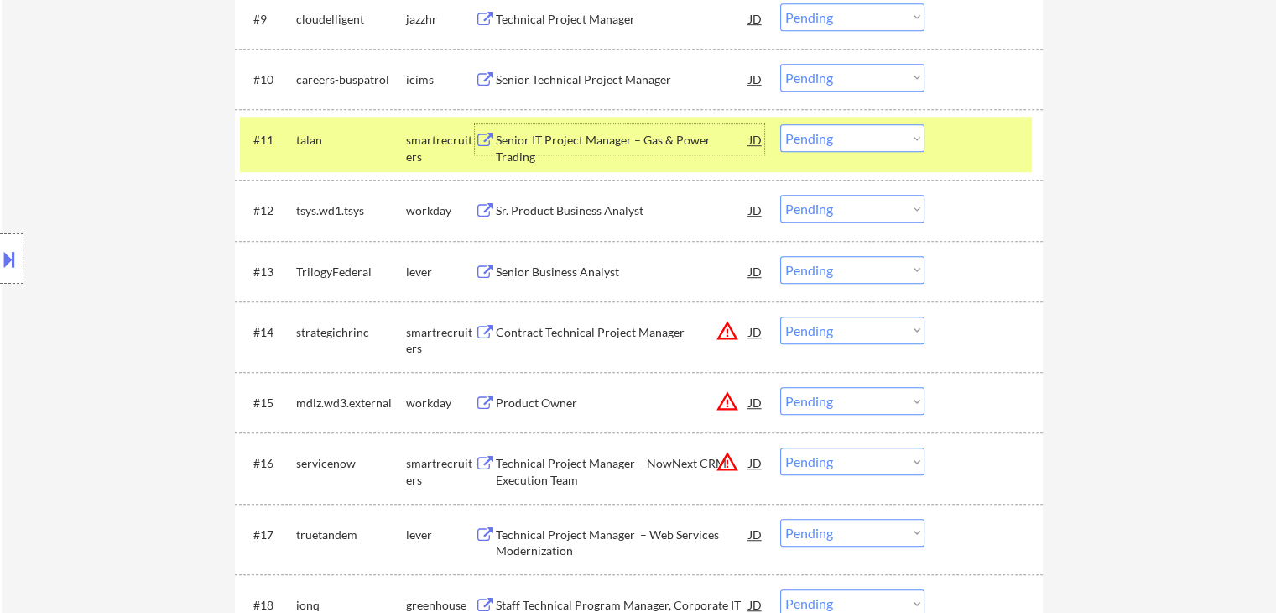
click at [869, 138] on select "Choose an option... Pending Applied Excluded (Questions) Excluded (Expired) Exc…" at bounding box center [852, 138] width 144 height 28
click at [780, 124] on select "Choose an option... Pending Applied Excluded (Questions) Excluded (Expired) Exc…" at bounding box center [852, 138] width 144 height 28
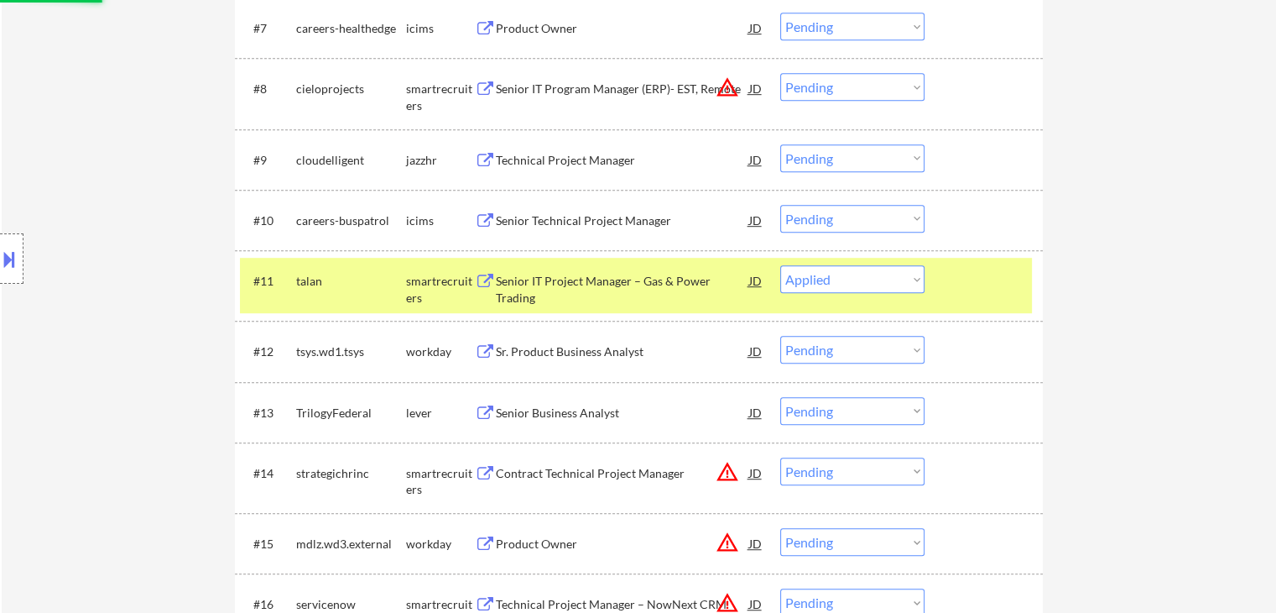
scroll to position [755, 0]
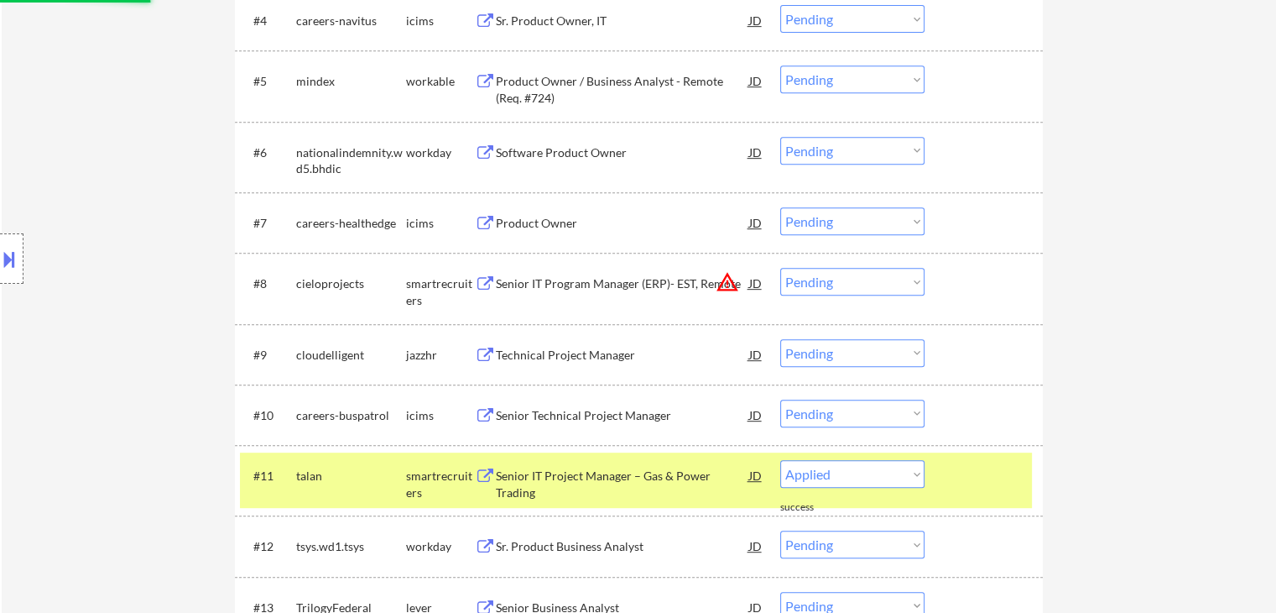
select select ""pending""
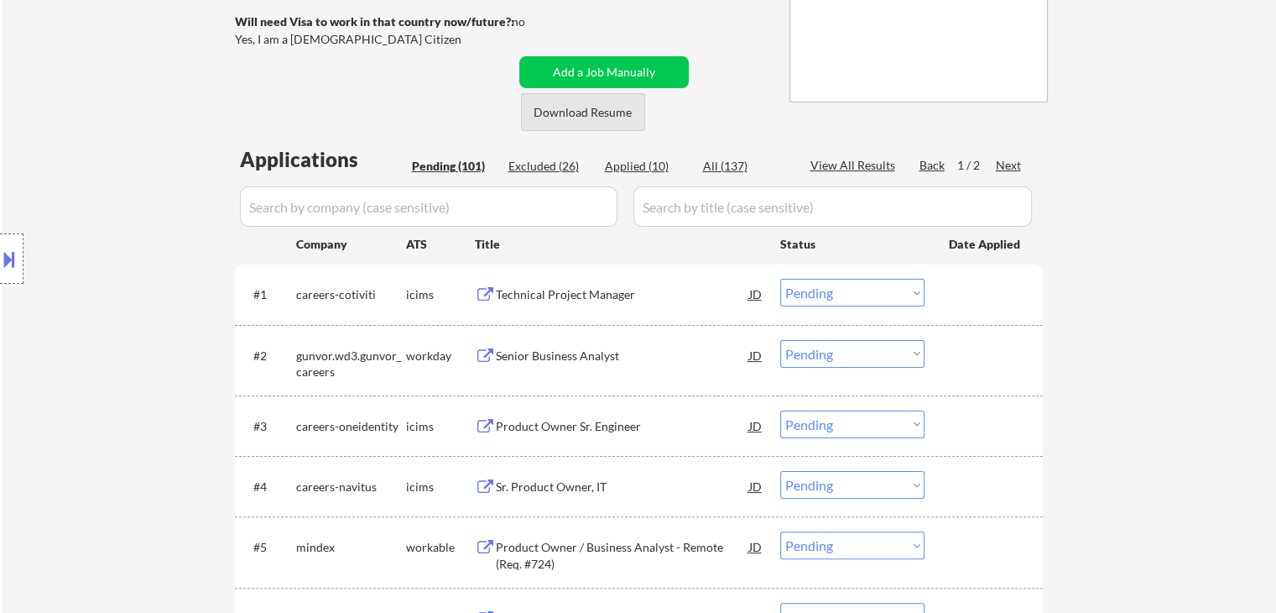
scroll to position [84, 0]
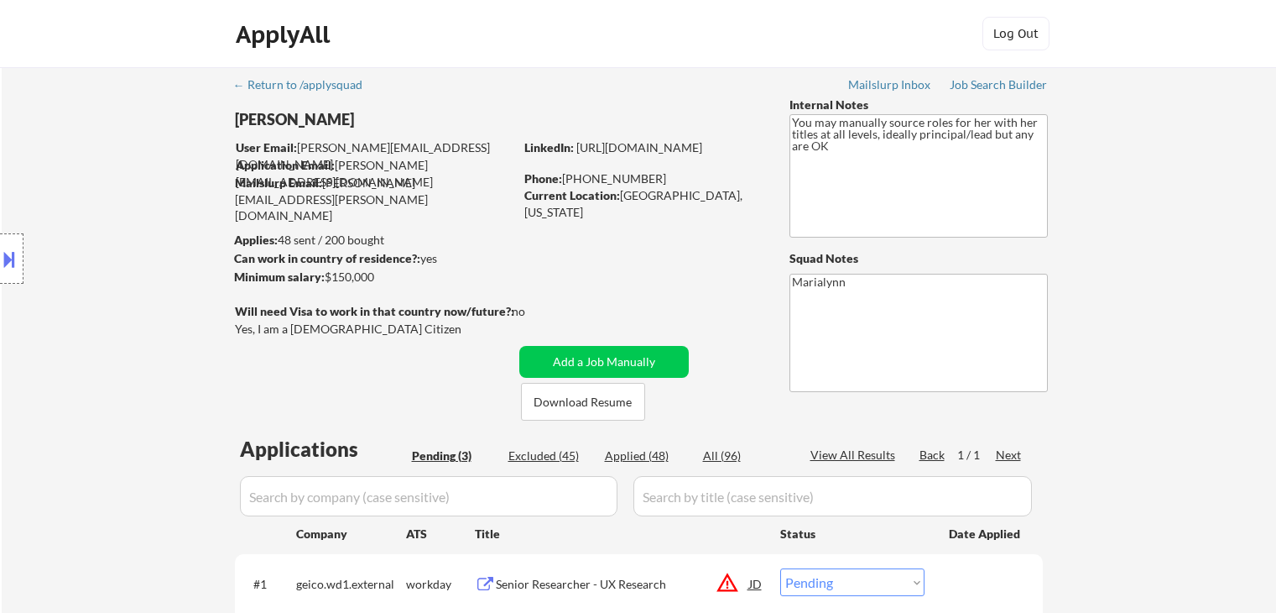
select select ""pending""
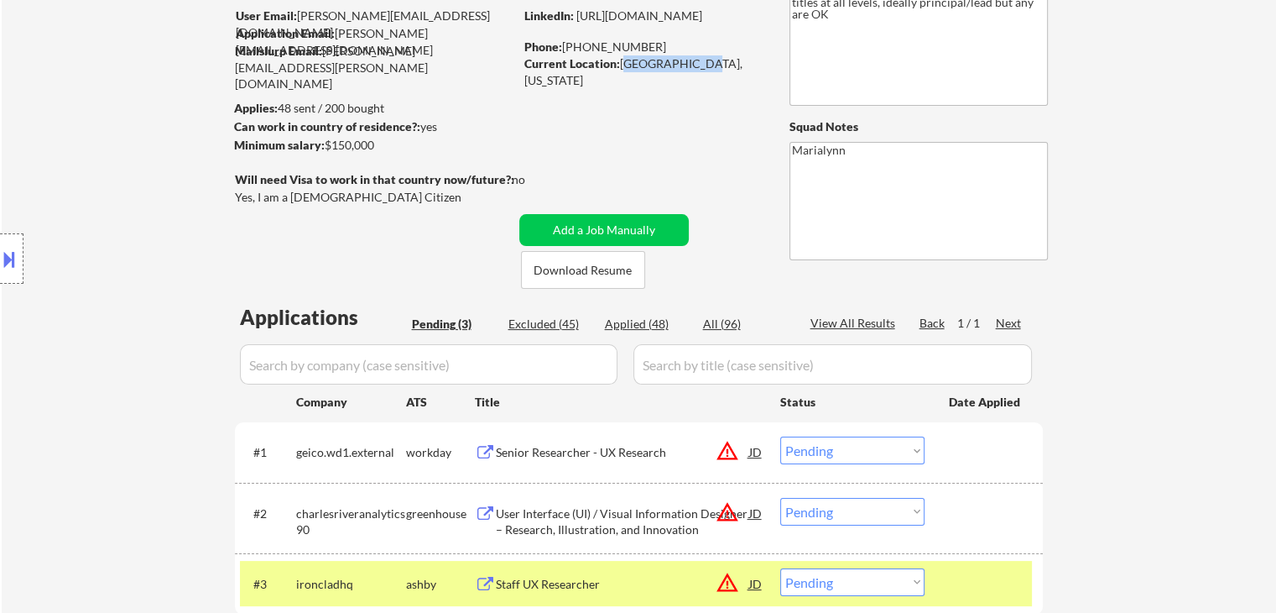
scroll to position [252, 0]
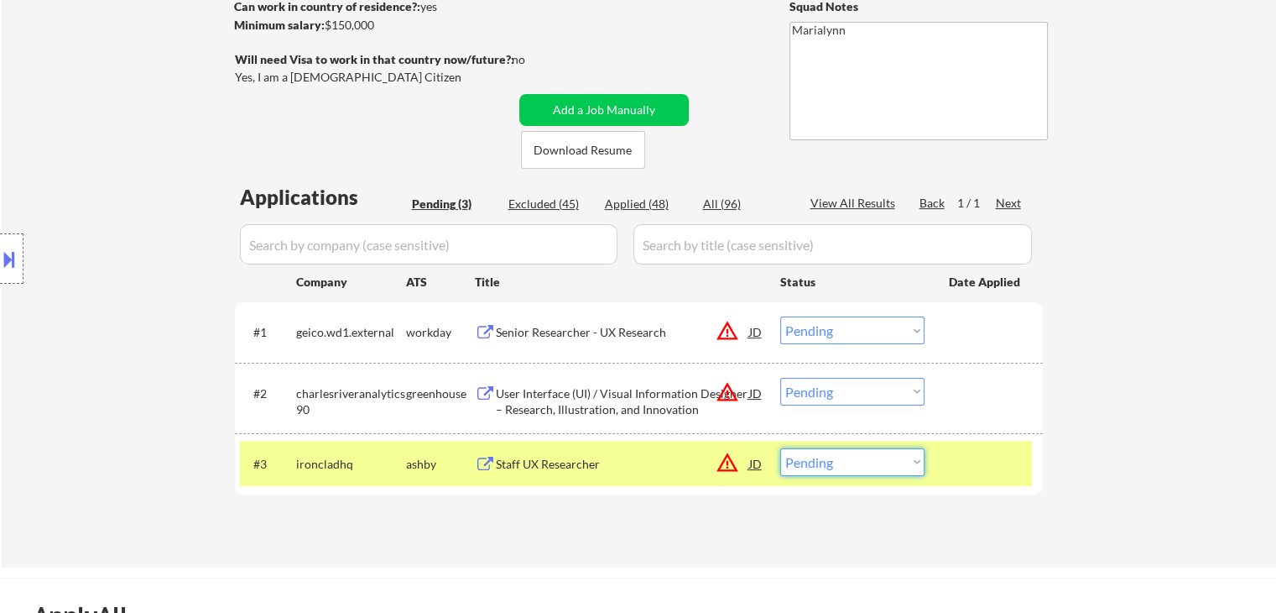
click at [830, 467] on select "Choose an option... Pending Applied Excluded (Questions) Excluded (Expired) Exc…" at bounding box center [852, 462] width 144 height 28
select select ""applied""
click at [780, 448] on select "Choose an option... Pending Applied Excluded (Questions) Excluded (Expired) Exc…" at bounding box center [852, 462] width 144 height 28
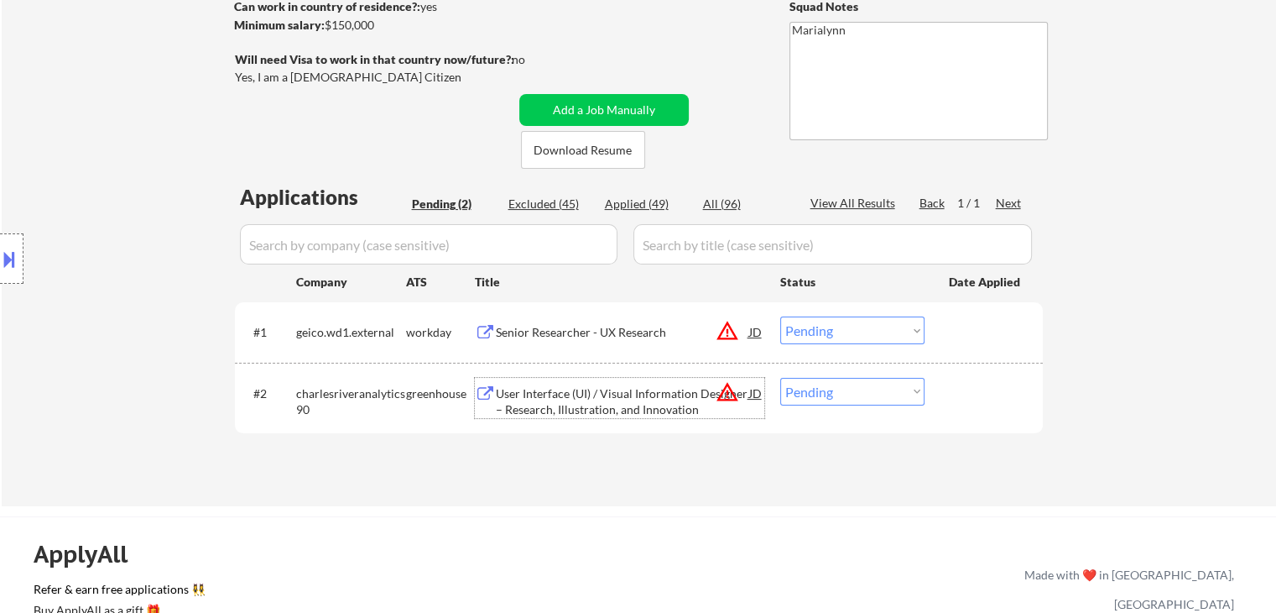
click at [567, 394] on div "User Interface (UI) / Visual Information Designer – Research, Illustration, and…" at bounding box center [622, 401] width 253 height 33
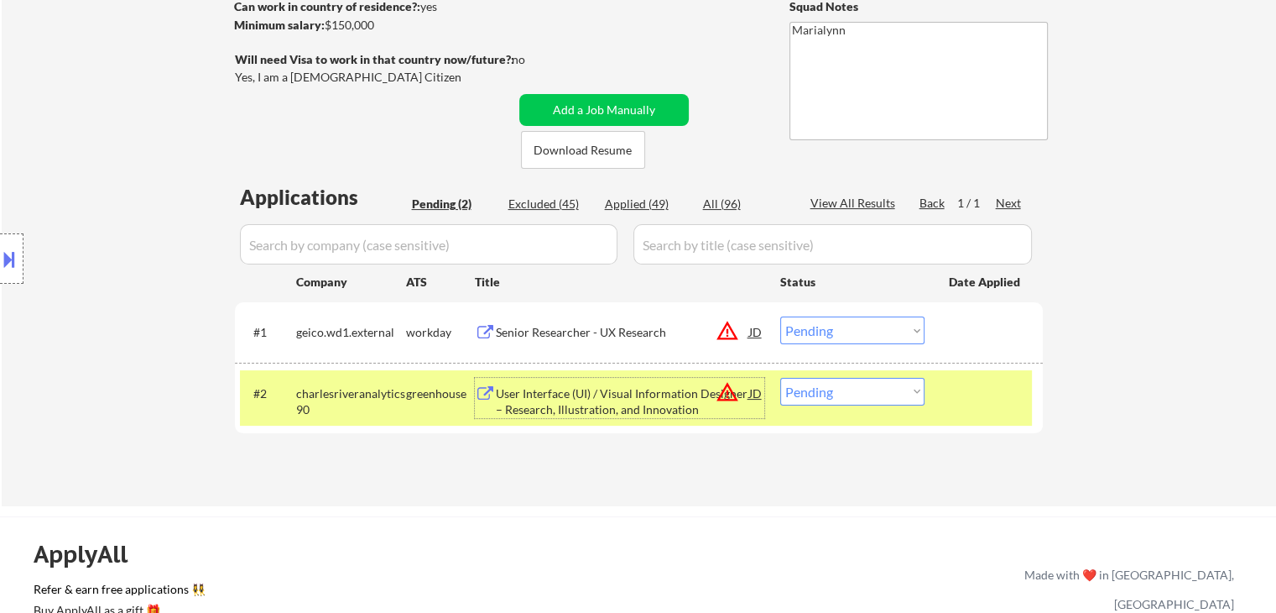
click at [582, 330] on div "Senior Researcher - UX Research" at bounding box center [622, 332] width 253 height 17
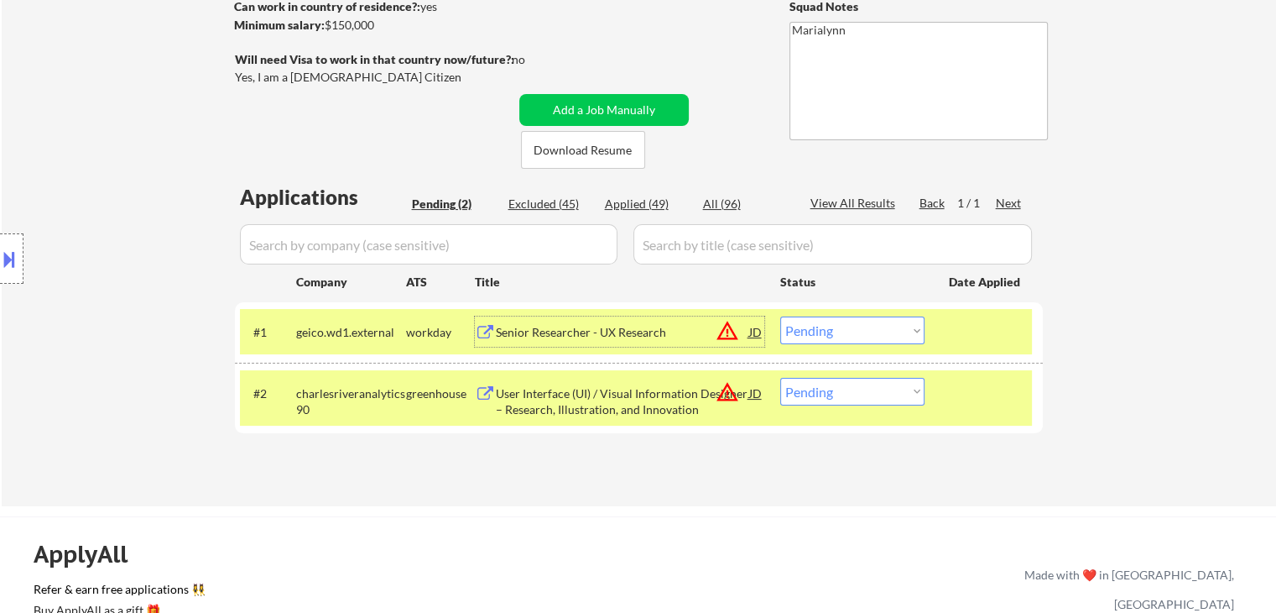
drag, startPoint x: 647, startPoint y: 208, endPoint x: 602, endPoint y: 211, distance: 45.4
click at [647, 207] on div "Applied (49)" at bounding box center [647, 204] width 84 height 17
select select ""applied""
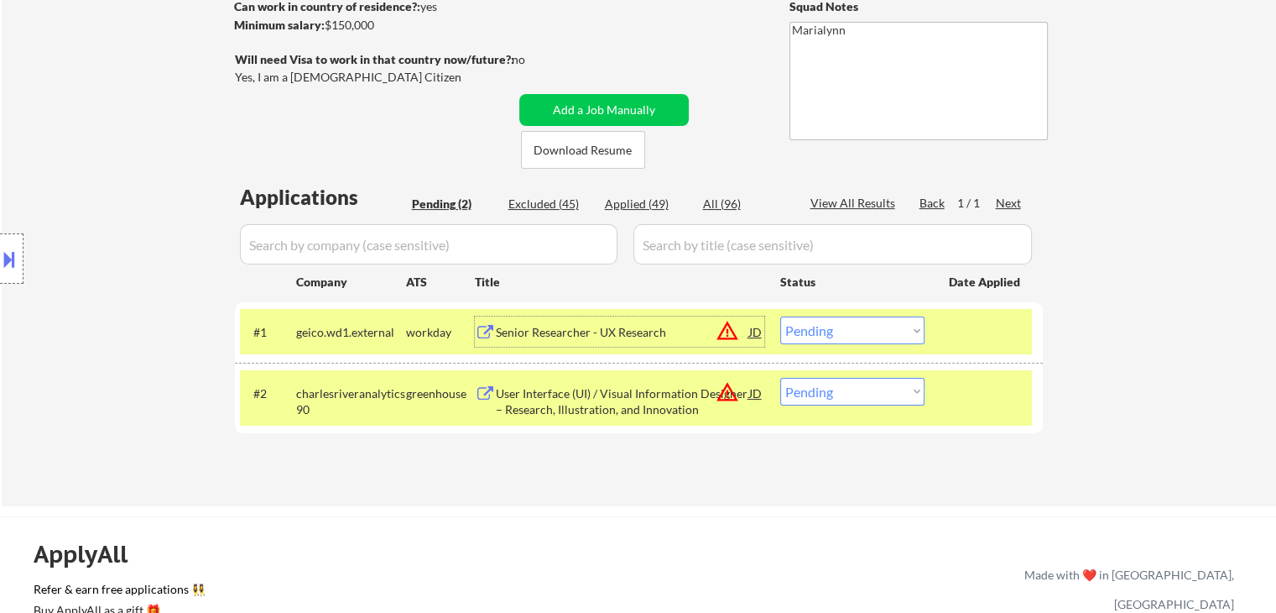
select select ""applied""
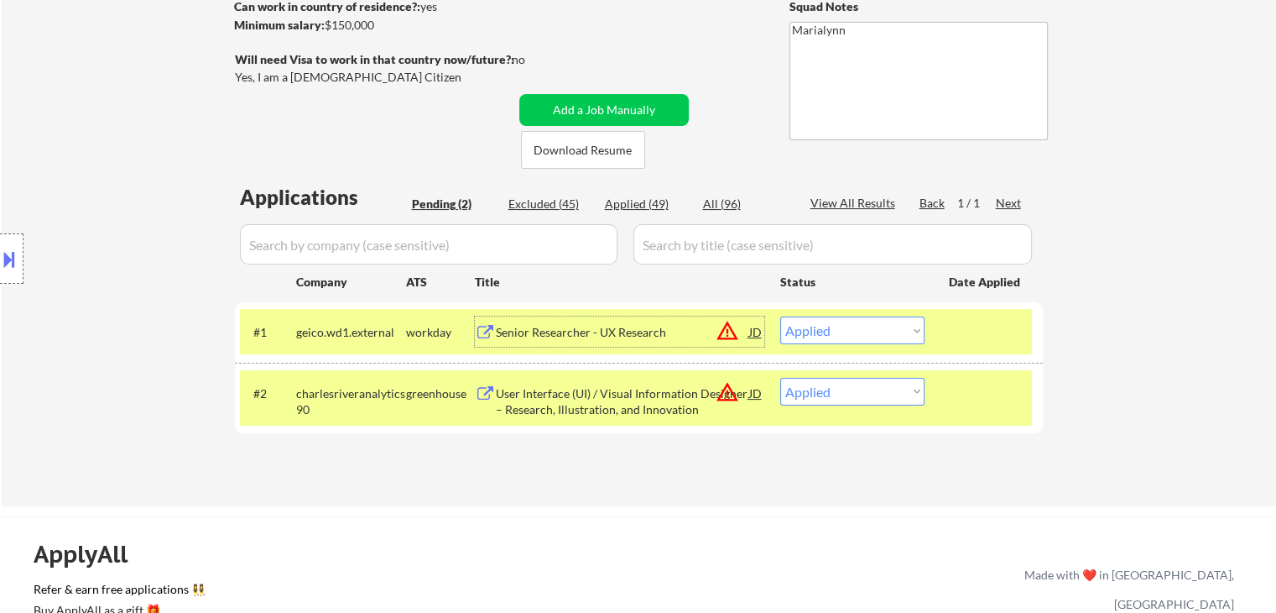
select select ""applied""
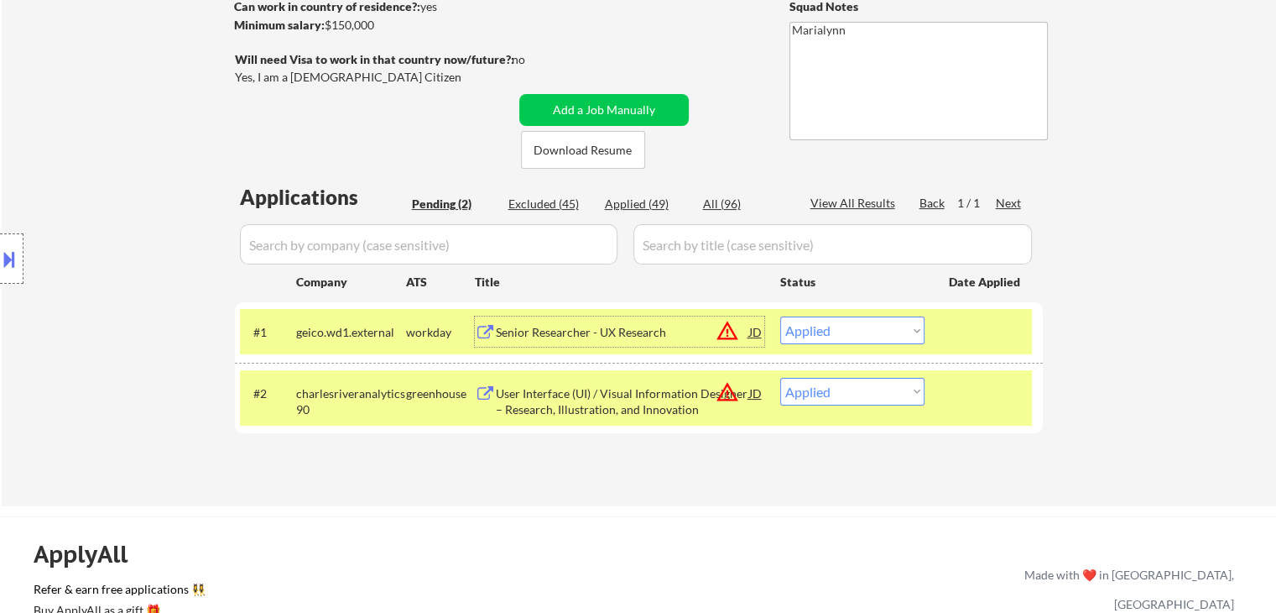
select select ""applied""
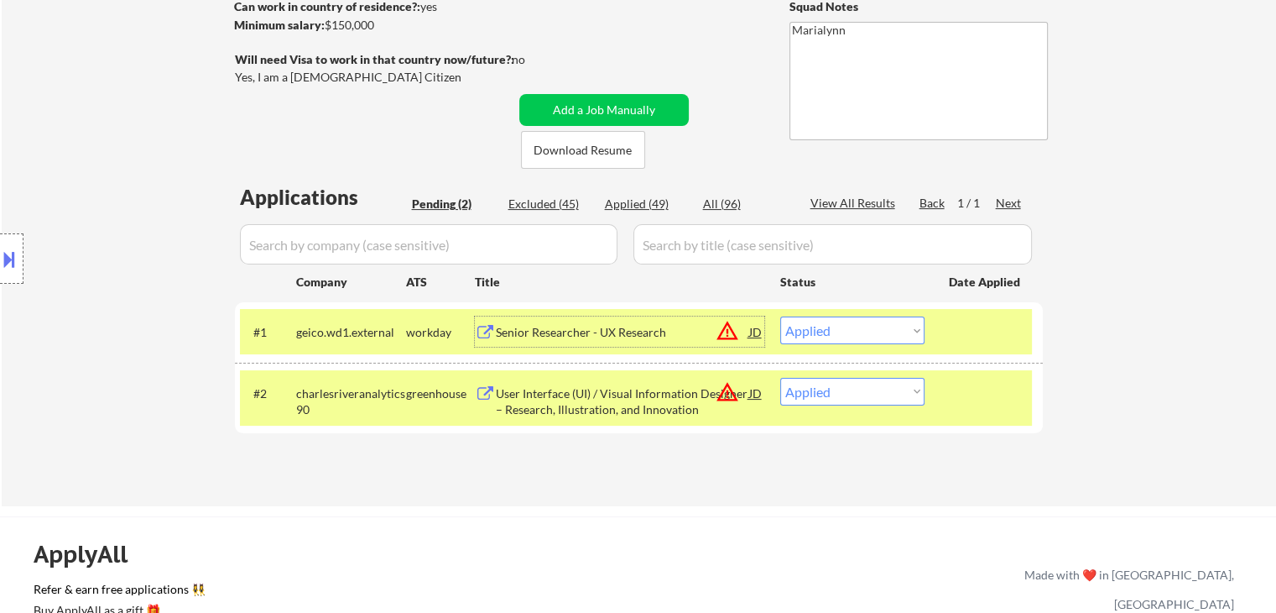
select select ""applied""
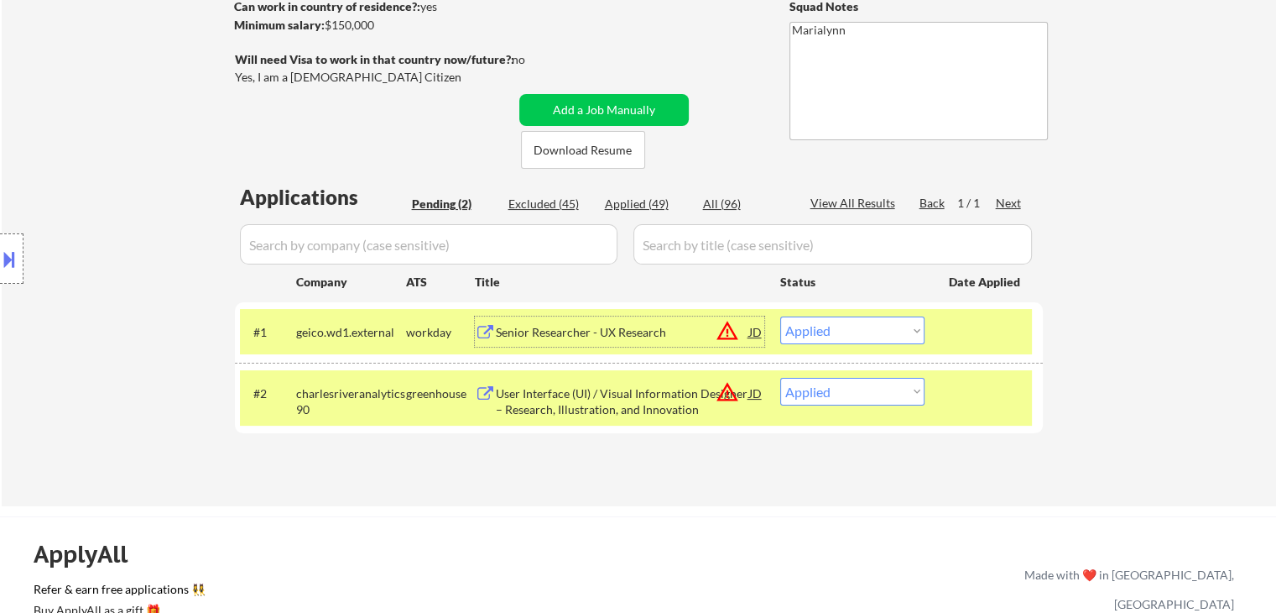
select select ""applied""
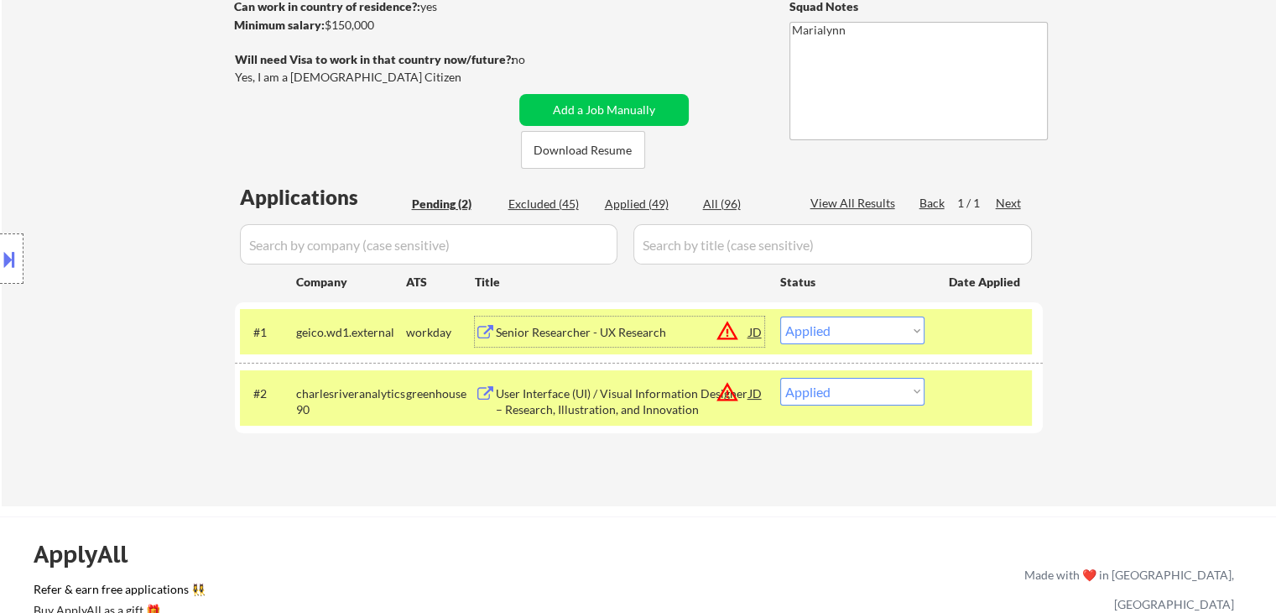
select select ""applied""
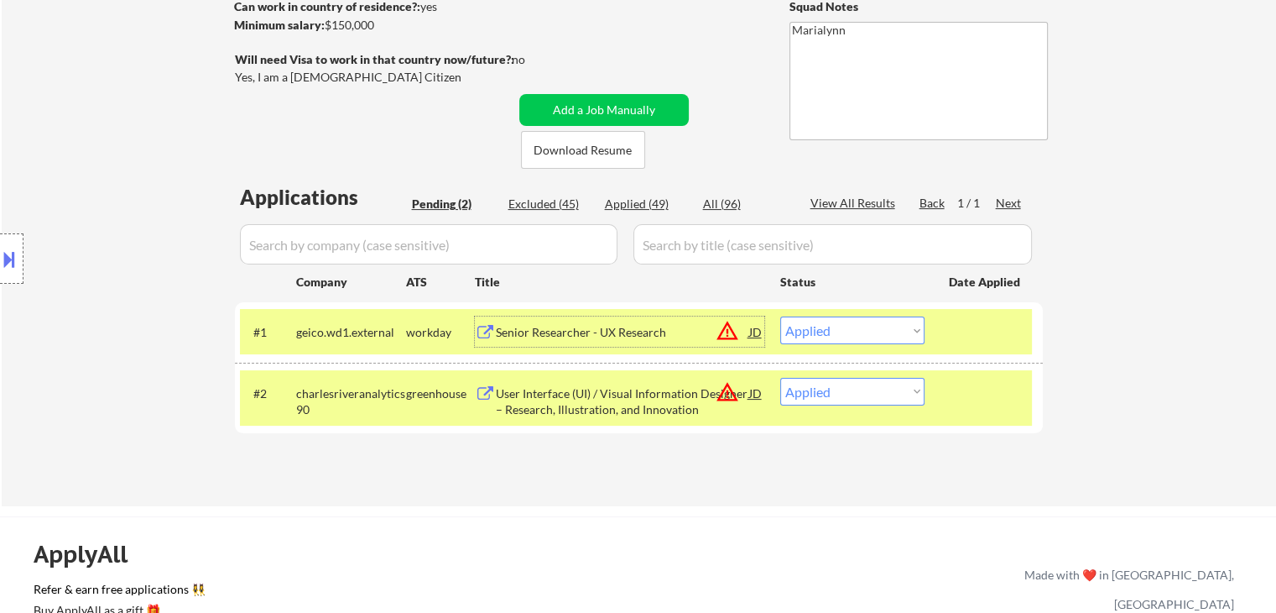
select select ""applied""
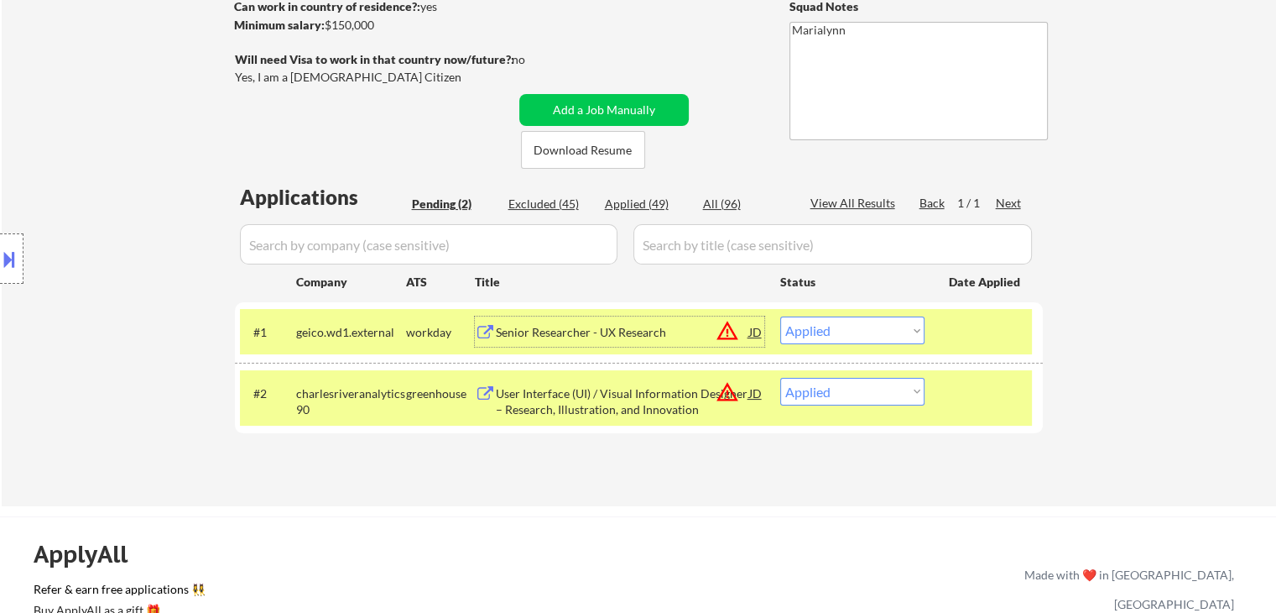
select select ""applied""
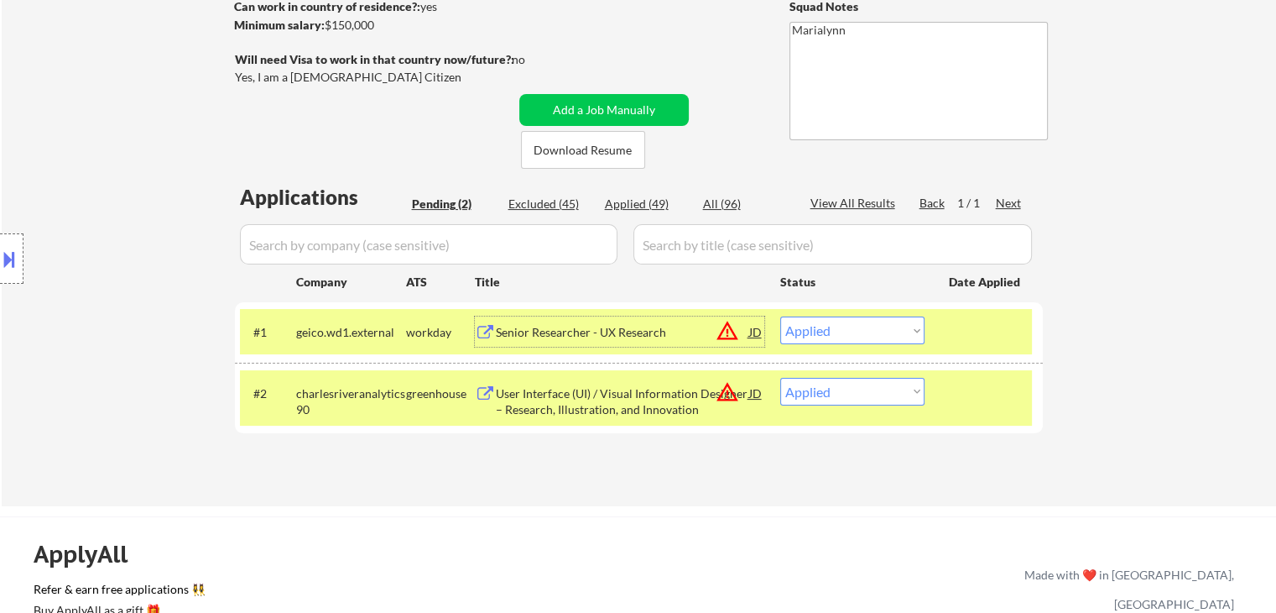
select select ""applied""
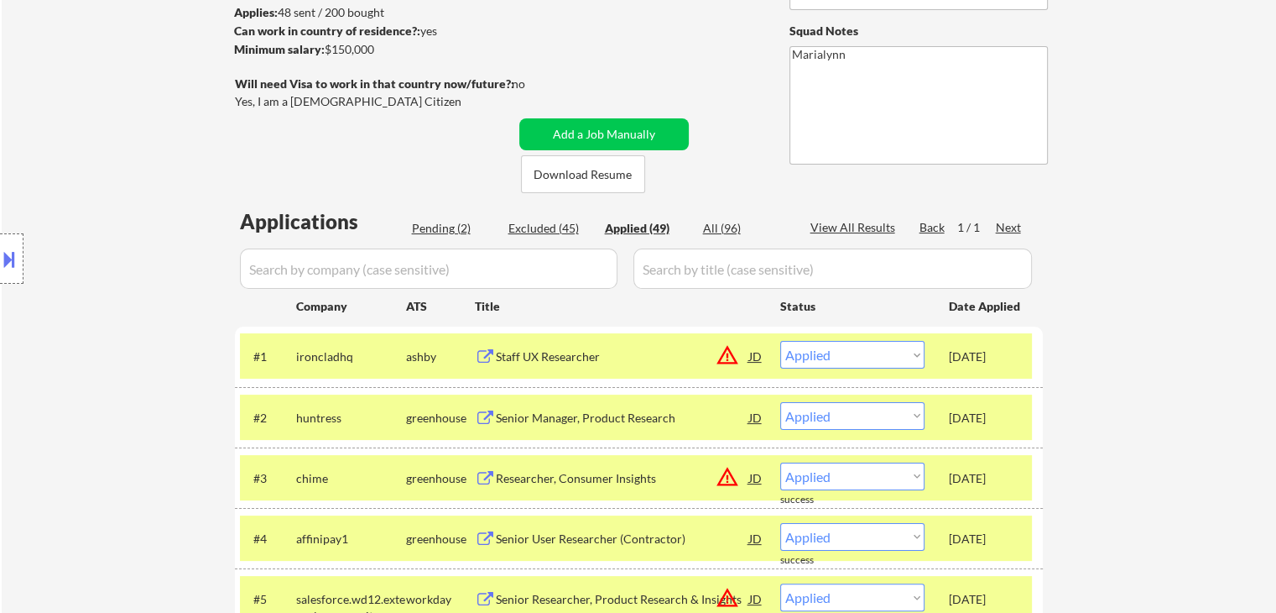
scroll to position [336, 0]
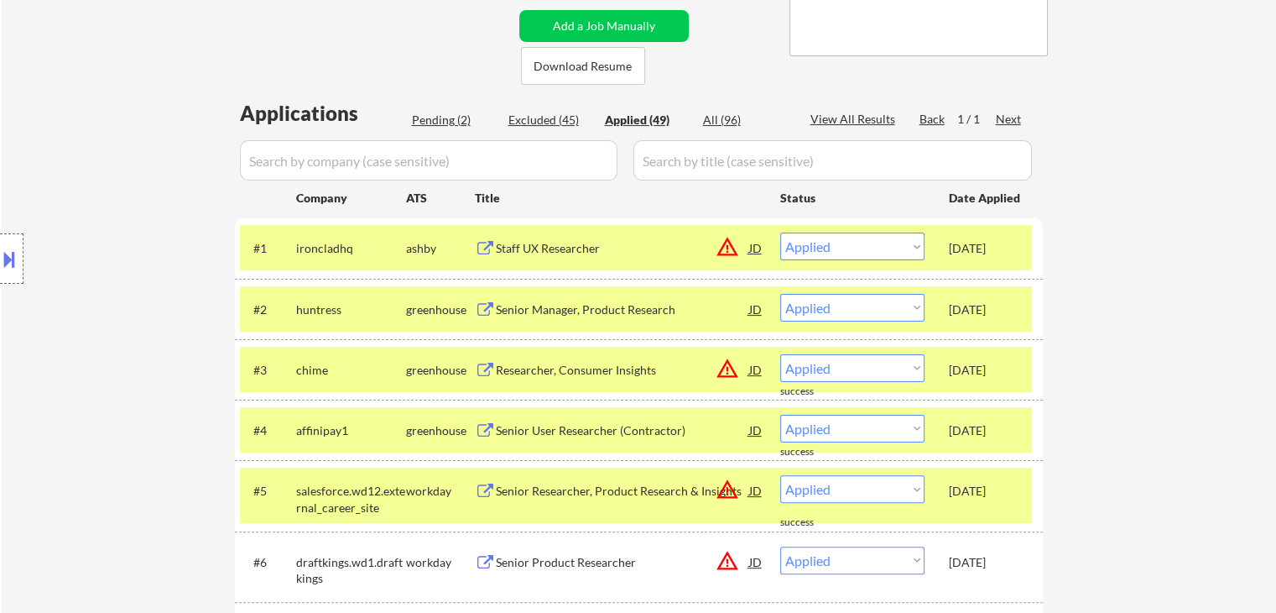
click at [969, 305] on div "Oct 7, 2025" at bounding box center [986, 309] width 74 height 17
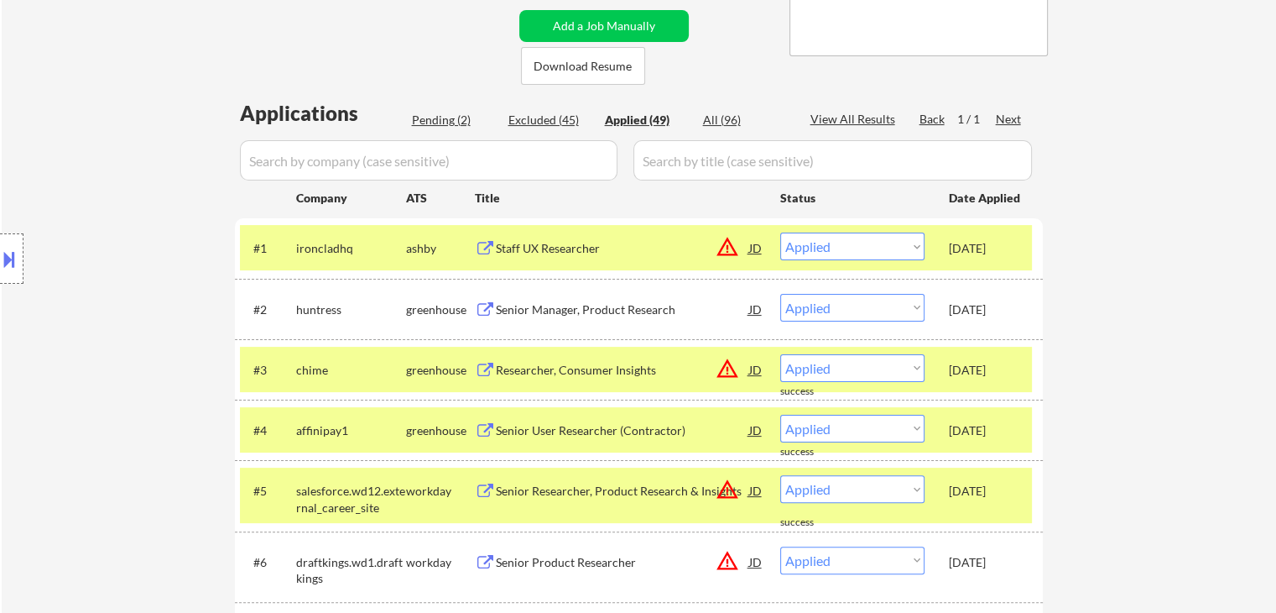
click at [980, 374] on div "Oct 2, 2025" at bounding box center [986, 370] width 74 height 17
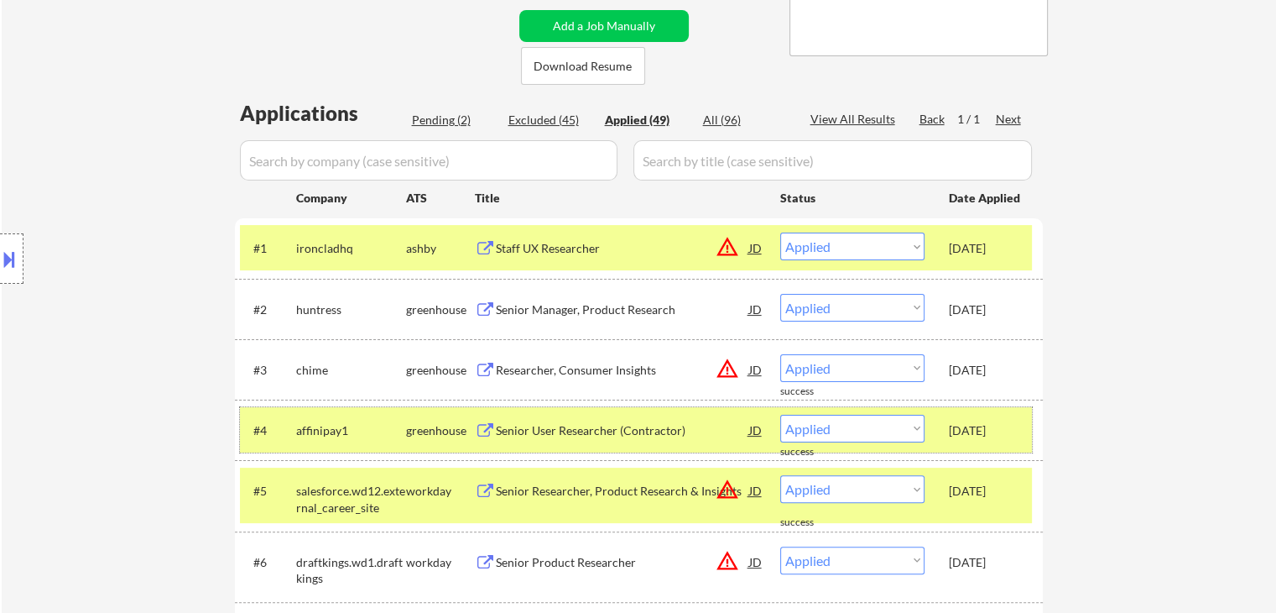
click at [984, 426] on div "Oct 2, 2025" at bounding box center [986, 430] width 74 height 17
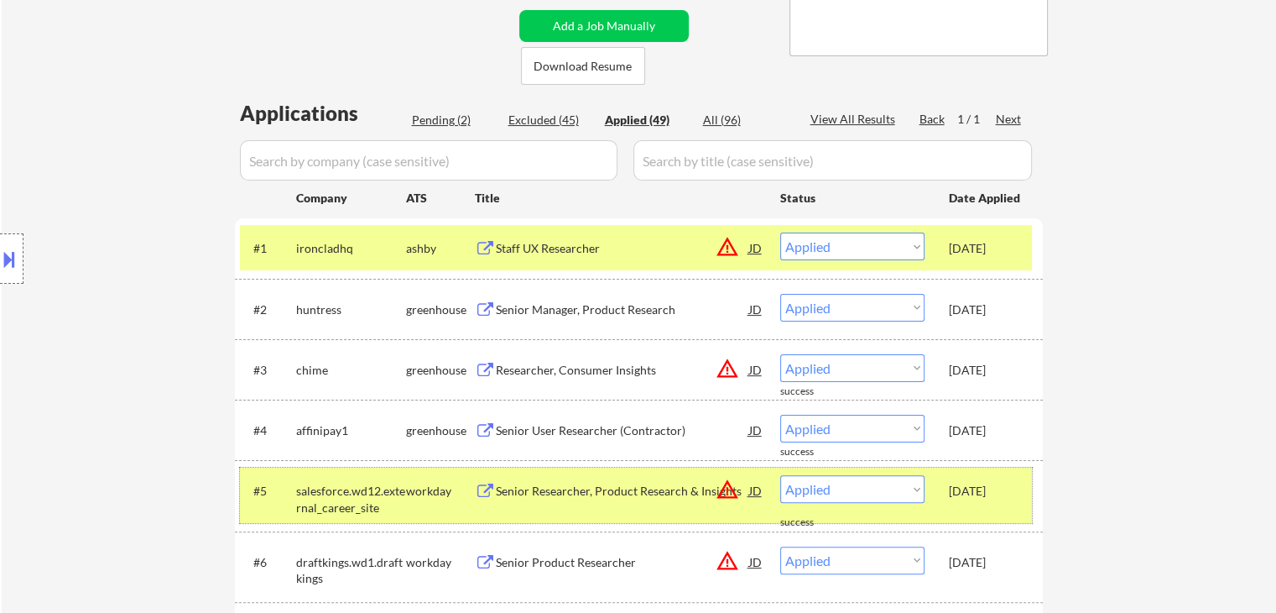
click at [979, 475] on div "Sep 30, 2025" at bounding box center [986, 490] width 74 height 30
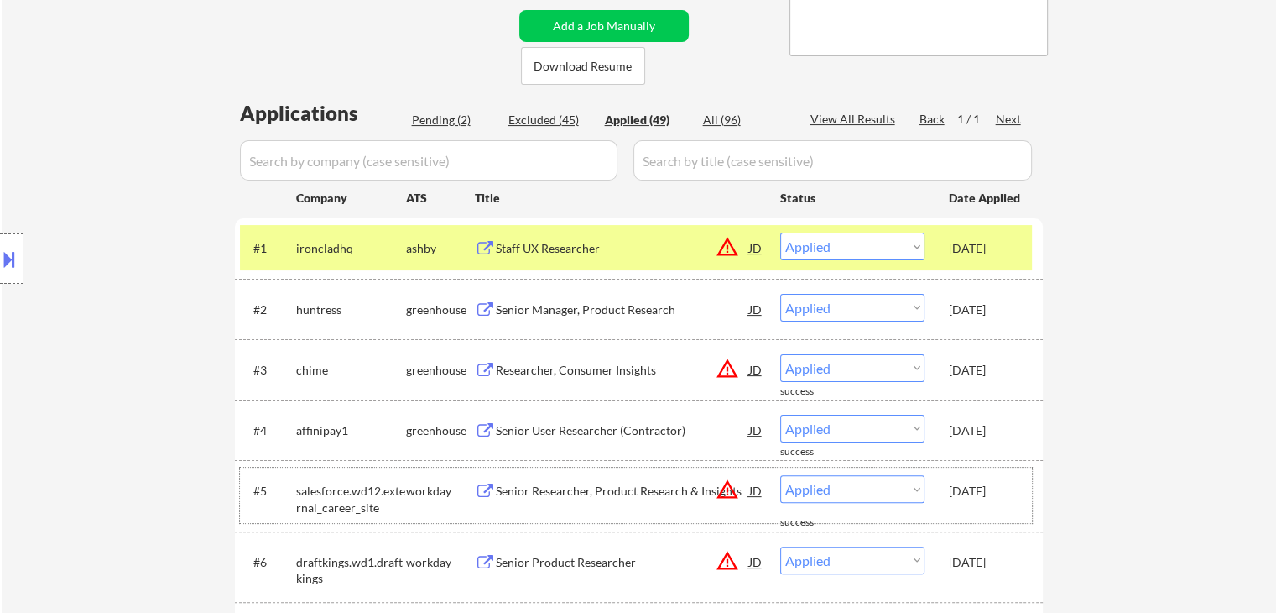
click at [436, 122] on div "Pending (2)" at bounding box center [454, 120] width 84 height 17
select select ""pending""
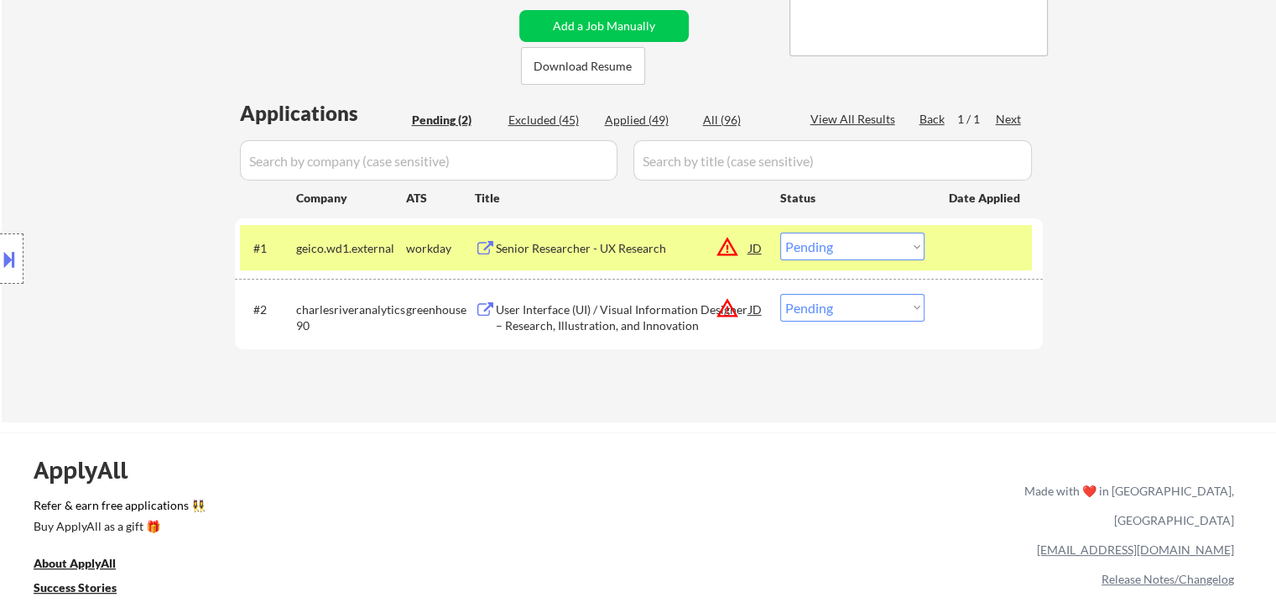
click at [858, 250] on select "Choose an option... Pending Applied Excluded (Questions) Excluded (Expired) Exc…" at bounding box center [852, 246] width 144 height 28
click at [780, 232] on select "Choose an option... Pending Applied Excluded (Questions) Excluded (Expired) Exc…" at bounding box center [852, 246] width 144 height 28
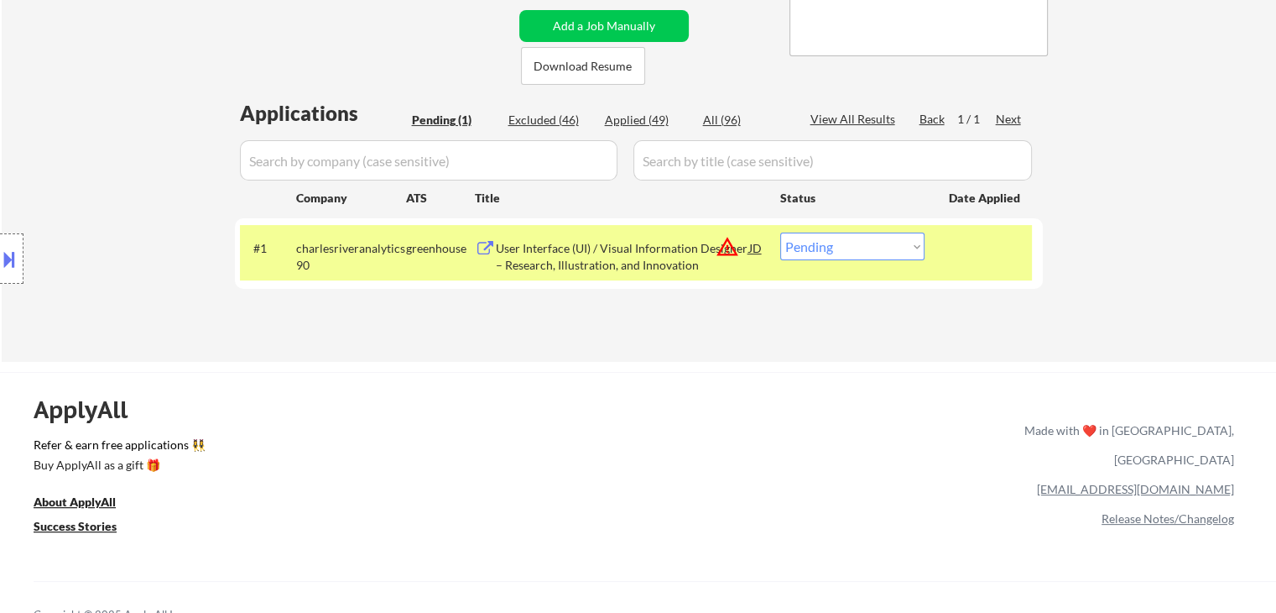
drag, startPoint x: 822, startPoint y: 252, endPoint x: 836, endPoint y: 259, distance: 15.4
click at [832, 255] on select "Choose an option... Pending Applied Excluded (Questions) Excluded (Expired) Exc…" at bounding box center [852, 246] width 144 height 28
click at [780, 232] on select "Choose an option... Pending Applied Excluded (Questions) Excluded (Expired) Exc…" at bounding box center [852, 246] width 144 height 28
click at [640, 120] on div "Applied (49)" at bounding box center [647, 120] width 84 height 17
select select ""applied""
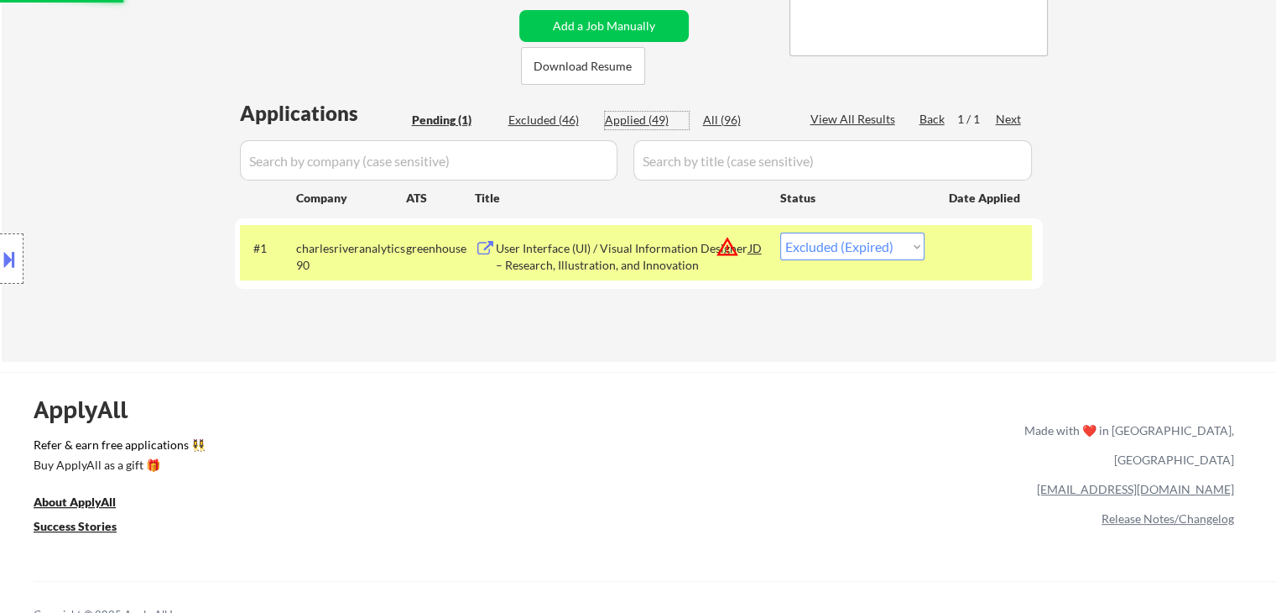
select select ""applied""
